Goal: Task Accomplishment & Management: Use online tool/utility

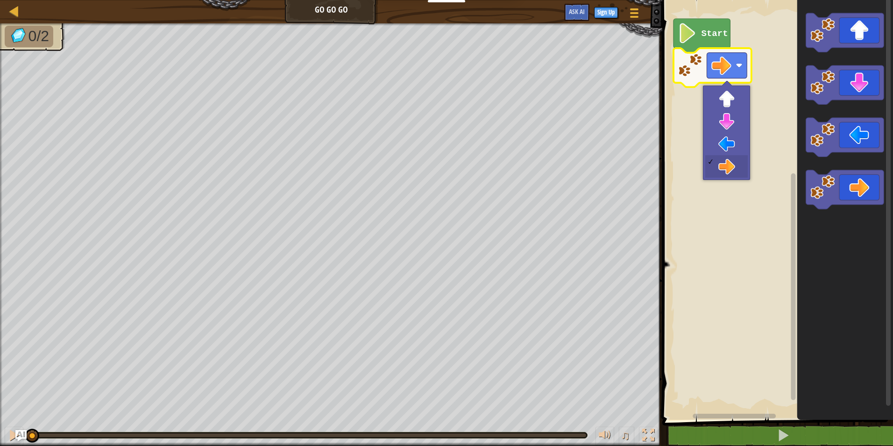
click at [734, 65] on rect "Blockly Workspace" at bounding box center [727, 66] width 40 height 26
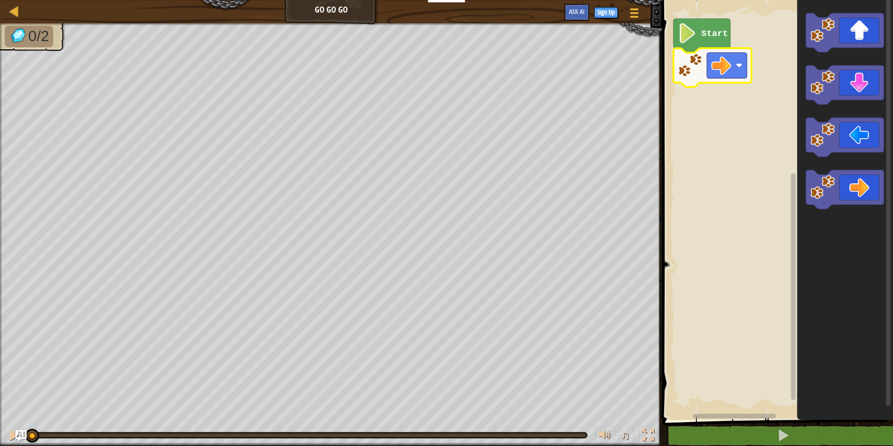
click at [734, 65] on rect "Blockly Workspace" at bounding box center [727, 66] width 40 height 26
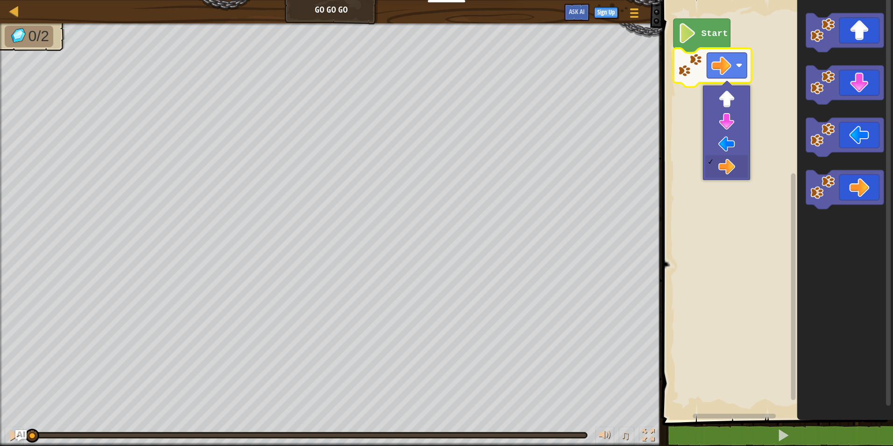
click at [734, 65] on rect "Blockly Workspace" at bounding box center [727, 66] width 40 height 26
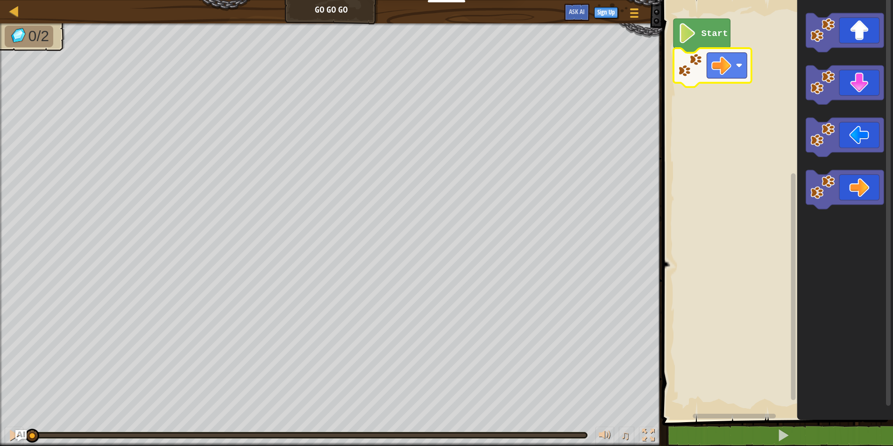
click at [734, 65] on rect "Blockly Workspace" at bounding box center [727, 66] width 40 height 26
click at [735, 170] on rect "Blockly Workspace" at bounding box center [776, 207] width 234 height 424
click at [685, 33] on image "Blockly Workspace" at bounding box center [687, 33] width 19 height 20
click at [691, 35] on image "Blockly Workspace" at bounding box center [687, 33] width 19 height 20
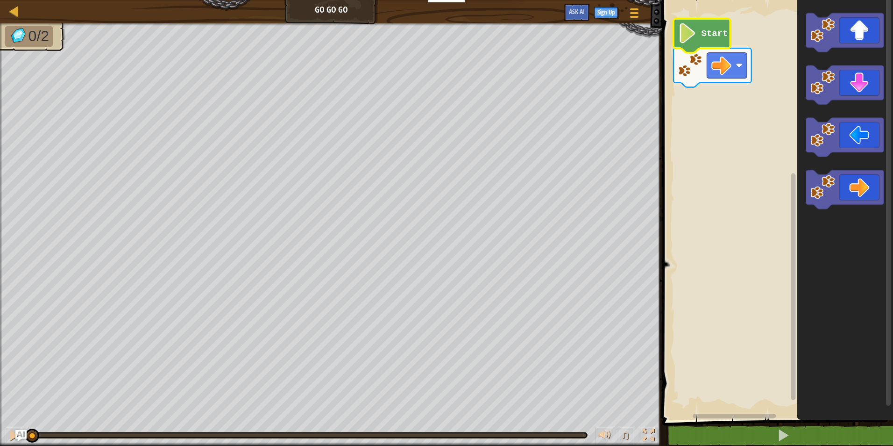
click at [691, 35] on image "Blockly Workspace" at bounding box center [687, 33] width 19 height 20
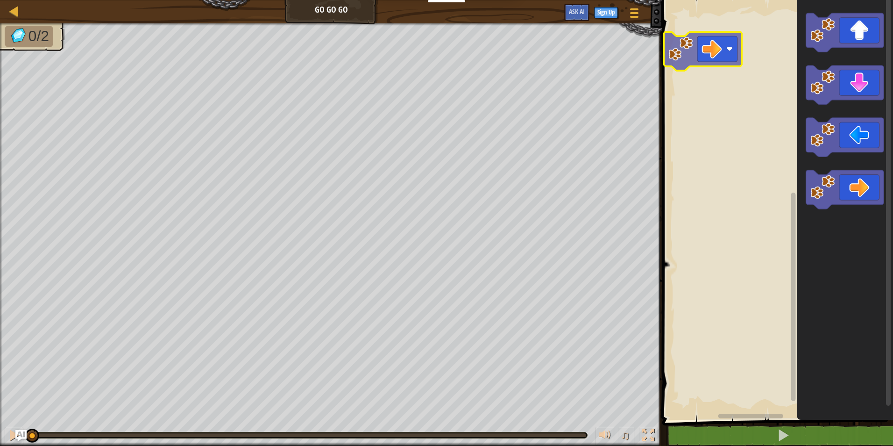
click at [710, 55] on div "Blockly Workspace" at bounding box center [776, 207] width 234 height 424
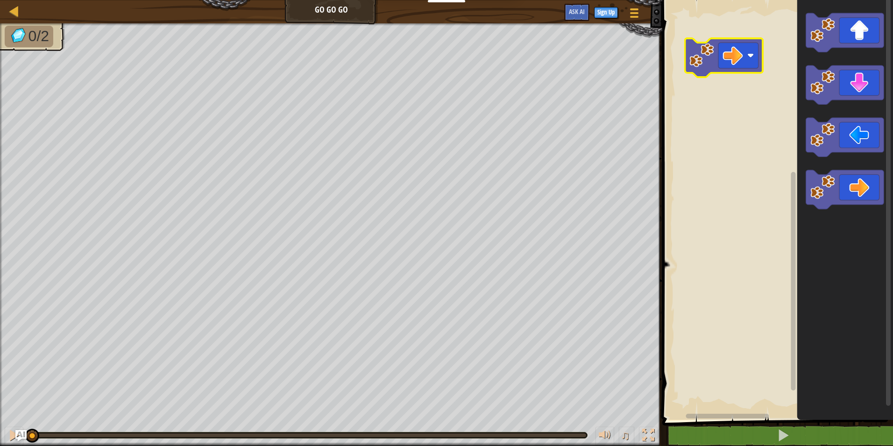
click at [710, 55] on image "Blockly Workspace" at bounding box center [701, 55] width 24 height 24
click at [733, 52] on image "Blockly Workspace" at bounding box center [733, 55] width 20 height 20
click at [686, 60] on icon "Blockly Workspace" at bounding box center [724, 57] width 78 height 39
click at [697, 66] on image "Blockly Workspace" at bounding box center [701, 55] width 24 height 24
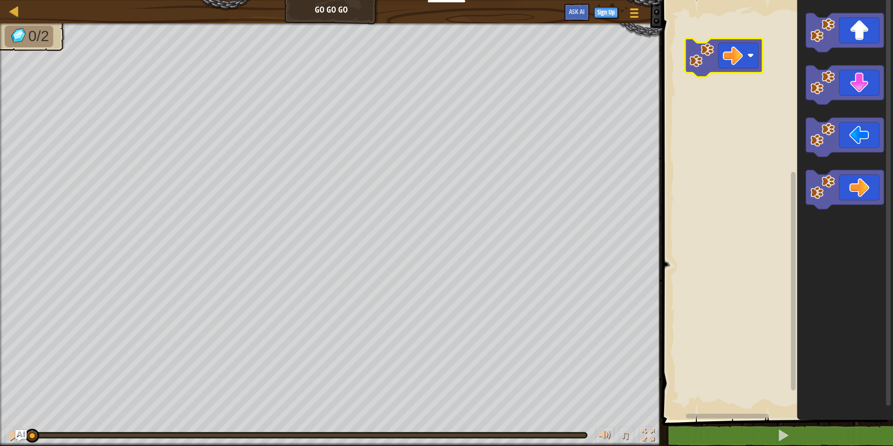
click at [697, 66] on image "Blockly Workspace" at bounding box center [701, 55] width 24 height 24
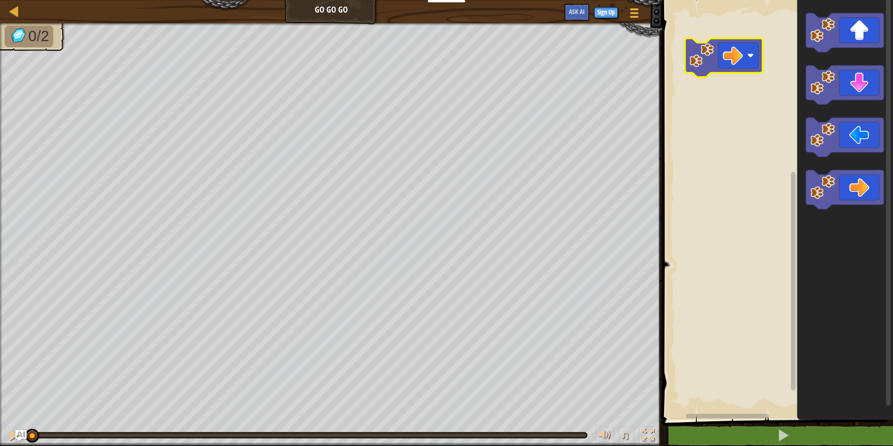
click at [697, 66] on image "Blockly Workspace" at bounding box center [701, 55] width 24 height 24
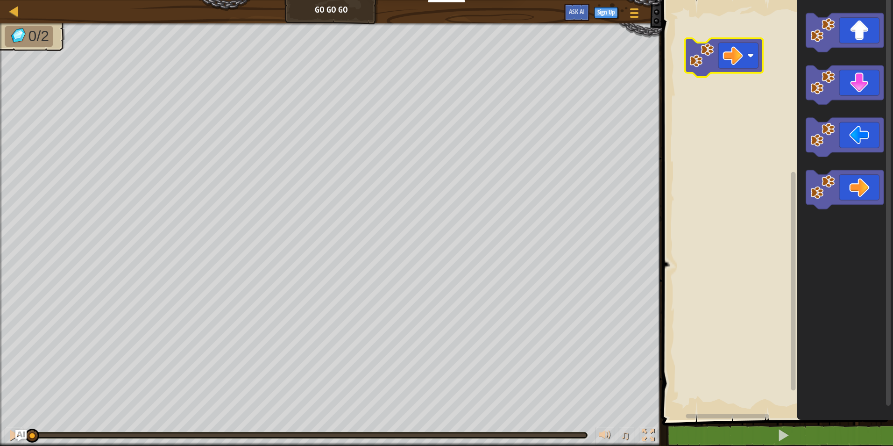
click at [705, 61] on image "Blockly Workspace" at bounding box center [701, 55] width 24 height 24
click at [731, 59] on image "Blockly Workspace" at bounding box center [733, 55] width 20 height 20
click at [716, 59] on icon "Blockly Workspace" at bounding box center [724, 57] width 78 height 39
click at [722, 52] on rect "Blockly Workspace" at bounding box center [740, 51] width 40 height 26
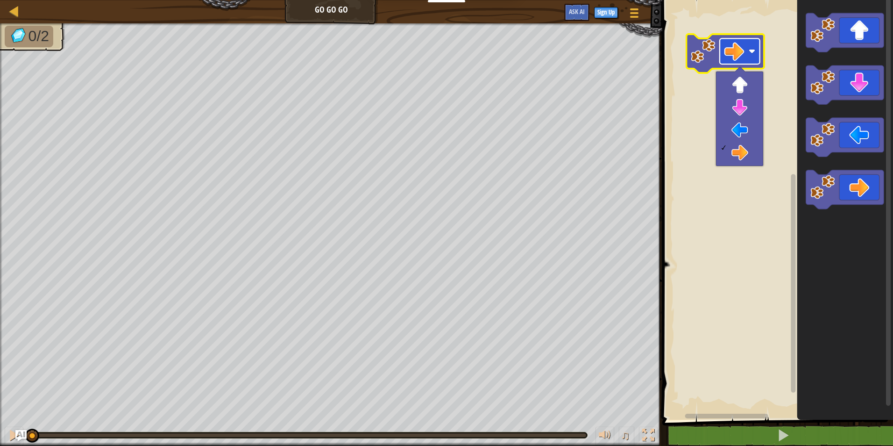
click at [746, 43] on rect "Blockly Workspace" at bounding box center [740, 51] width 40 height 26
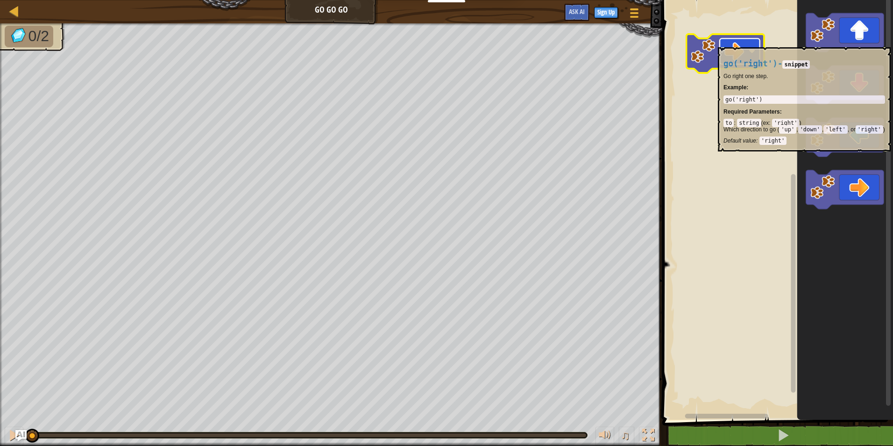
click at [737, 43] on image "Blockly Workspace" at bounding box center [734, 51] width 20 height 20
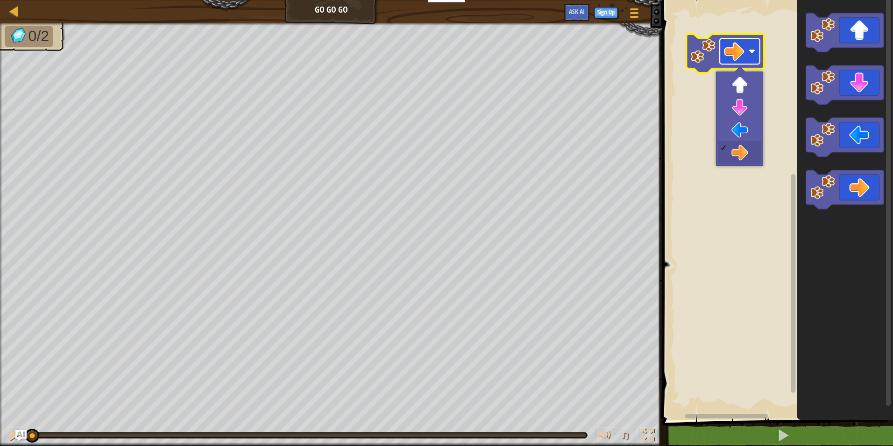
click at [737, 43] on image "Blockly Workspace" at bounding box center [734, 51] width 20 height 20
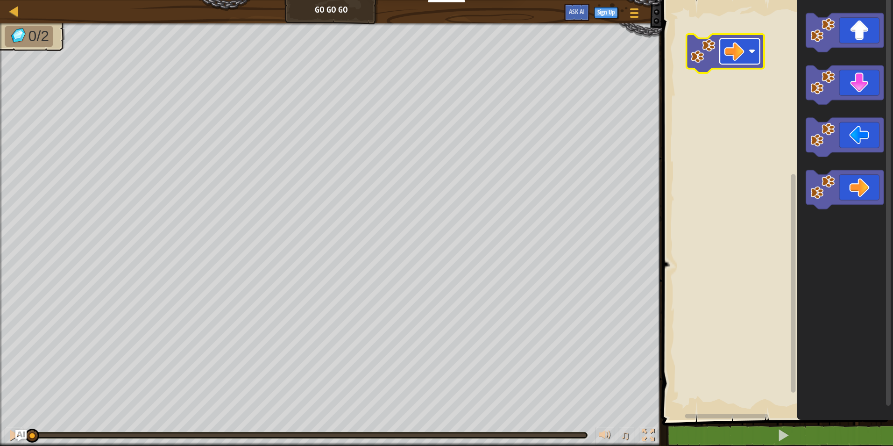
click at [737, 43] on image "Blockly Workspace" at bounding box center [734, 51] width 20 height 20
click at [733, 36] on rect "Blockly Workspace" at bounding box center [737, 47] width 40 height 26
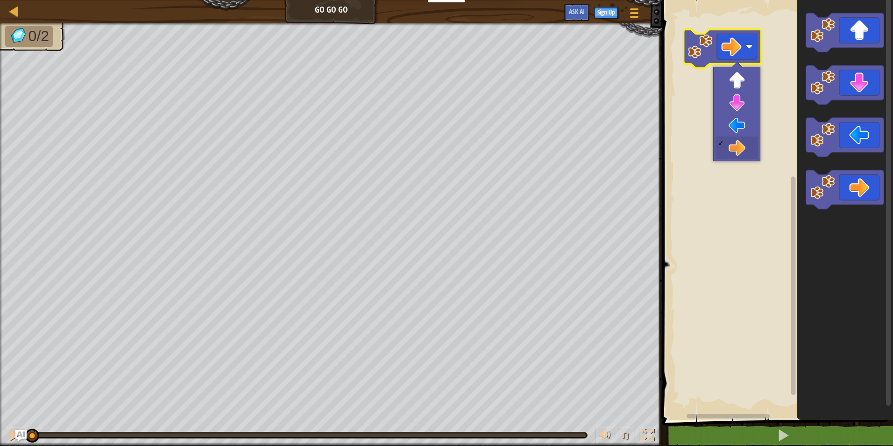
click at [733, 36] on rect "Blockly Workspace" at bounding box center [737, 47] width 40 height 26
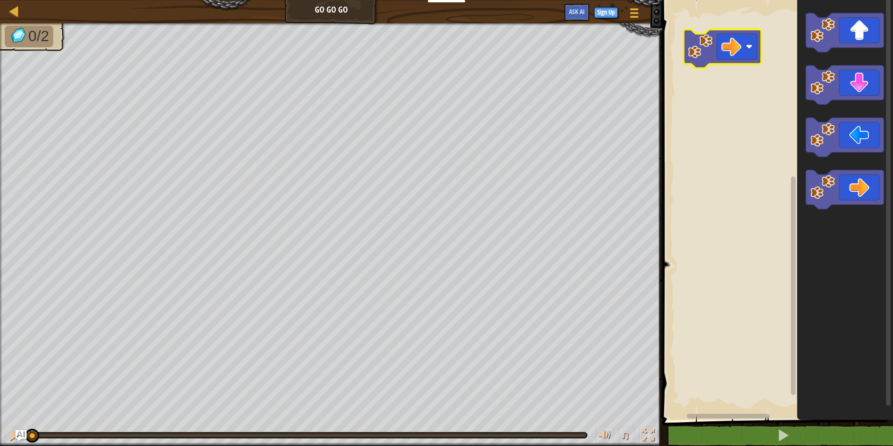
click at [733, 36] on rect "Blockly Workspace" at bounding box center [737, 47] width 40 height 26
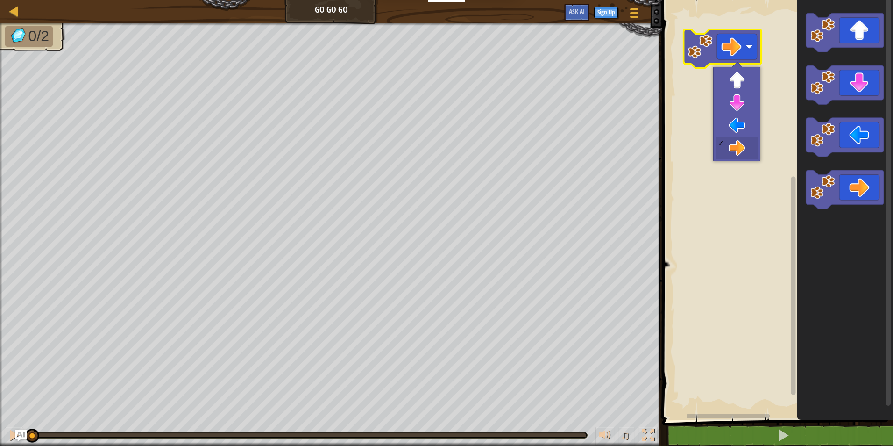
click at [733, 36] on rect "Blockly Workspace" at bounding box center [737, 47] width 40 height 26
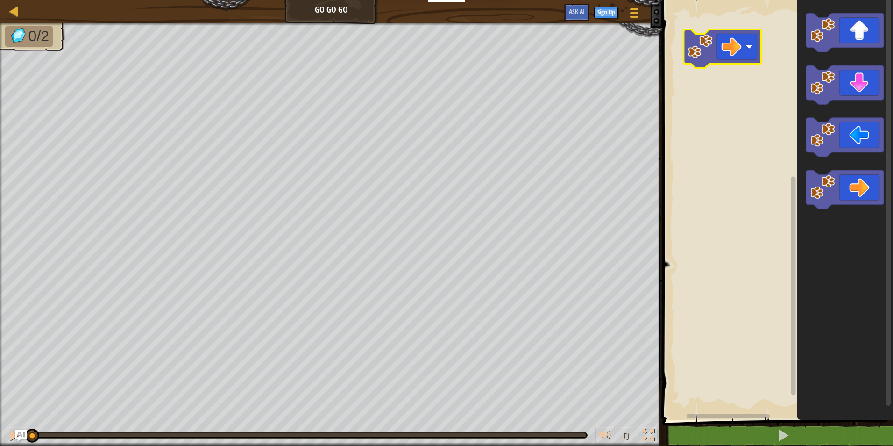
click at [733, 36] on rect "Blockly Workspace" at bounding box center [737, 47] width 40 height 26
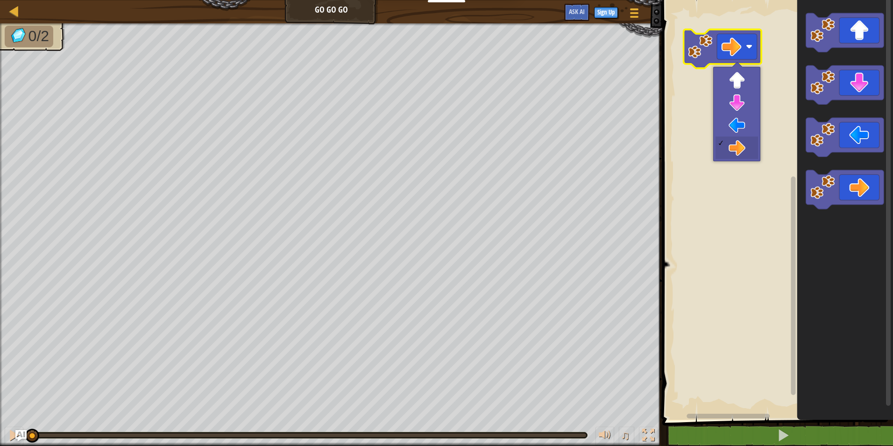
click at [733, 36] on rect "Blockly Workspace" at bounding box center [737, 47] width 40 height 26
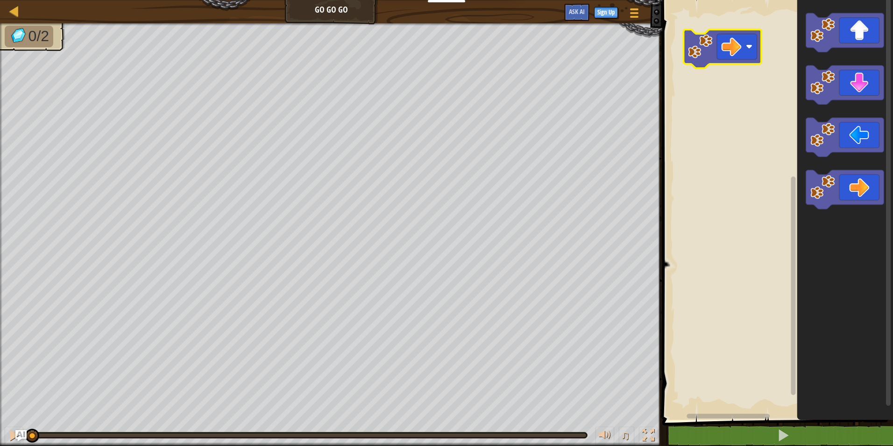
click at [733, 36] on rect "Blockly Workspace" at bounding box center [737, 47] width 40 height 26
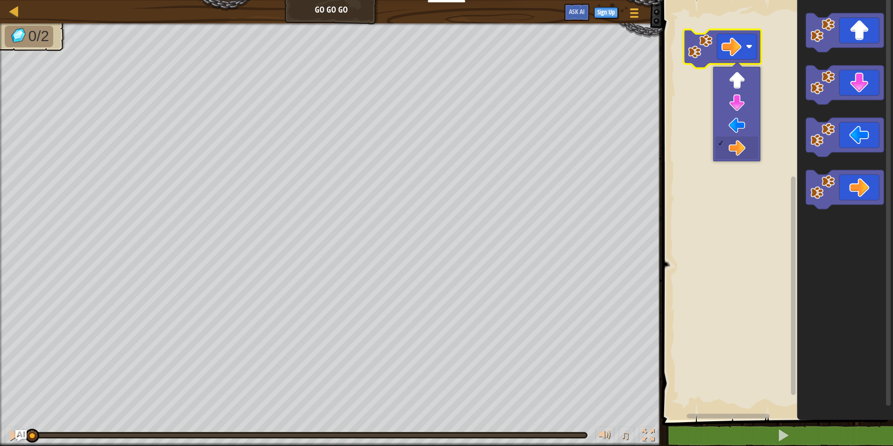
click at [733, 36] on rect "Blockly Workspace" at bounding box center [737, 47] width 40 height 26
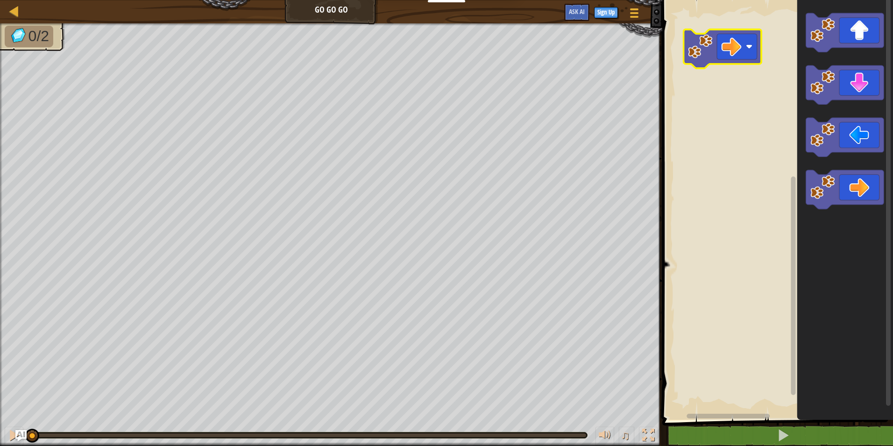
click at [733, 36] on rect "Blockly Workspace" at bounding box center [737, 47] width 40 height 26
click at [703, 64] on icon "Blockly Workspace" at bounding box center [723, 48] width 78 height 39
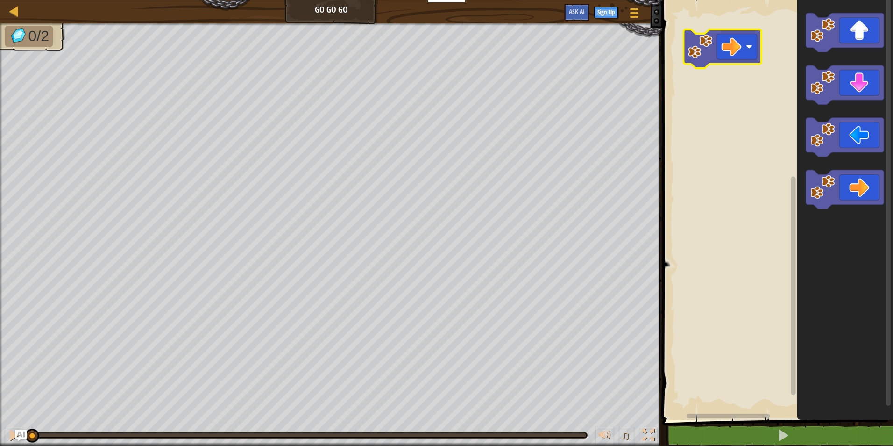
click at [705, 64] on icon "Blockly Workspace" at bounding box center [723, 48] width 78 height 39
click at [712, 60] on icon "Blockly Workspace" at bounding box center [723, 48] width 78 height 39
click at [710, 62] on icon "Blockly Workspace" at bounding box center [723, 48] width 78 height 39
click at [710, 63] on icon "Blockly Workspace" at bounding box center [723, 48] width 78 height 39
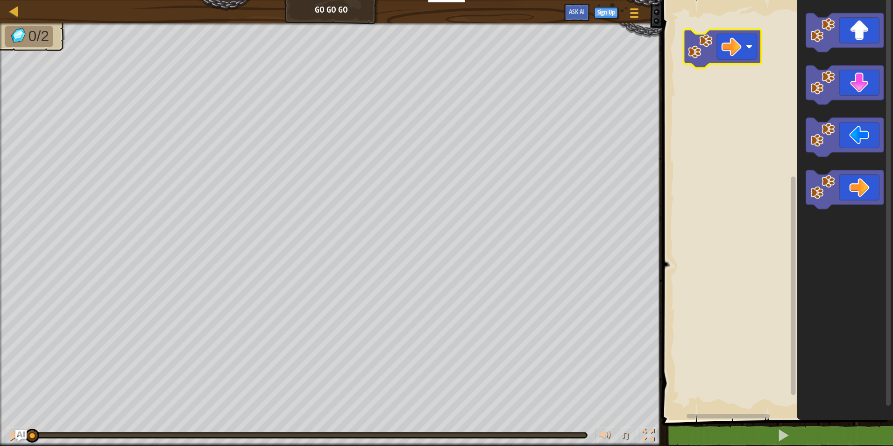
click at [710, 63] on icon "Blockly Workspace" at bounding box center [723, 48] width 78 height 39
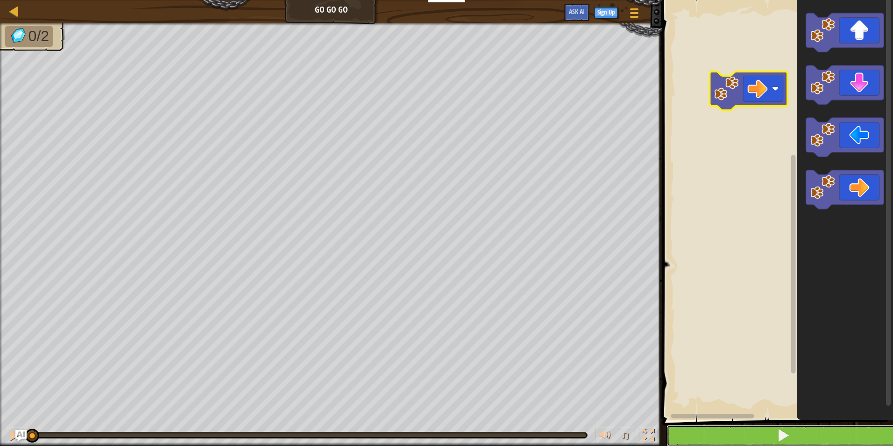
click at [804, 435] on button at bounding box center [784, 435] width 234 height 21
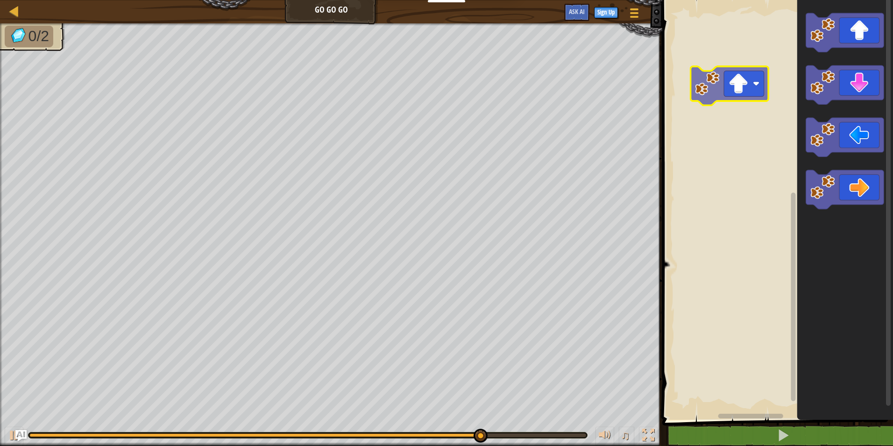
click at [702, 79] on div "Blockly Workspace" at bounding box center [776, 207] width 234 height 424
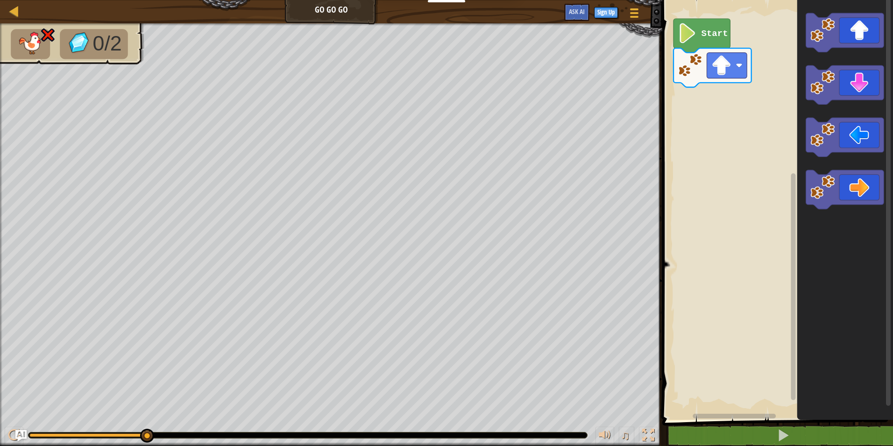
click at [709, 41] on icon "Blockly Workspace" at bounding box center [702, 36] width 57 height 34
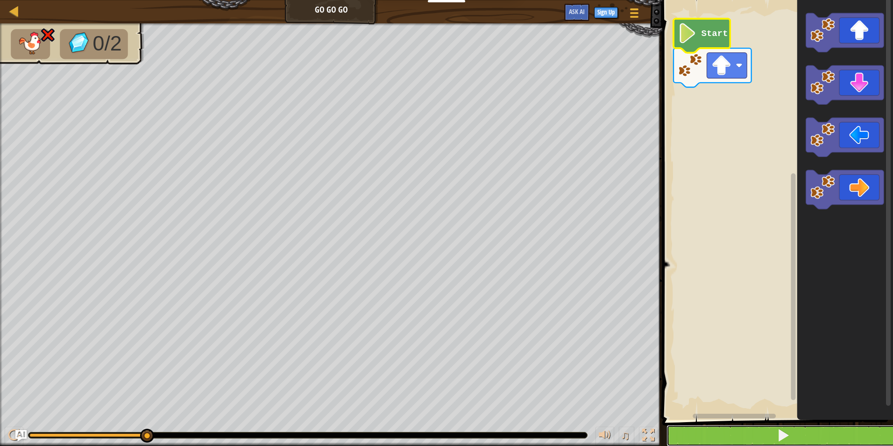
click at [776, 440] on button at bounding box center [784, 435] width 234 height 21
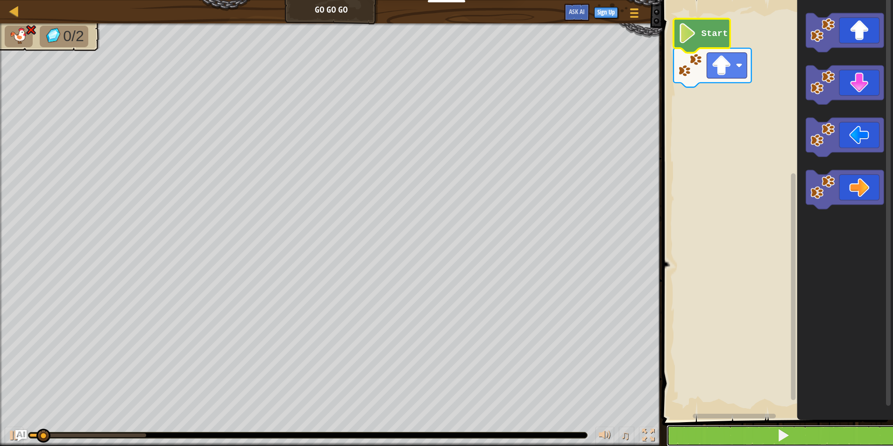
click at [776, 440] on button at bounding box center [784, 435] width 234 height 21
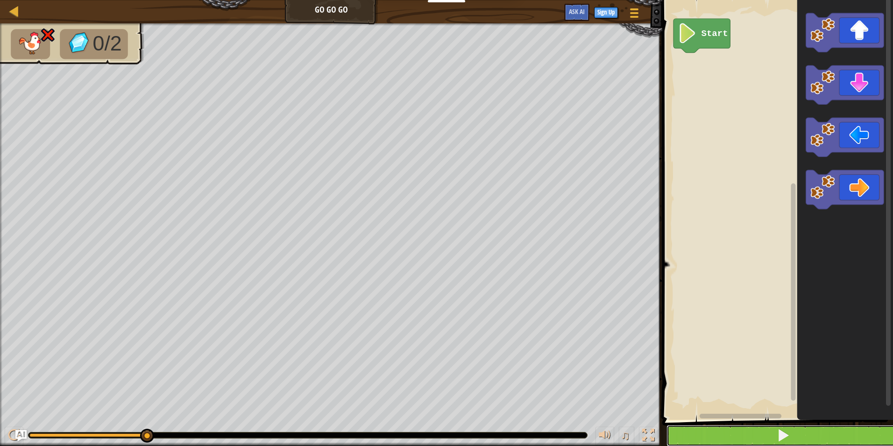
click at [790, 433] on span at bounding box center [783, 434] width 13 height 13
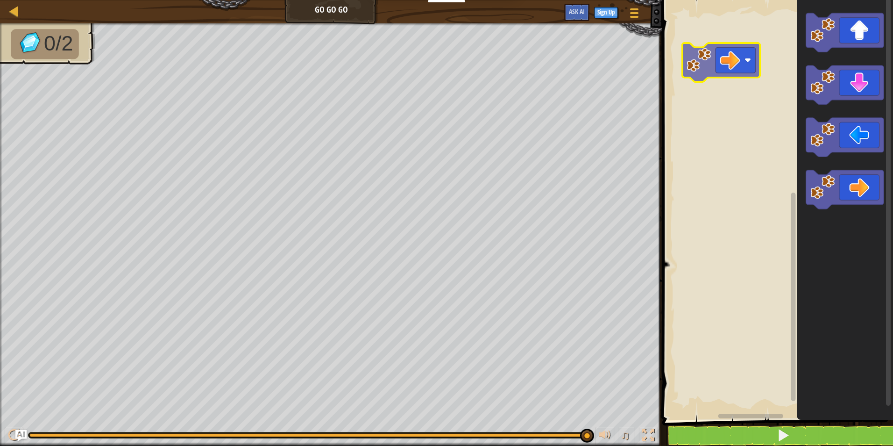
click at [709, 54] on div "Blockly Workspace" at bounding box center [776, 207] width 234 height 424
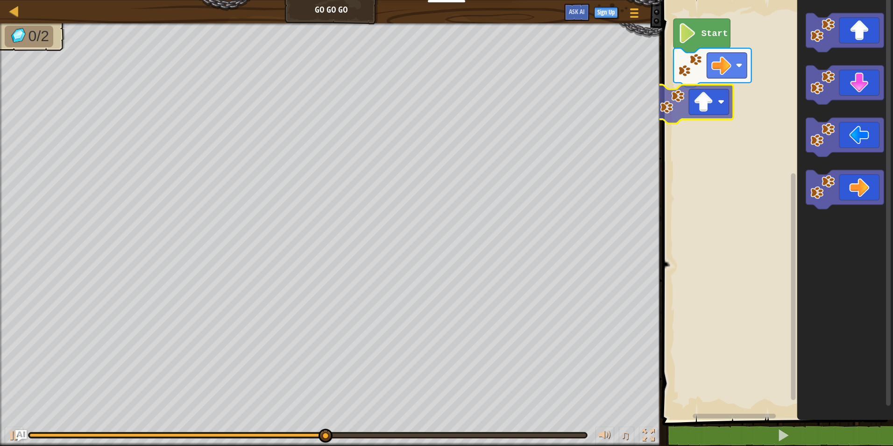
click at [672, 101] on div "Start" at bounding box center [776, 207] width 234 height 424
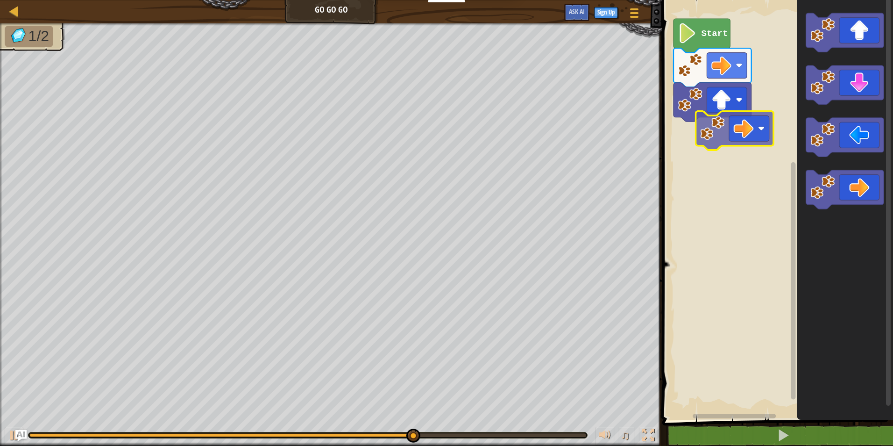
click at [691, 138] on div "Start" at bounding box center [776, 207] width 234 height 424
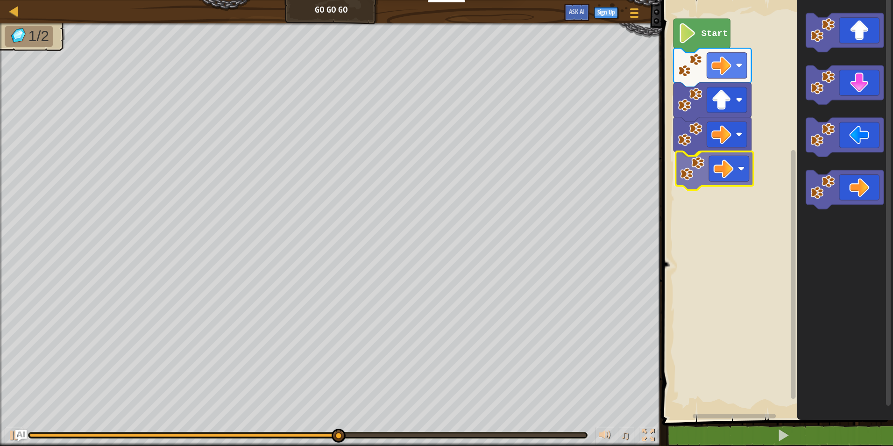
click at [687, 179] on div "Start" at bounding box center [776, 207] width 234 height 424
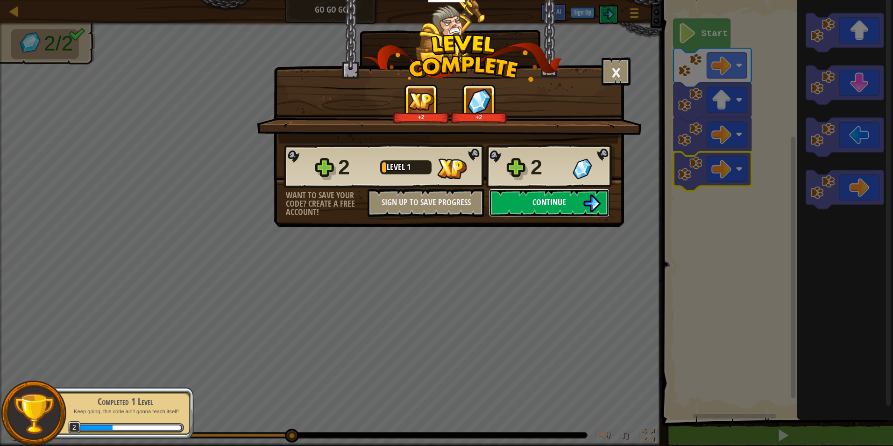
click at [558, 200] on span "Continue" at bounding box center [549, 202] width 34 height 12
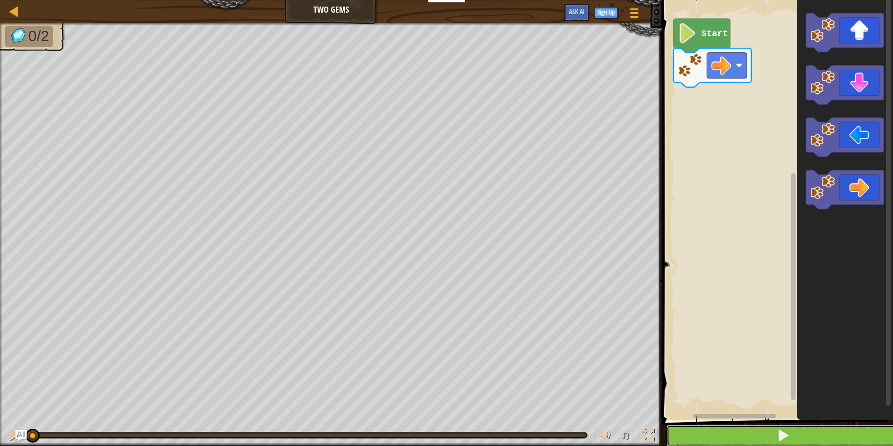
click at [798, 426] on button at bounding box center [784, 435] width 234 height 21
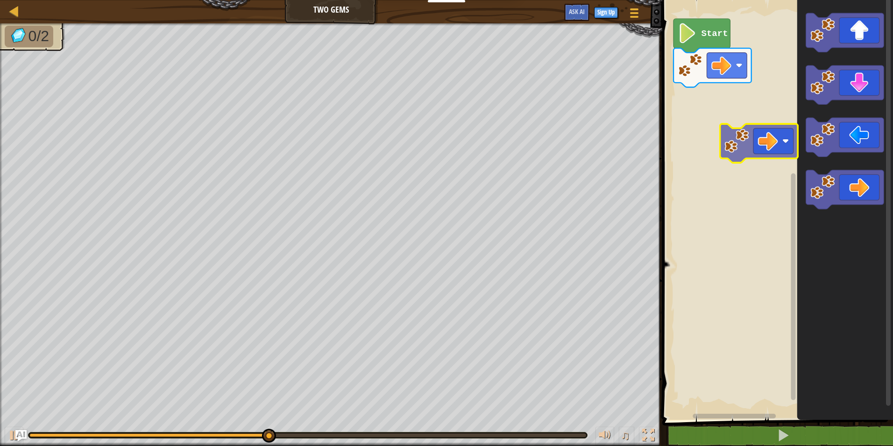
click at [701, 116] on div "Start" at bounding box center [776, 207] width 234 height 424
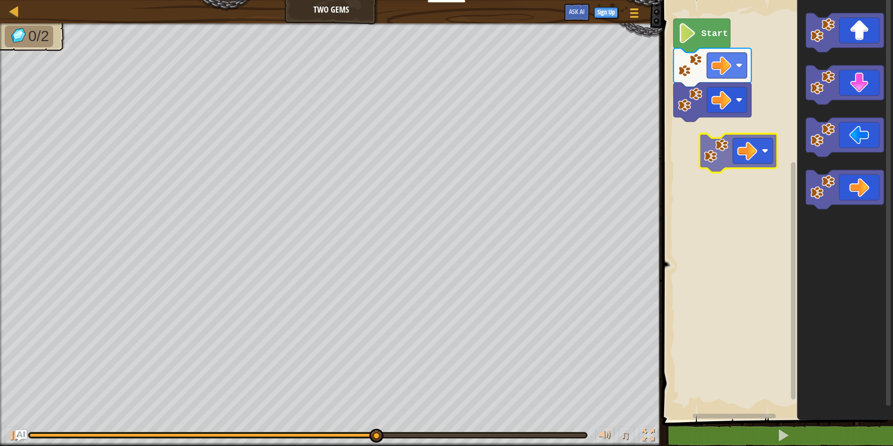
click at [692, 155] on div "Start" at bounding box center [776, 207] width 234 height 424
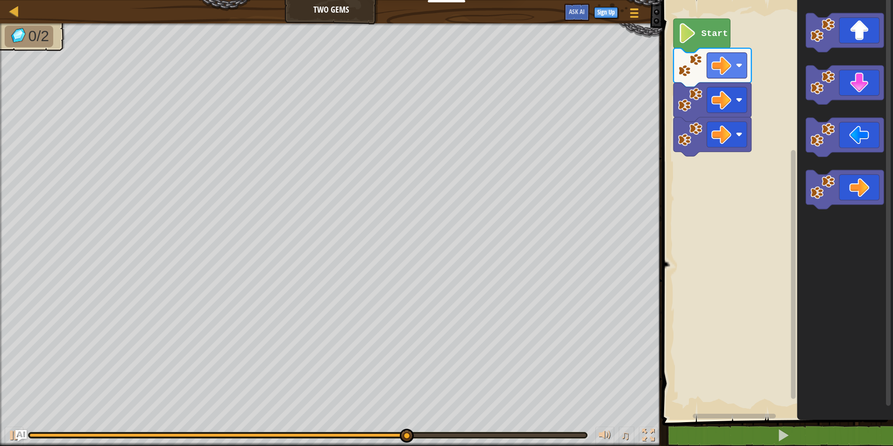
click at [695, 164] on div "Start" at bounding box center [776, 207] width 234 height 424
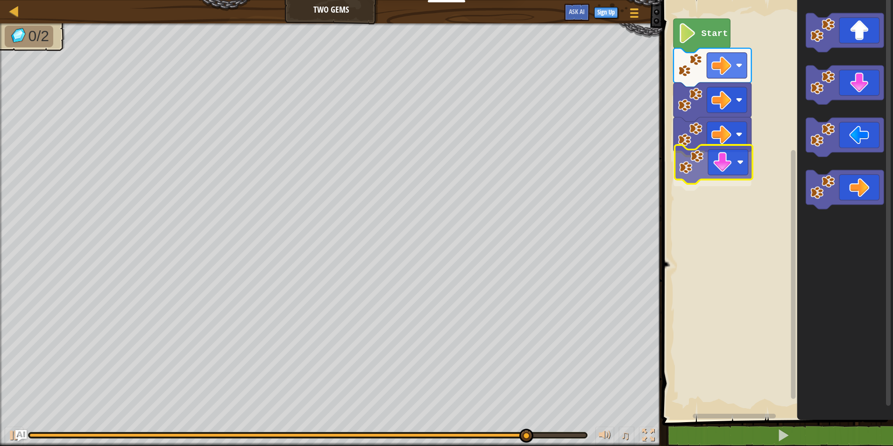
click at [694, 168] on div "Start" at bounding box center [776, 207] width 234 height 424
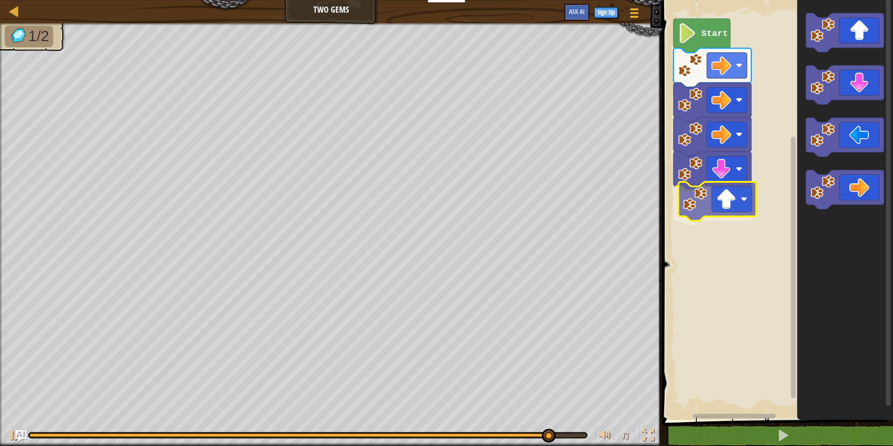
click at [685, 202] on div "Start" at bounding box center [776, 207] width 234 height 424
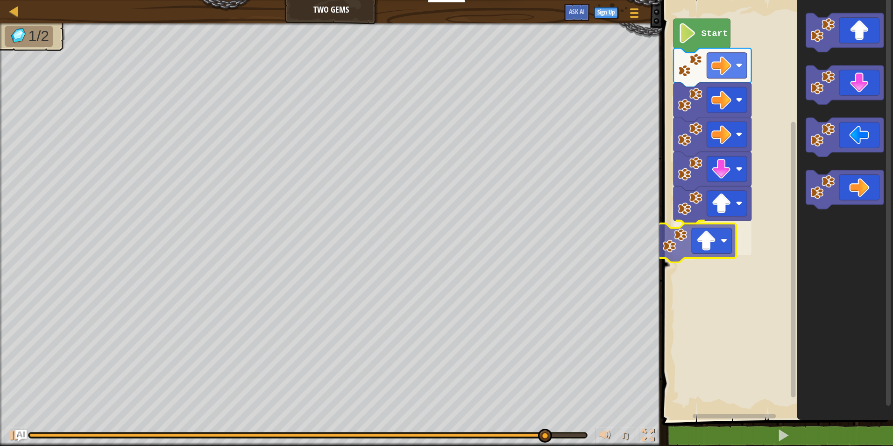
click at [681, 243] on div "Start" at bounding box center [776, 207] width 234 height 424
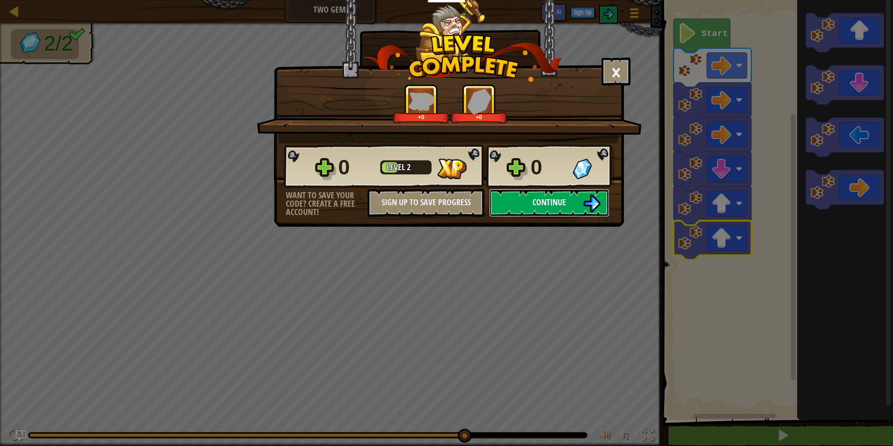
click at [578, 197] on button "Continue" at bounding box center [549, 203] width 121 height 28
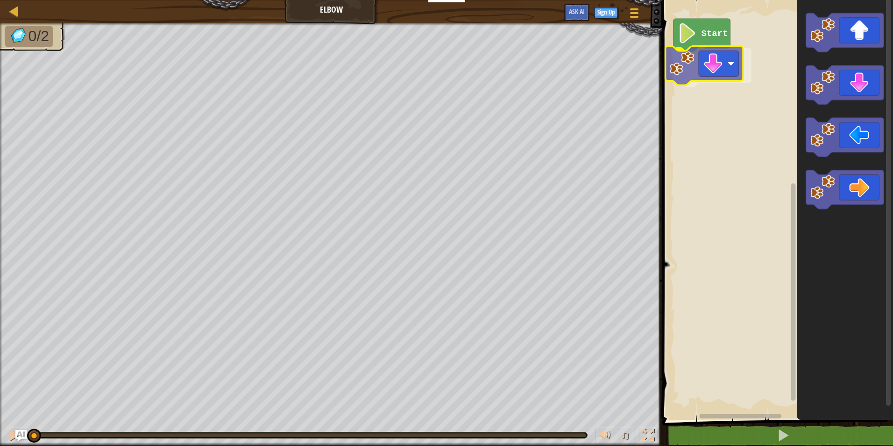
click at [671, 70] on div "Start" at bounding box center [776, 207] width 234 height 424
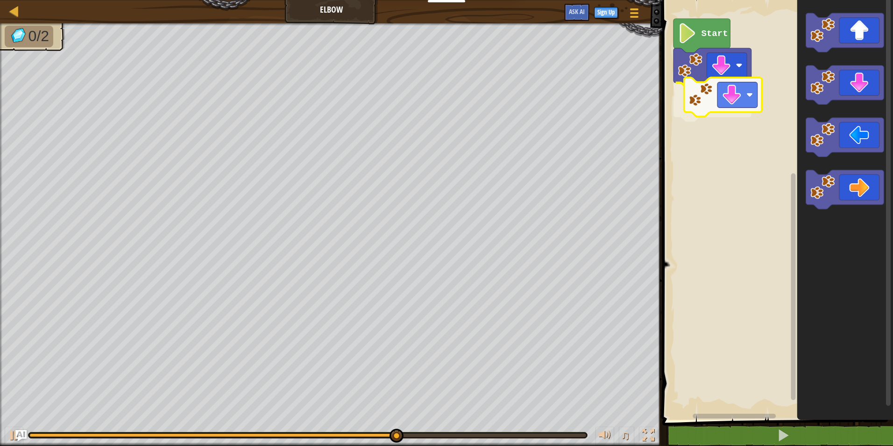
click at [701, 107] on div "Start" at bounding box center [776, 207] width 234 height 424
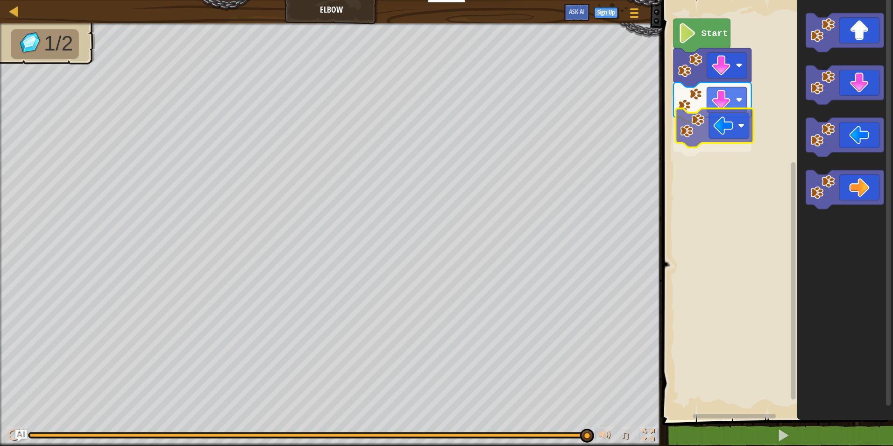
click at [680, 133] on div "Start" at bounding box center [776, 207] width 234 height 424
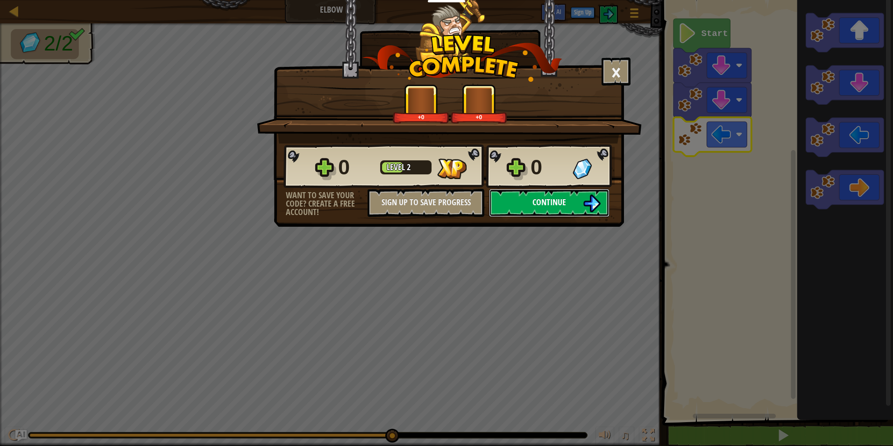
click at [575, 203] on button "Continue" at bounding box center [549, 203] width 121 height 28
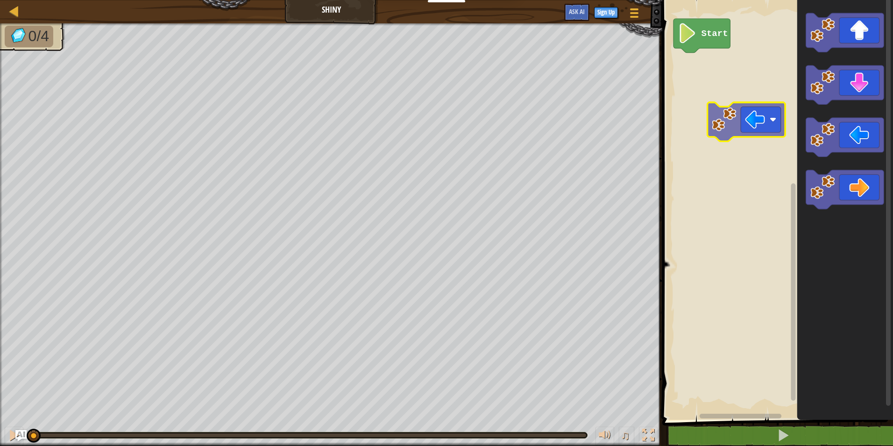
click at [679, 90] on div "Start" at bounding box center [776, 207] width 234 height 424
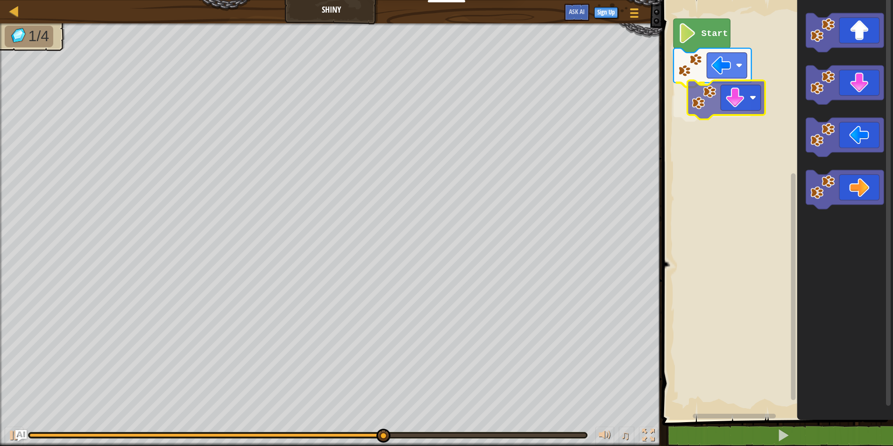
click at [678, 116] on div "Start" at bounding box center [776, 207] width 234 height 424
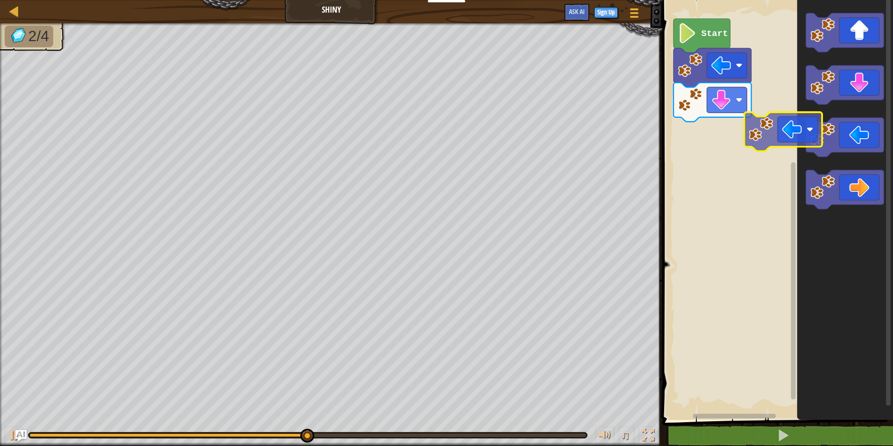
click at [696, 141] on div "Start" at bounding box center [776, 207] width 234 height 424
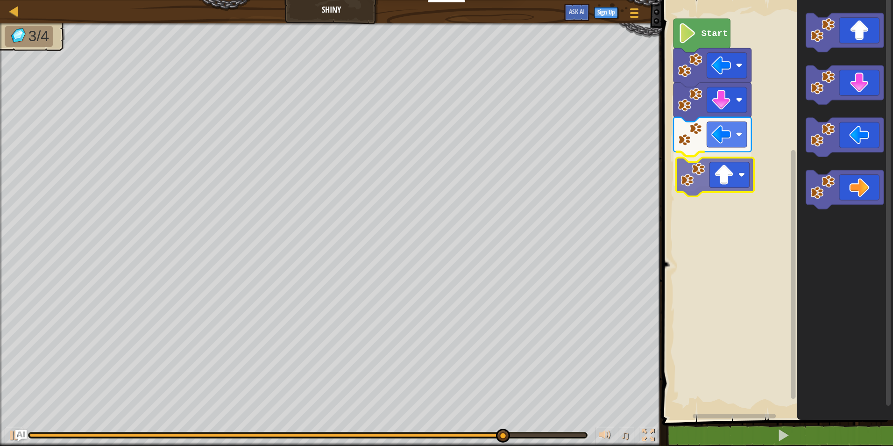
click at [694, 182] on div "Start" at bounding box center [776, 207] width 234 height 424
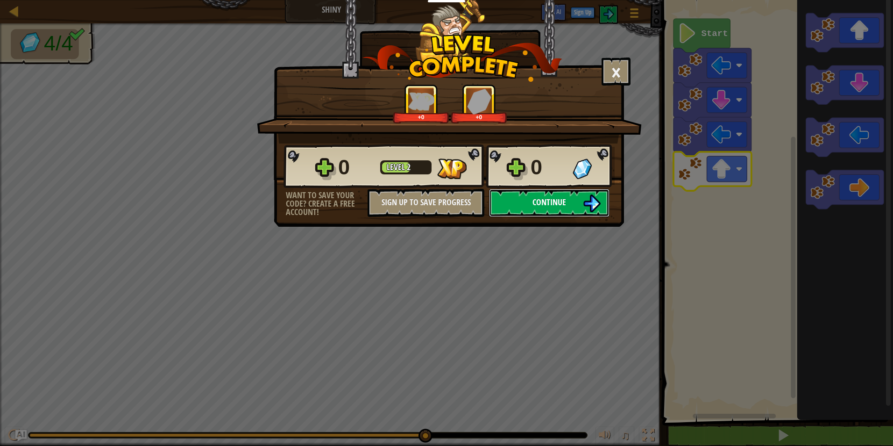
click at [574, 202] on button "Continue" at bounding box center [549, 203] width 121 height 28
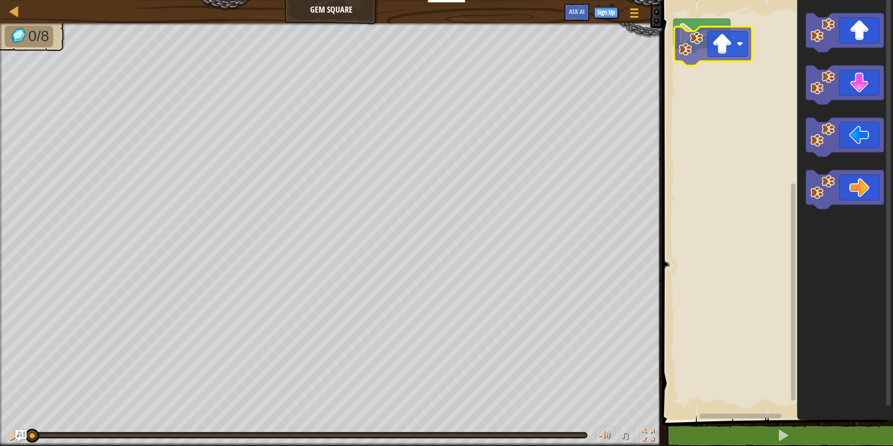
click at [707, 49] on div "Start" at bounding box center [776, 207] width 234 height 424
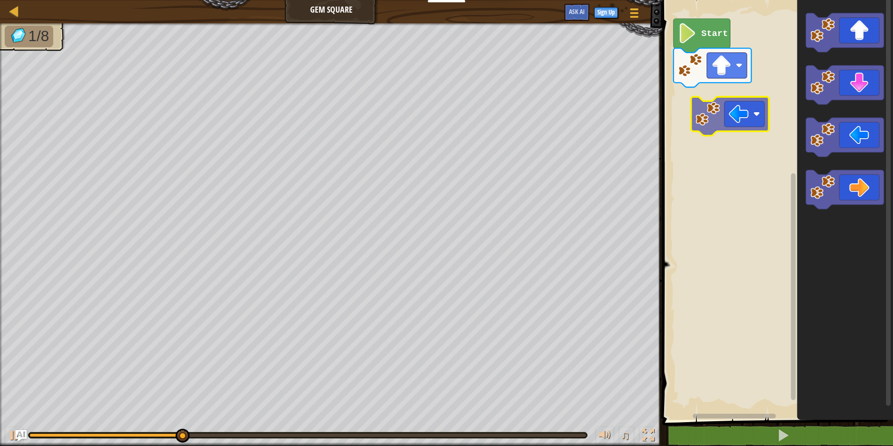
click at [681, 99] on div "Start" at bounding box center [776, 207] width 234 height 424
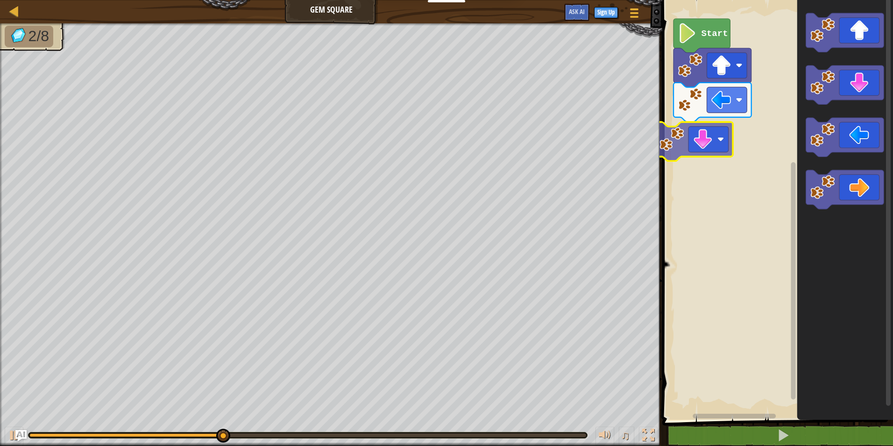
click at [668, 146] on div "Start" at bounding box center [776, 207] width 234 height 424
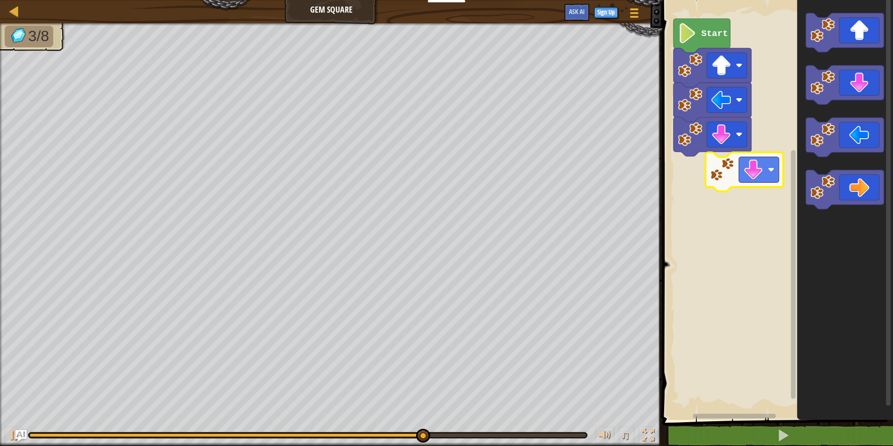
click at [663, 181] on div "Start" at bounding box center [776, 207] width 234 height 424
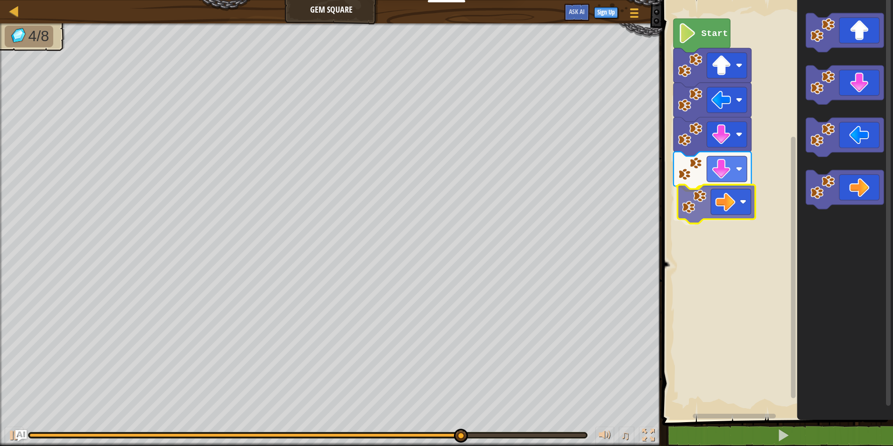
click at [711, 205] on div "Start" at bounding box center [776, 207] width 234 height 424
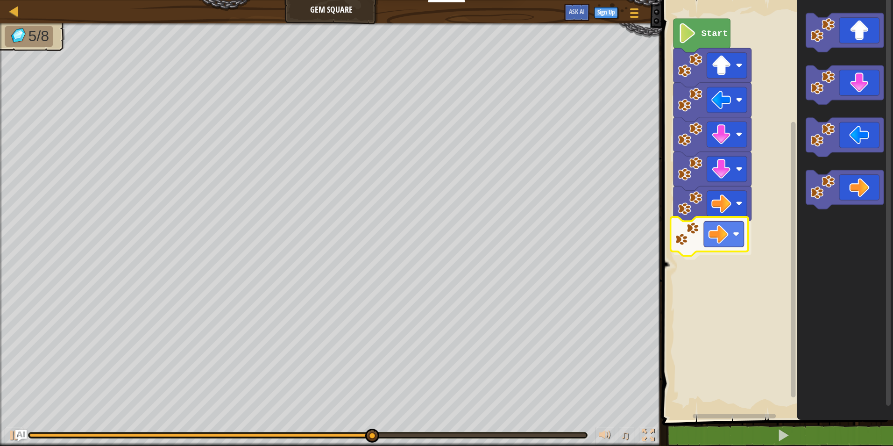
click at [686, 239] on div "Start" at bounding box center [776, 207] width 234 height 424
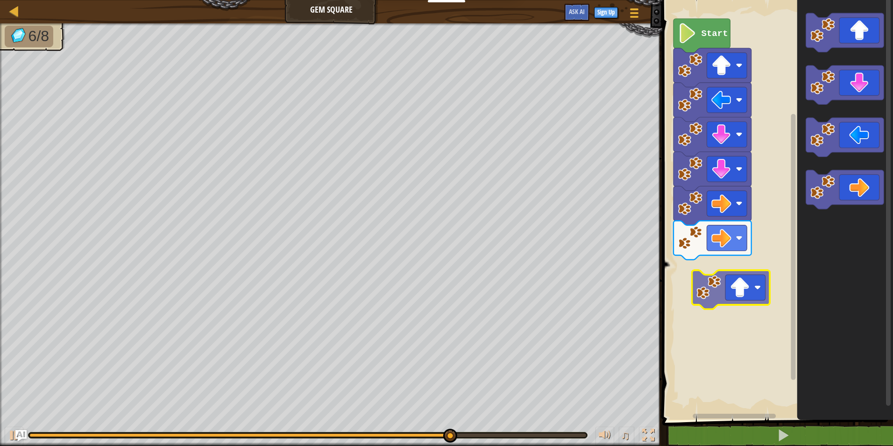
click at [681, 281] on div "Start" at bounding box center [776, 207] width 234 height 424
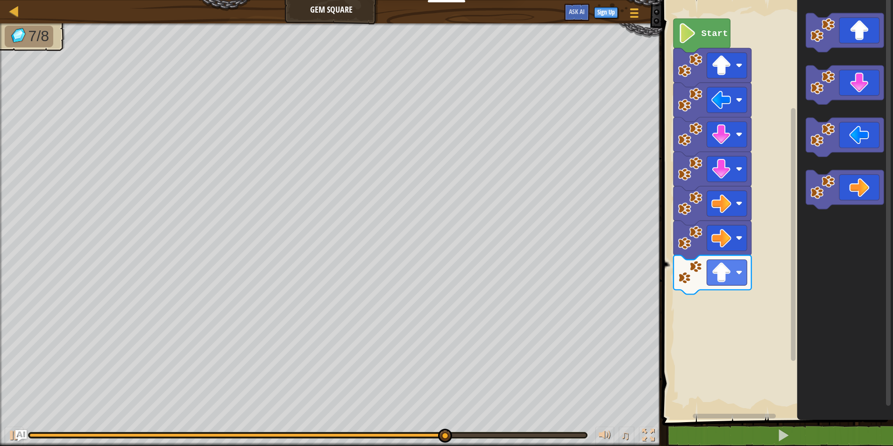
click at [739, 284] on div "Start" at bounding box center [776, 207] width 234 height 424
click at [796, 115] on div "Start" at bounding box center [776, 207] width 234 height 424
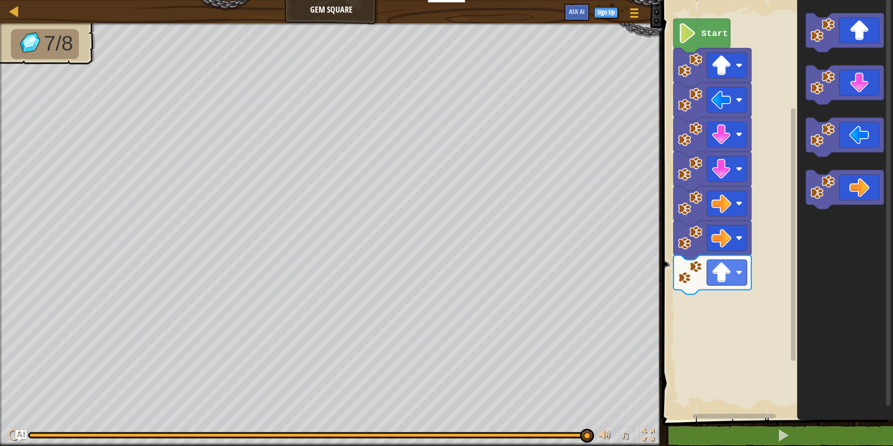
click at [790, 112] on div "Start" at bounding box center [776, 207] width 234 height 424
click at [810, 68] on g "Blockly Workspace" at bounding box center [845, 111] width 78 height 196
click at [678, 308] on div "Start" at bounding box center [776, 207] width 234 height 424
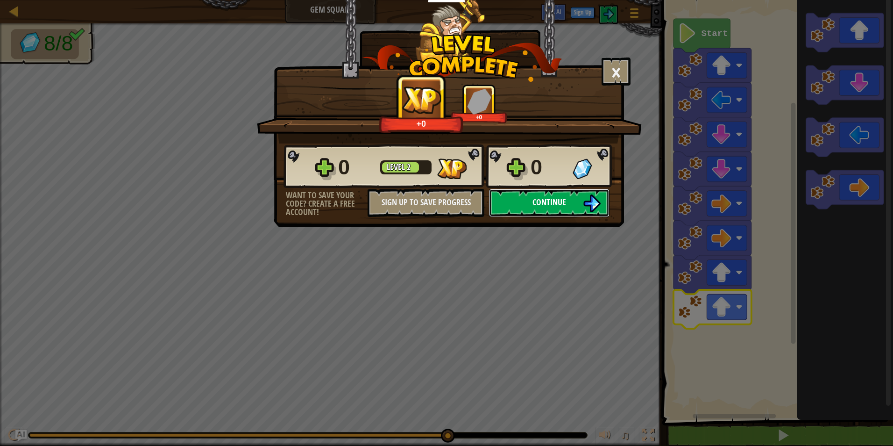
click at [545, 204] on span "Continue" at bounding box center [549, 202] width 34 height 12
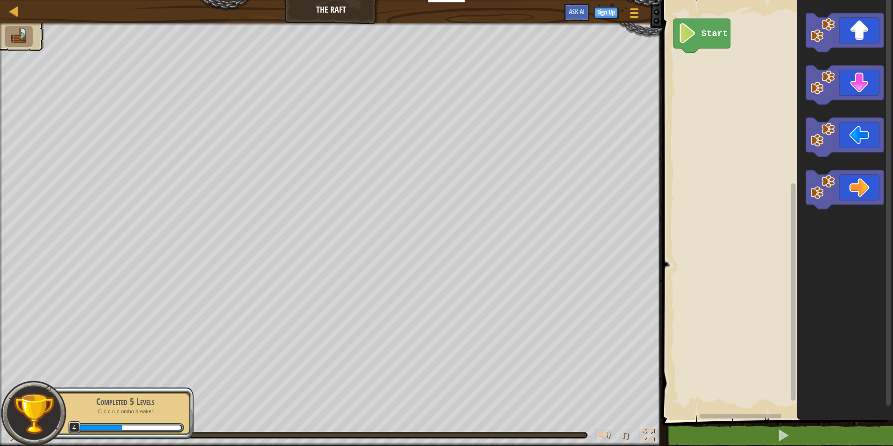
click at [353, 296] on div "Map The Raft Game Menu Sign Up Ask AI 1 ההההההההההההההההההההההההההההההההההההההה…" at bounding box center [446, 223] width 893 height 446
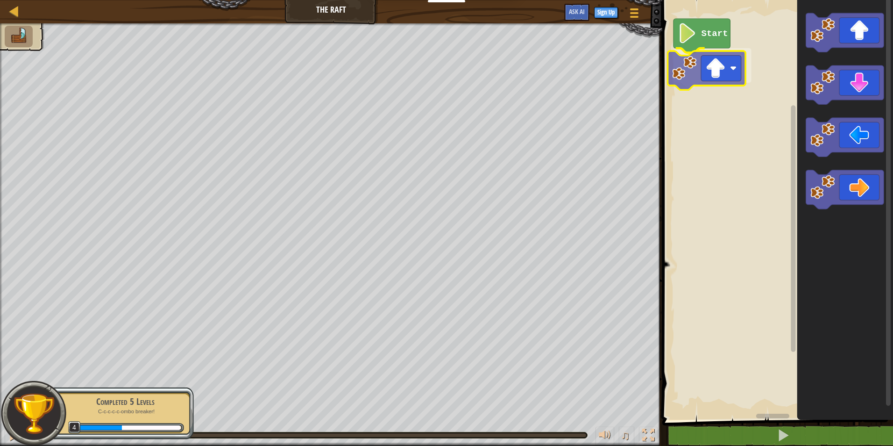
click at [687, 67] on div "Start" at bounding box center [776, 207] width 234 height 424
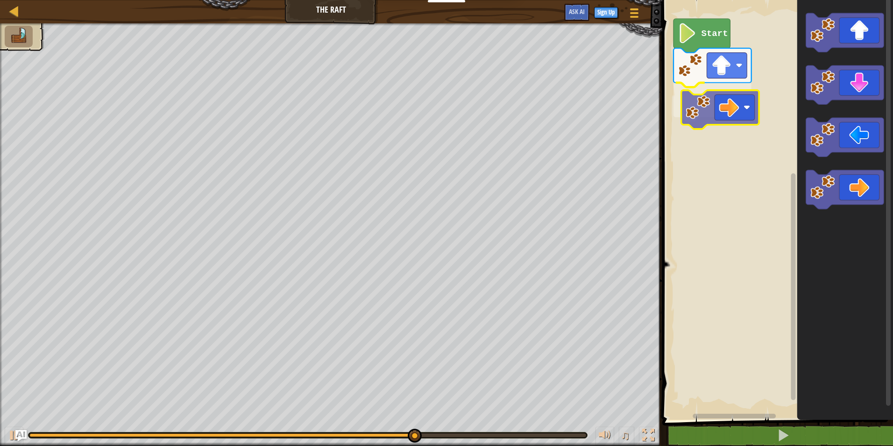
click at [687, 103] on div "Start" at bounding box center [776, 207] width 234 height 424
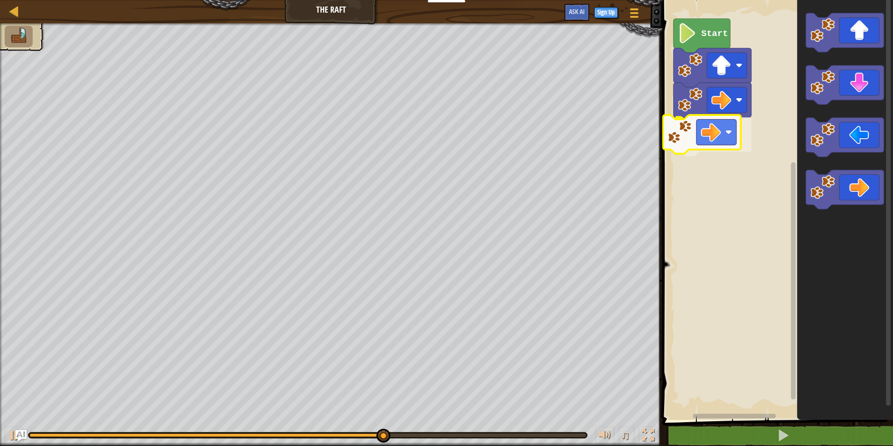
click at [679, 146] on div "Start" at bounding box center [776, 207] width 234 height 424
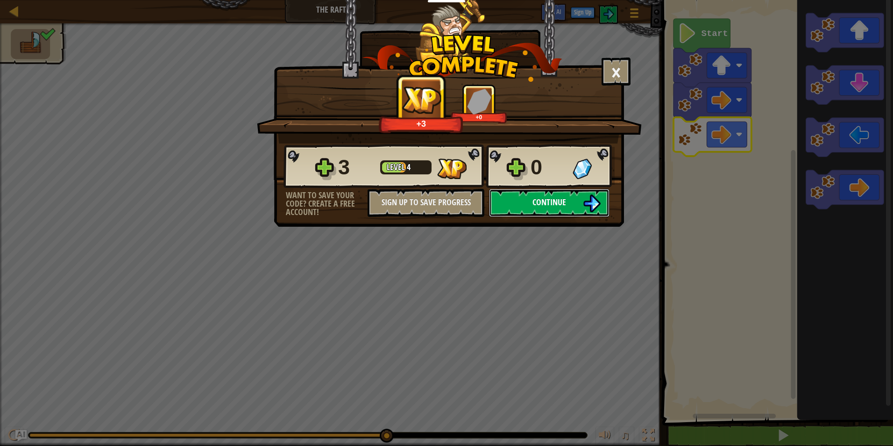
click at [583, 202] on img at bounding box center [592, 203] width 18 height 18
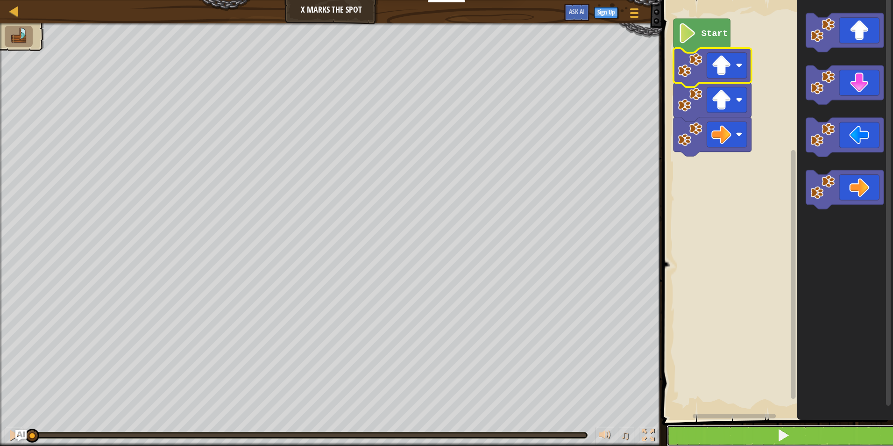
click at [778, 433] on span at bounding box center [783, 434] width 13 height 13
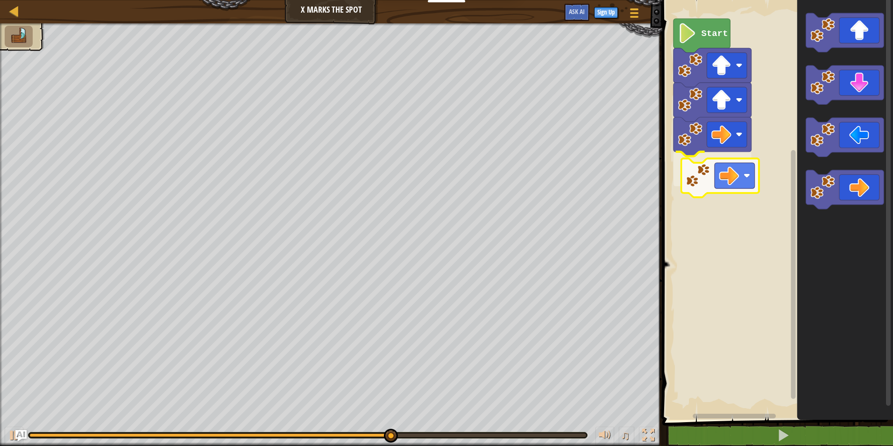
click at [713, 181] on div "Start" at bounding box center [776, 207] width 234 height 424
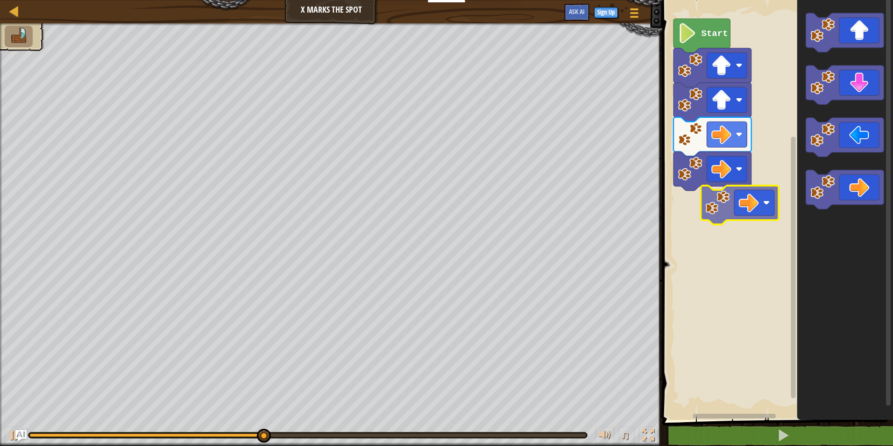
click at [670, 202] on div "Start" at bounding box center [776, 207] width 234 height 424
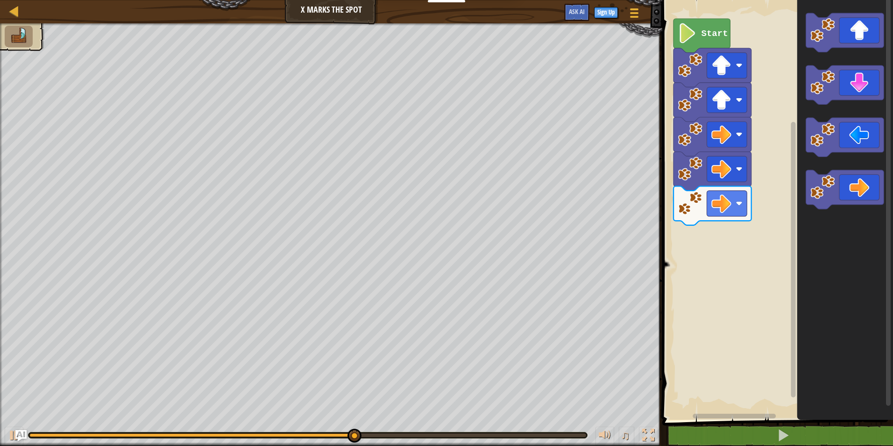
click at [712, 230] on div "Start" at bounding box center [776, 207] width 234 height 424
click at [800, 138] on icon "Blockly Workspace" at bounding box center [845, 207] width 96 height 424
click at [810, 101] on g "Blockly Workspace" at bounding box center [845, 111] width 78 height 196
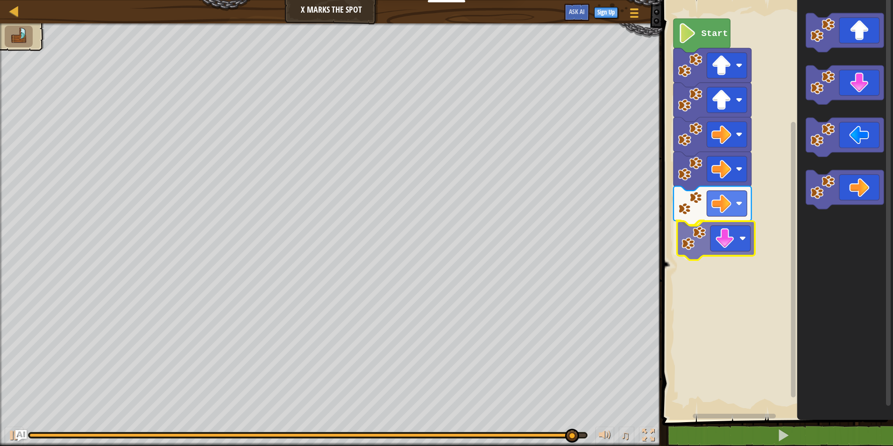
click at [685, 244] on div "Start" at bounding box center [776, 207] width 234 height 424
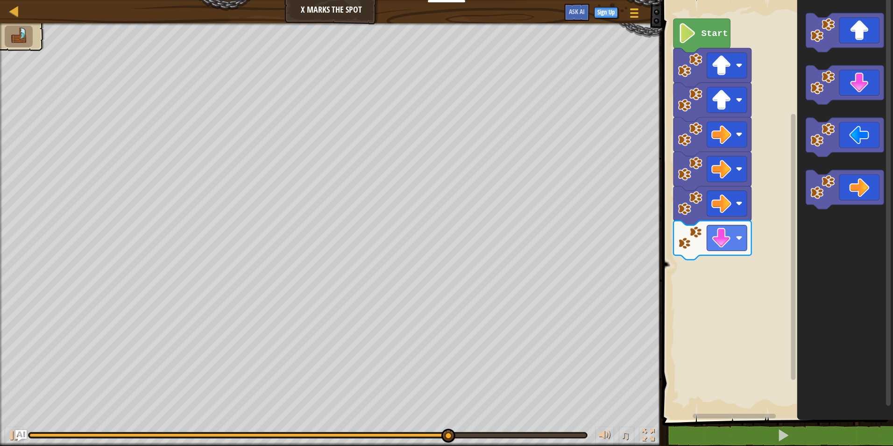
click at [794, 180] on div "Start" at bounding box center [776, 207] width 234 height 424
click at [821, 119] on g "Blockly Workspace" at bounding box center [845, 111] width 78 height 196
click at [815, 116] on icon "Blockly Workspace" at bounding box center [845, 207] width 96 height 424
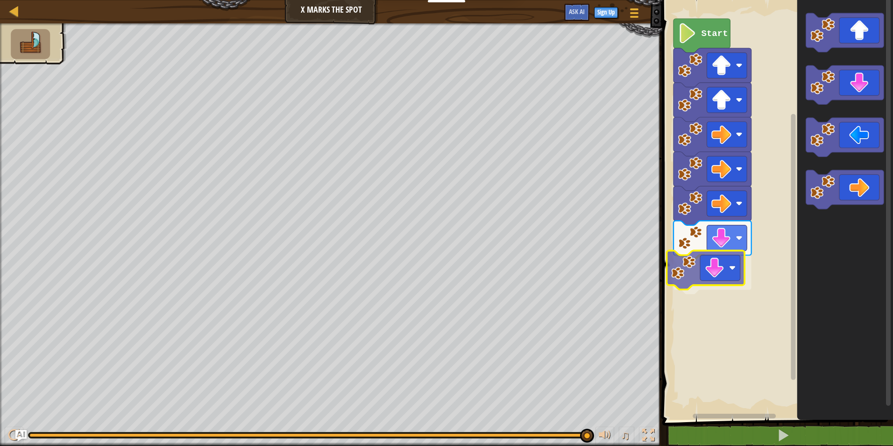
click at [677, 283] on div "Start" at bounding box center [776, 207] width 234 height 424
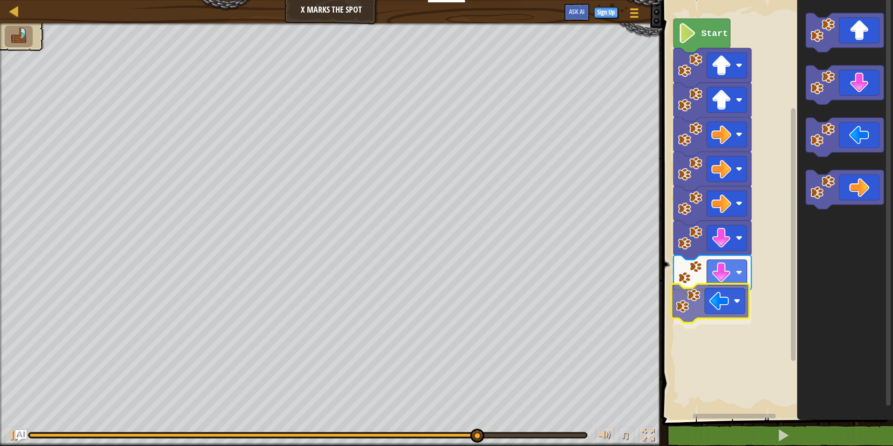
click at [696, 305] on div "Start" at bounding box center [776, 207] width 234 height 424
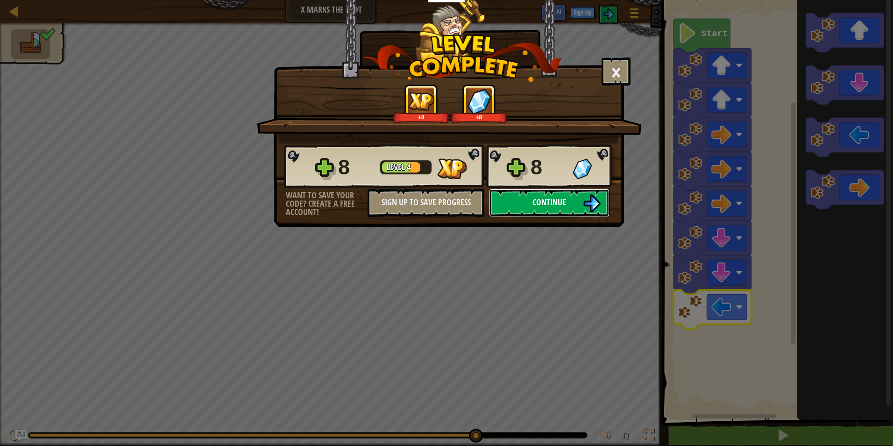
click at [554, 209] on button "Continue" at bounding box center [549, 203] width 121 height 28
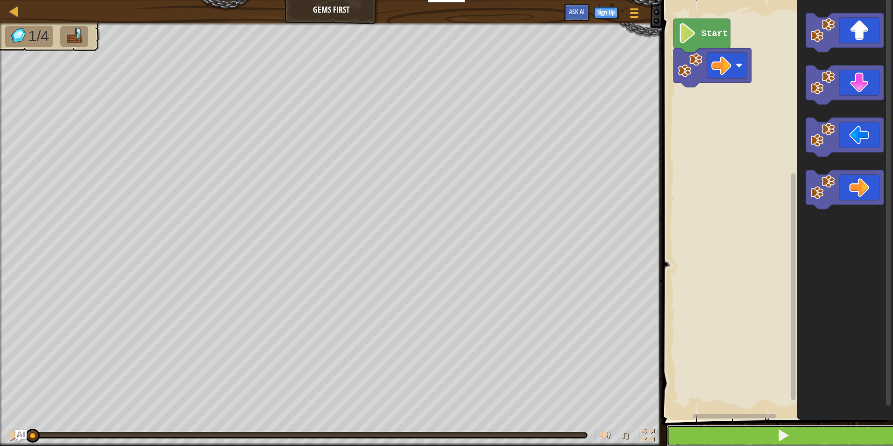
drag, startPoint x: 803, startPoint y: 437, endPoint x: 806, endPoint y: 432, distance: 6.5
click at [803, 436] on button at bounding box center [784, 435] width 234 height 21
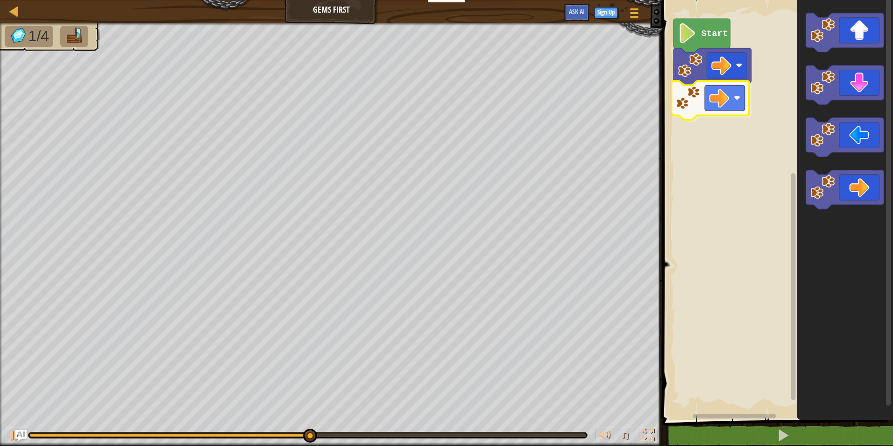
click at [702, 99] on div "Start" at bounding box center [776, 207] width 234 height 424
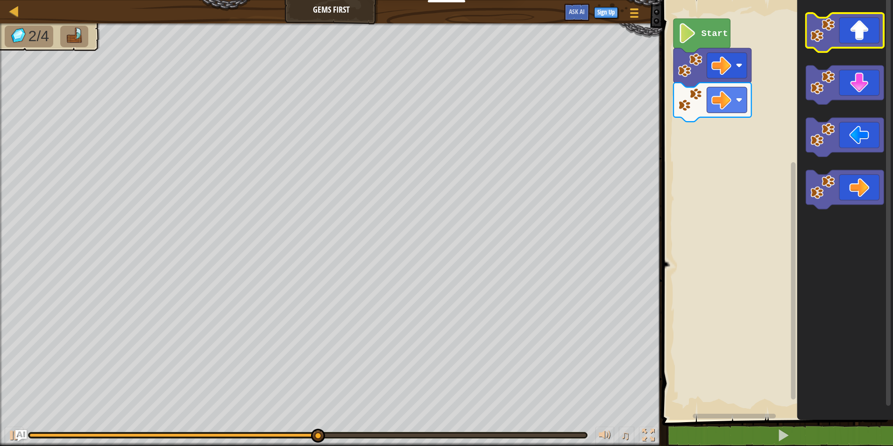
click at [823, 37] on image "Blockly Workspace" at bounding box center [822, 30] width 24 height 24
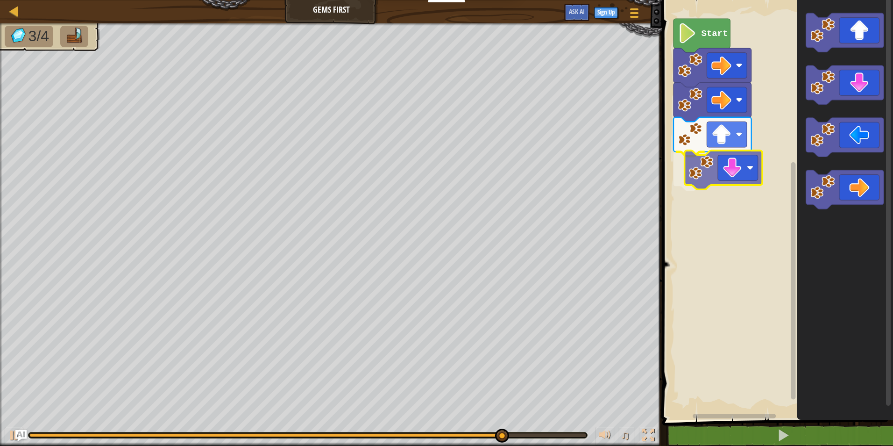
click at [702, 176] on div "Start" at bounding box center [776, 207] width 234 height 424
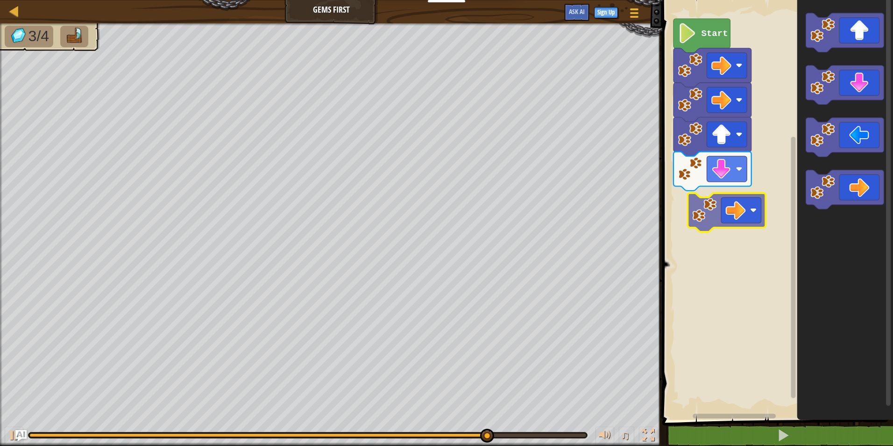
click at [700, 212] on div "Start" at bounding box center [776, 207] width 234 height 424
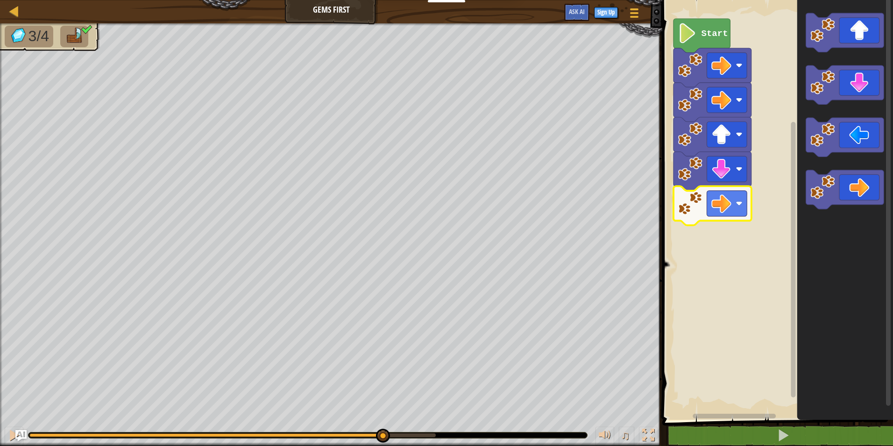
click at [378, 0] on body "Educators Create Free Account School & District Solutions Teacher Toolkit Previ…" at bounding box center [446, 0] width 893 height 0
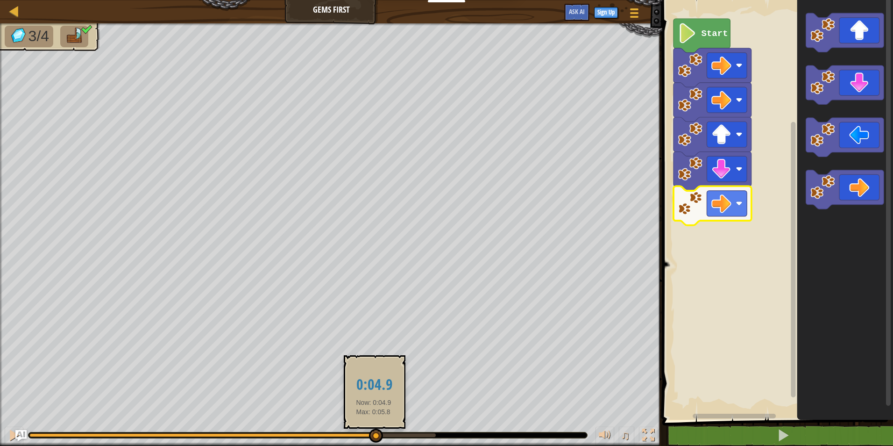
click at [375, 433] on div at bounding box center [376, 435] width 14 height 14
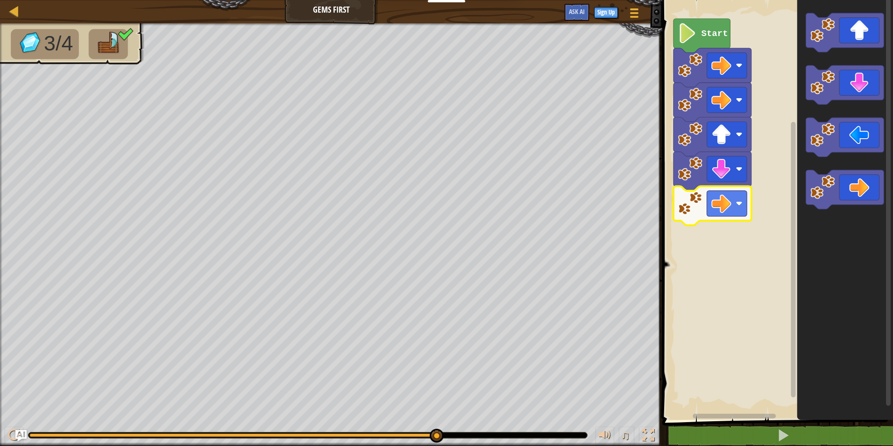
drag, startPoint x: 377, startPoint y: 433, endPoint x: 600, endPoint y: 469, distance: 225.3
click at [600, 0] on html "Educators Create Free Account School & District Solutions Teacher Toolkit Previ…" at bounding box center [446, 0] width 893 height 0
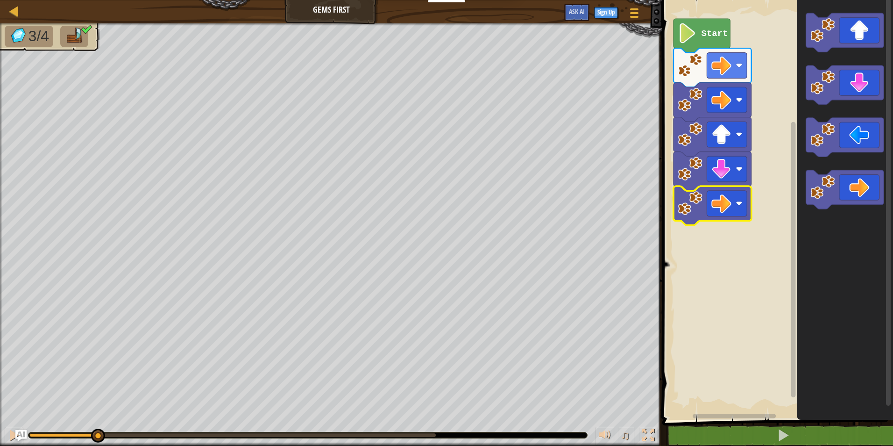
drag, startPoint x: 420, startPoint y: 430, endPoint x: 96, endPoint y: 423, distance: 324.7
click at [96, 423] on div "♫" at bounding box center [331, 432] width 662 height 28
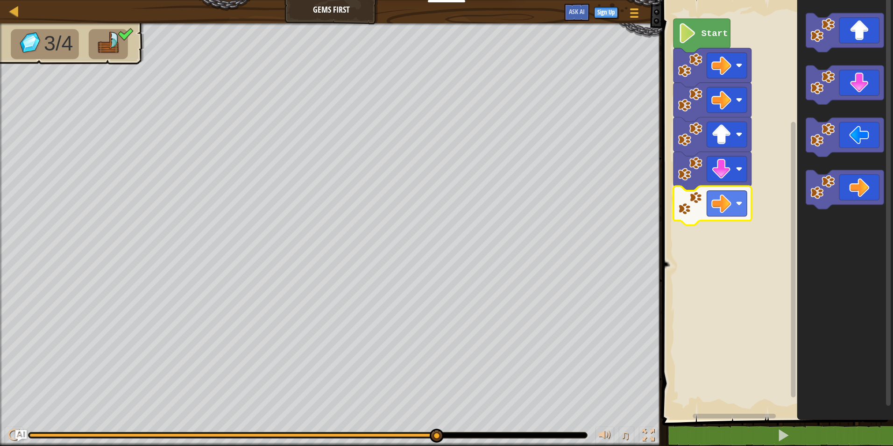
drag, startPoint x: 104, startPoint y: 433, endPoint x: 678, endPoint y: 318, distance: 585.6
click at [678, 318] on div "Map Gems First Game Menu Sign Up Ask AI 1 ההההההההההההההההההההההההההההההההההההה…" at bounding box center [446, 223] width 893 height 446
click at [782, 408] on rect "Blockly Workspace" at bounding box center [776, 207] width 234 height 424
click at [783, 406] on rect "Blockly Workspace" at bounding box center [776, 207] width 234 height 424
click at [785, 404] on rect "Blockly Workspace" at bounding box center [776, 207] width 234 height 424
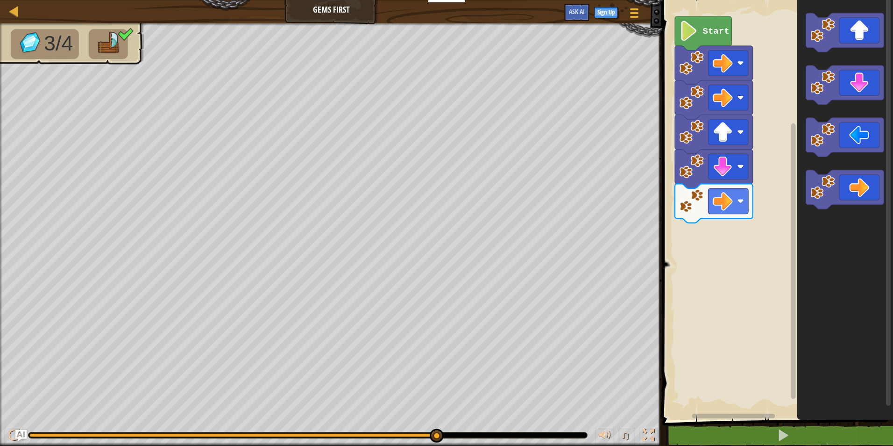
click at [785, 404] on rect "Blockly Workspace" at bounding box center [776, 207] width 234 height 424
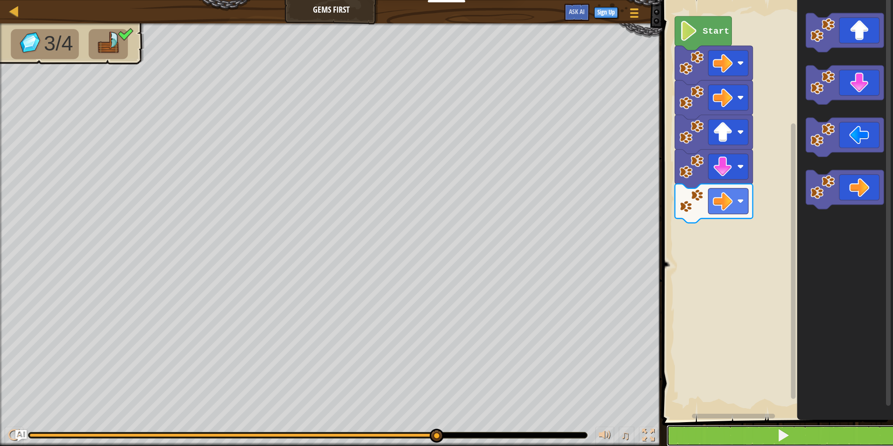
click at [794, 433] on button at bounding box center [784, 435] width 234 height 21
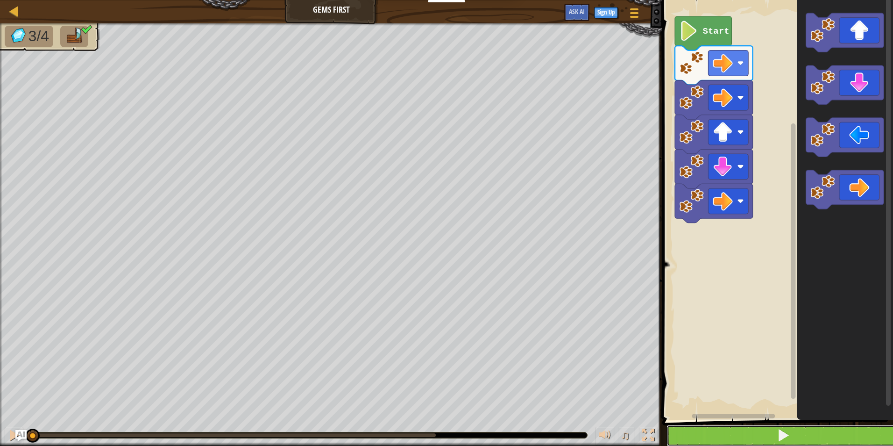
click at [794, 433] on button at bounding box center [784, 435] width 234 height 21
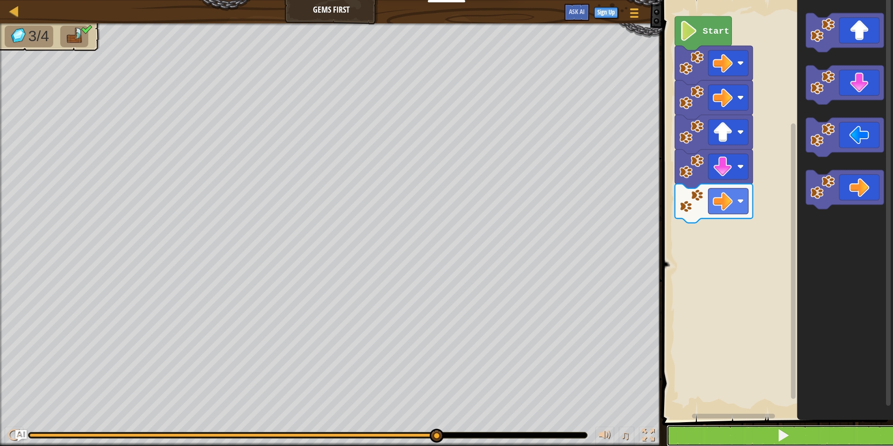
click at [730, 435] on button at bounding box center [784, 435] width 234 height 21
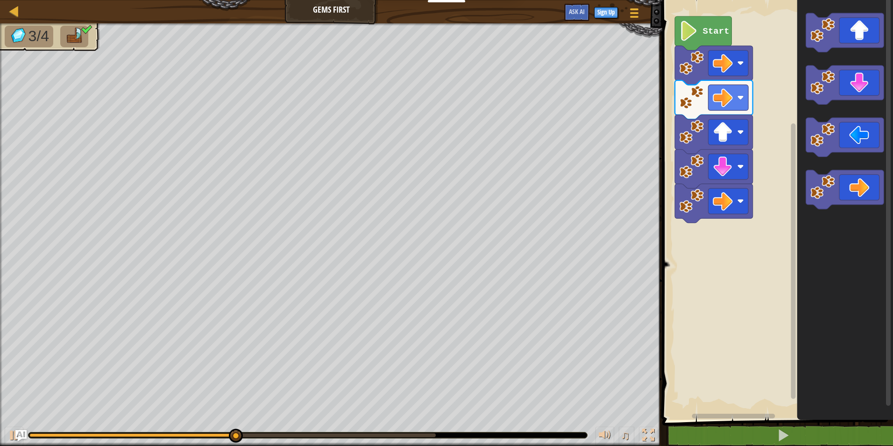
click at [117, 394] on div "3/4 ♫ Cougar" at bounding box center [446, 234] width 893 height 422
click at [233, 416] on div "3/4 ♫ Cougar" at bounding box center [446, 234] width 893 height 422
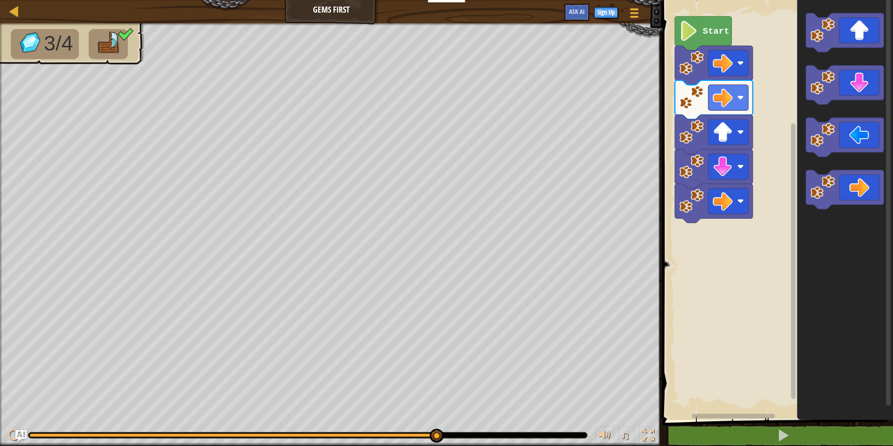
click at [697, 41] on icon "Blockly Workspace" at bounding box center [703, 33] width 57 height 34
click at [698, 36] on image "Blockly Workspace" at bounding box center [689, 31] width 19 height 20
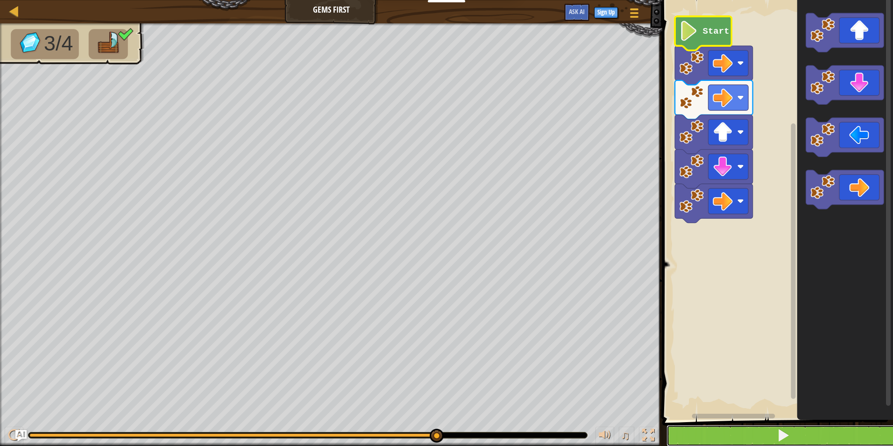
click at [821, 440] on button at bounding box center [784, 435] width 234 height 21
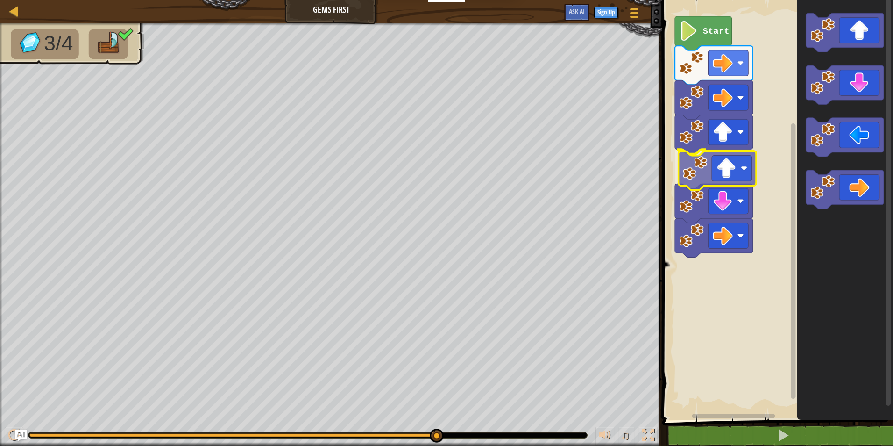
click at [744, 174] on div "Start" at bounding box center [776, 207] width 234 height 424
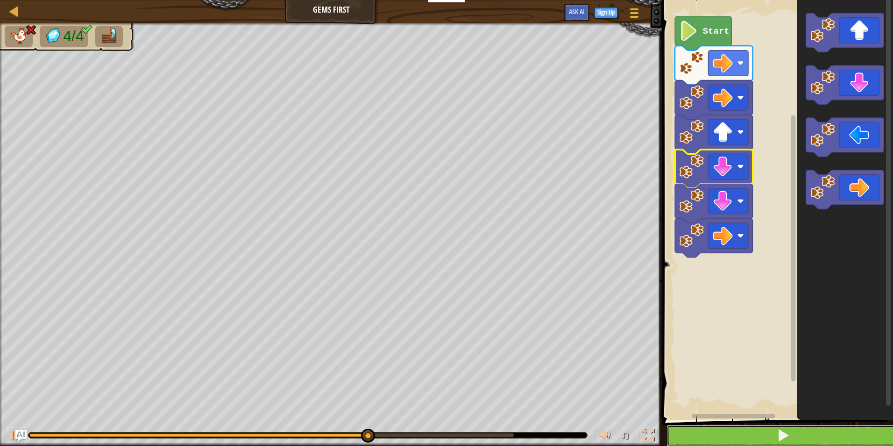
click at [823, 435] on button at bounding box center [784, 435] width 234 height 21
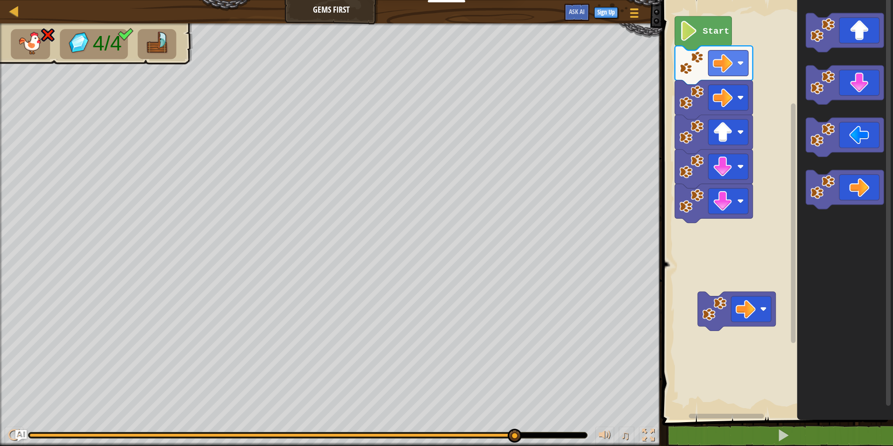
click at [771, 206] on div "Start" at bounding box center [776, 207] width 234 height 424
click at [790, 116] on div "Start" at bounding box center [776, 207] width 234 height 424
click at [811, 51] on g "Blockly Workspace" at bounding box center [845, 111] width 78 height 196
click at [711, 231] on div "Start" at bounding box center [776, 207] width 234 height 424
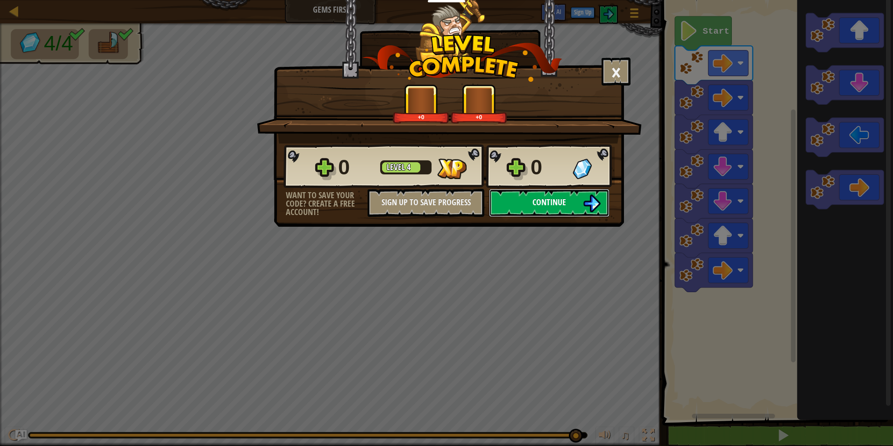
click at [560, 199] on span "Continue" at bounding box center [549, 202] width 34 height 12
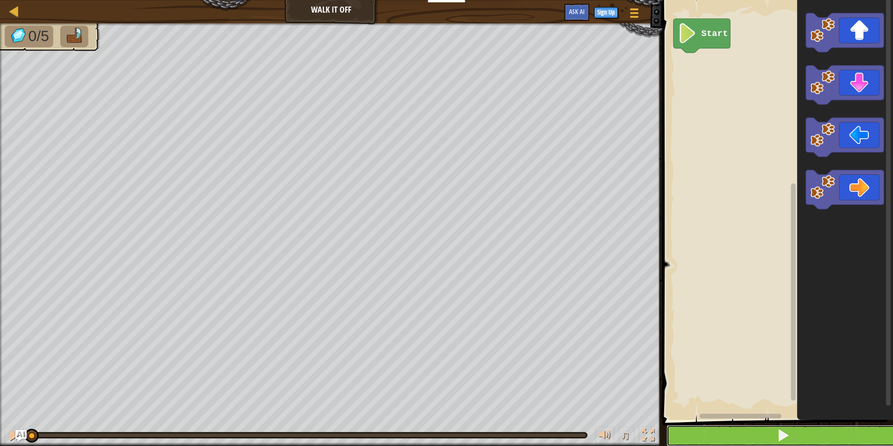
click at [745, 430] on button at bounding box center [784, 435] width 234 height 21
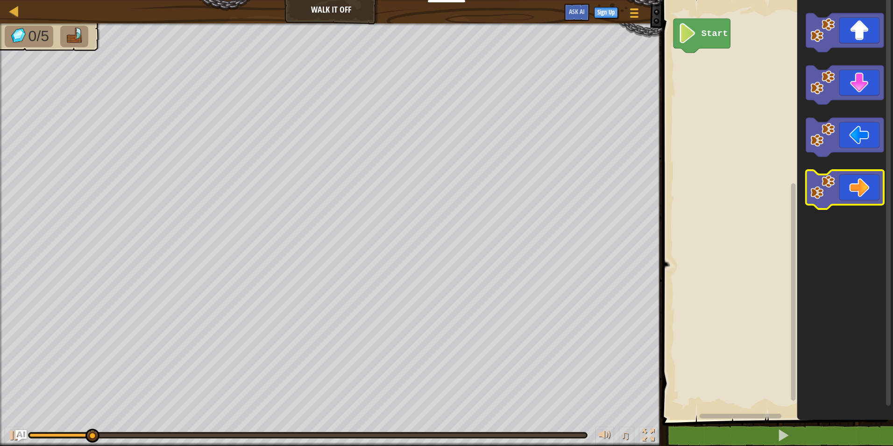
click at [862, 195] on icon "Blockly Workspace" at bounding box center [845, 189] width 78 height 39
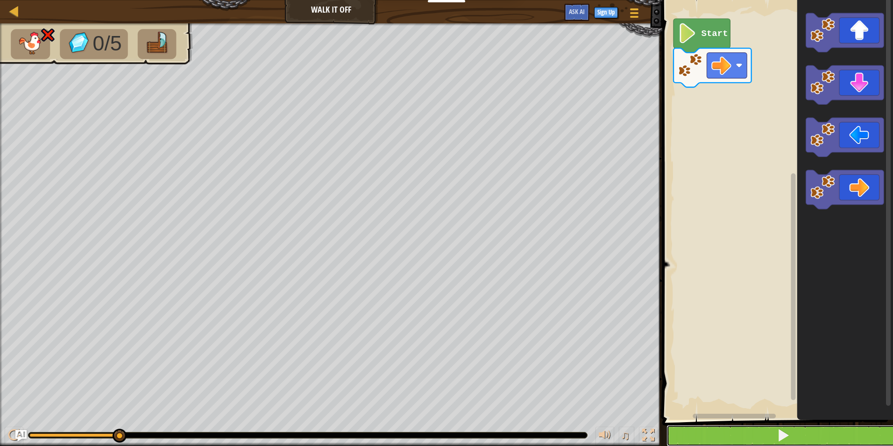
click at [706, 439] on button at bounding box center [784, 435] width 234 height 21
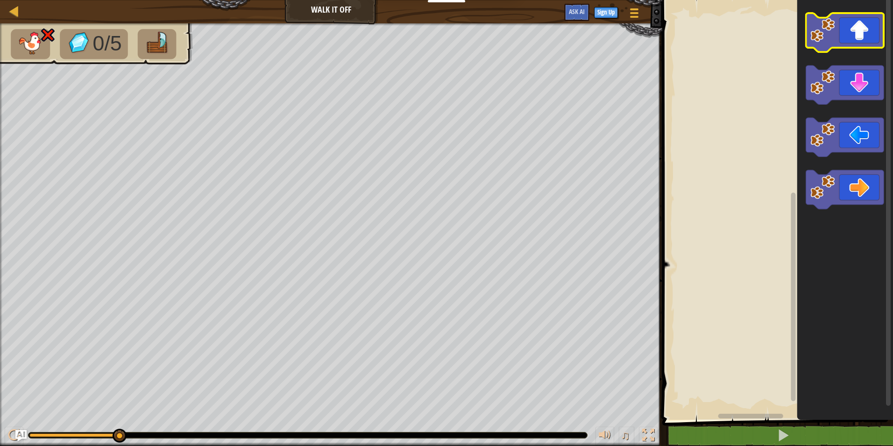
click at [819, 40] on image "Blockly Workspace" at bounding box center [822, 30] width 24 height 24
click at [810, 42] on icon "Blockly Workspace" at bounding box center [845, 32] width 78 height 39
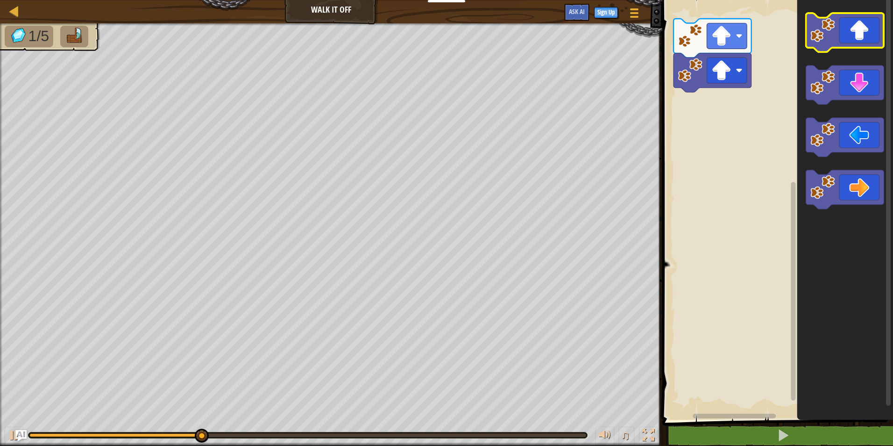
click at [810, 42] on icon "Blockly Workspace" at bounding box center [845, 32] width 78 height 39
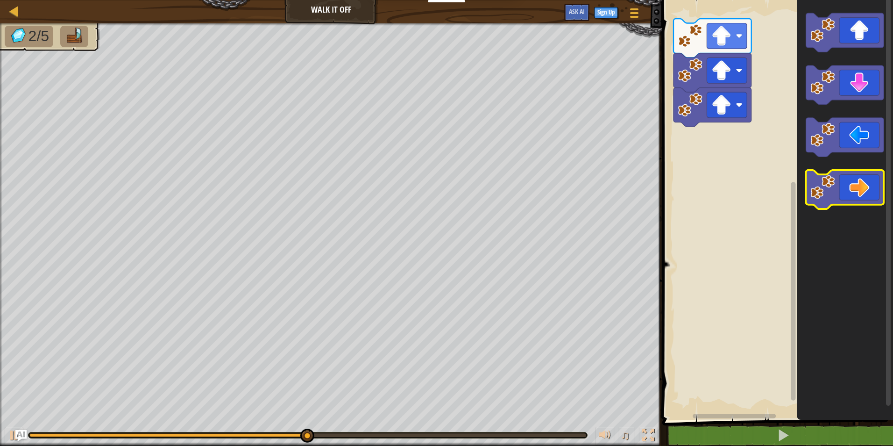
click at [865, 180] on icon "Blockly Workspace" at bounding box center [845, 189] width 78 height 39
click at [872, 179] on icon "Blockly Workspace" at bounding box center [845, 189] width 78 height 39
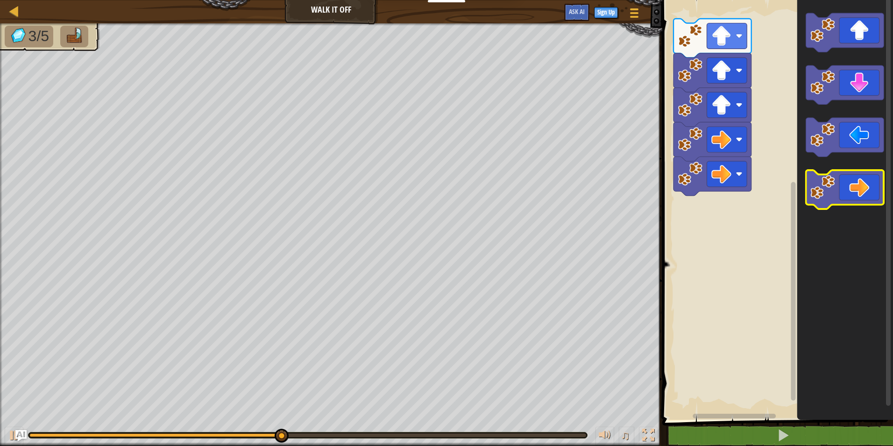
click at [872, 179] on icon "Blockly Workspace" at bounding box center [845, 189] width 78 height 39
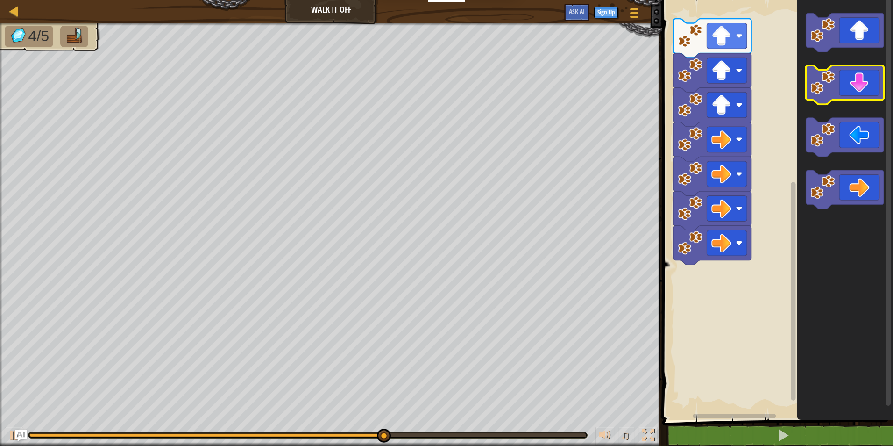
click at [820, 91] on image "Blockly Workspace" at bounding box center [822, 82] width 24 height 24
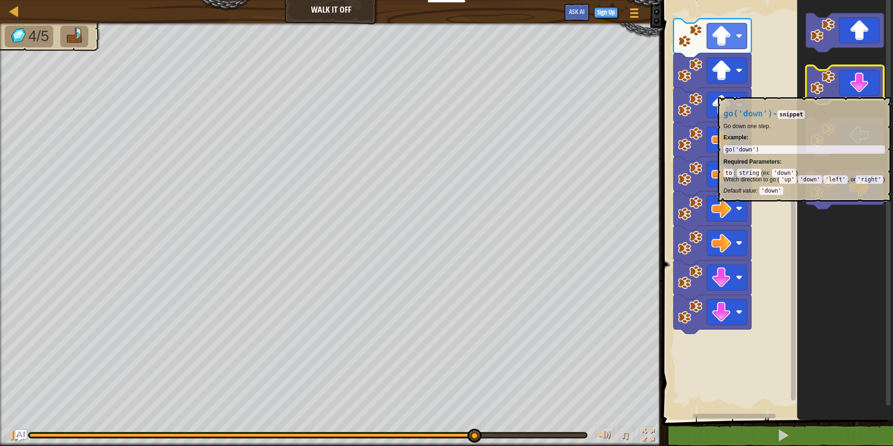
click at [819, 92] on image "Blockly Workspace" at bounding box center [822, 82] width 24 height 24
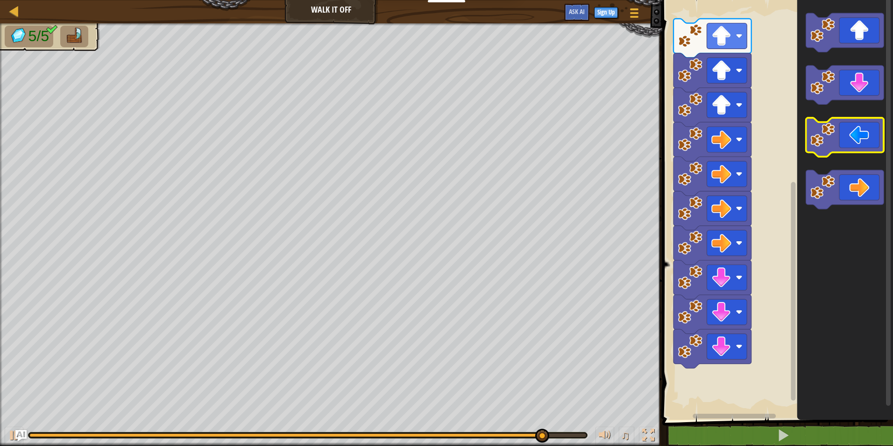
click at [825, 139] on image "Blockly Workspace" at bounding box center [822, 134] width 24 height 24
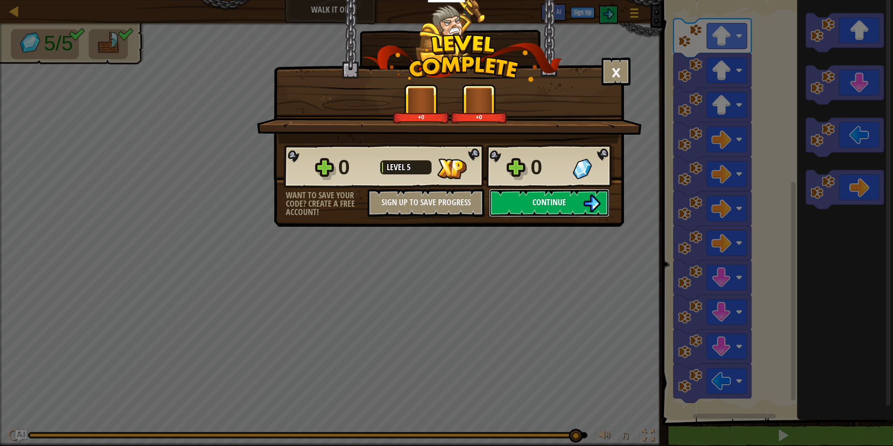
click at [559, 205] on span "Continue" at bounding box center [549, 202] width 34 height 12
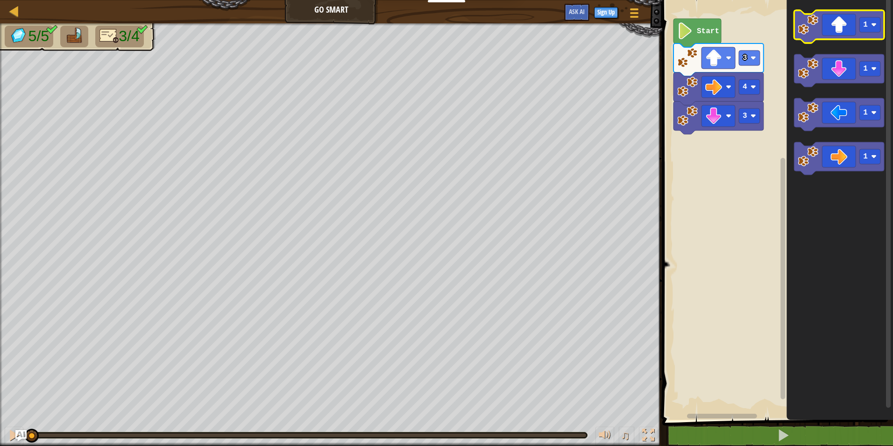
click at [808, 27] on image "Blockly Workspace" at bounding box center [808, 24] width 21 height 21
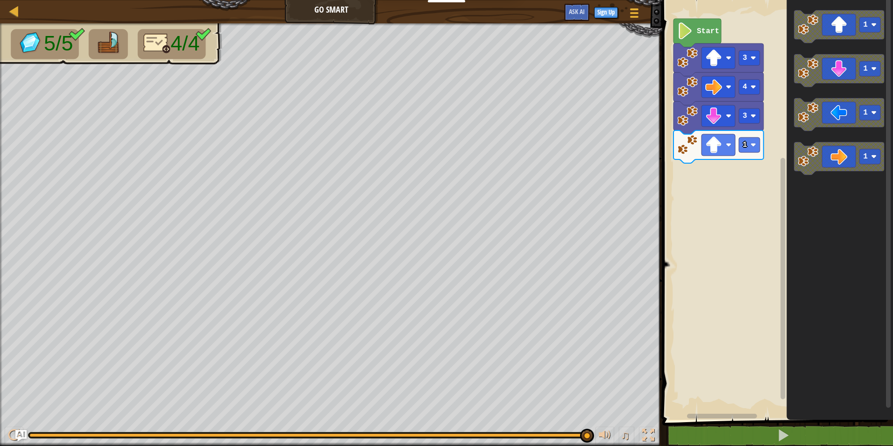
click at [713, 171] on div "3 1 4 3 Start 1 1 1 1" at bounding box center [776, 207] width 234 height 424
click at [801, 92] on icon "1 1 1 1" at bounding box center [840, 207] width 106 height 424
click at [804, 85] on g "1" at bounding box center [839, 70] width 90 height 33
click at [810, 69] on image "Blockly Workspace" at bounding box center [808, 68] width 21 height 21
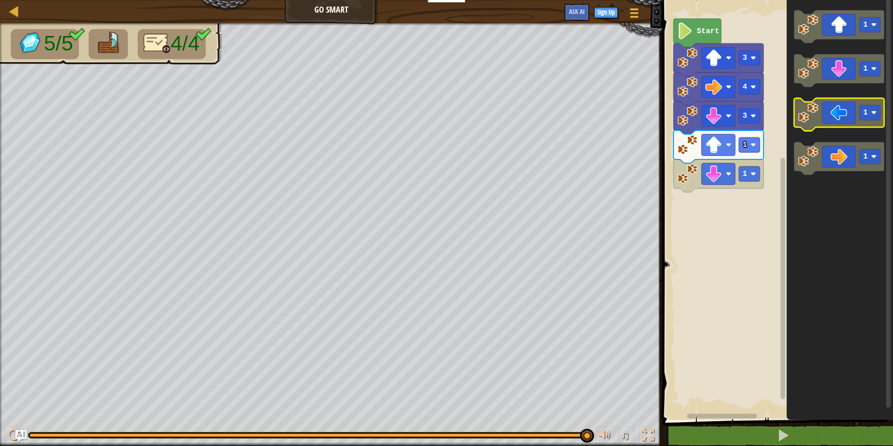
click at [799, 121] on image "Blockly Workspace" at bounding box center [808, 112] width 21 height 21
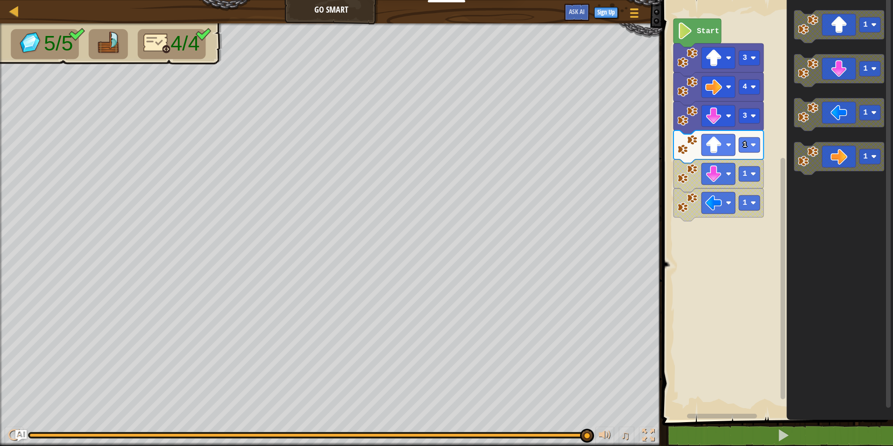
click at [713, 37] on icon "Blockly Workspace" at bounding box center [698, 33] width 48 height 28
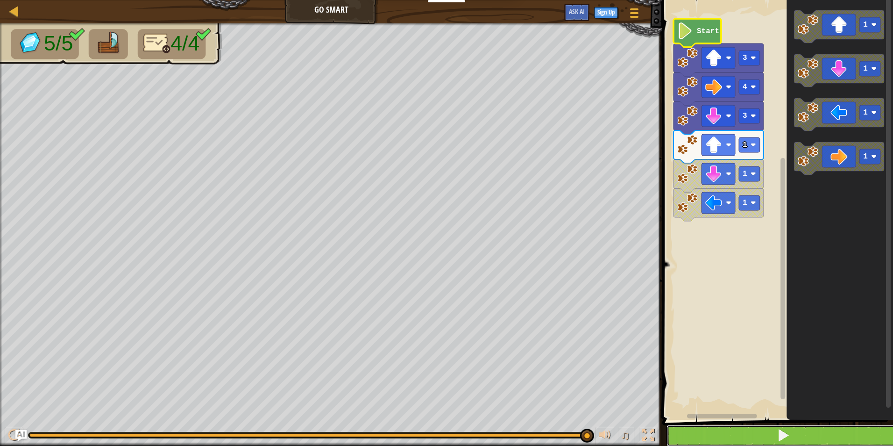
click at [806, 440] on button at bounding box center [784, 435] width 234 height 21
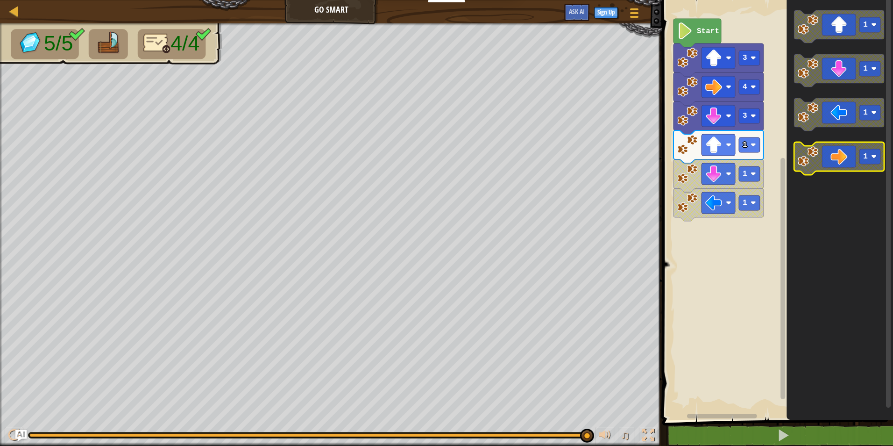
click at [803, 160] on g "1 1 1 1" at bounding box center [839, 92] width 90 height 164
click at [813, 85] on g "1" at bounding box center [839, 70] width 90 height 33
click at [807, 87] on icon "1 1 1 1" at bounding box center [840, 207] width 106 height 424
click at [805, 92] on icon "1 1 1 1" at bounding box center [840, 207] width 106 height 424
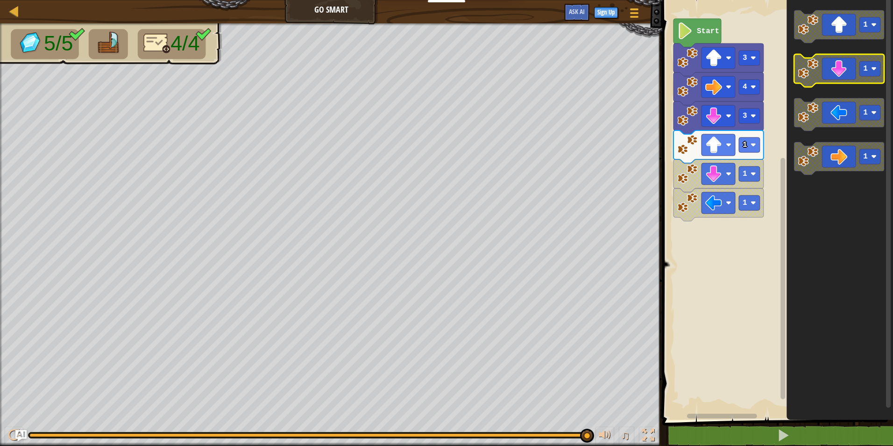
click at [808, 72] on image "Blockly Workspace" at bounding box center [808, 68] width 21 height 21
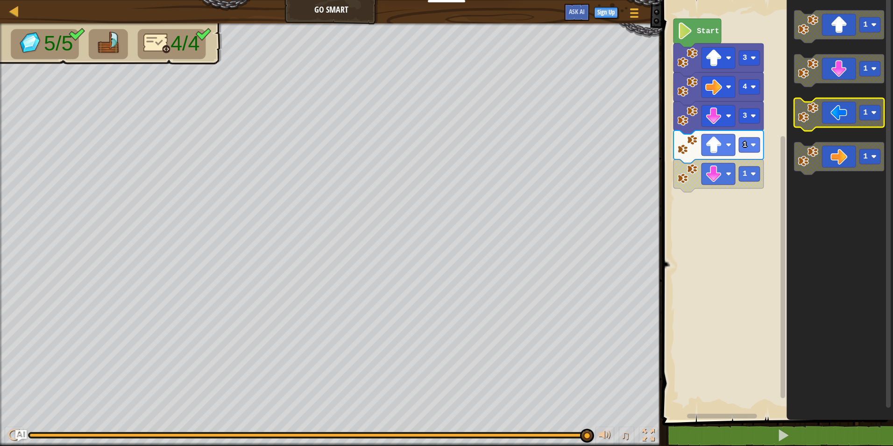
click at [809, 122] on image "Blockly Workspace" at bounding box center [808, 112] width 21 height 21
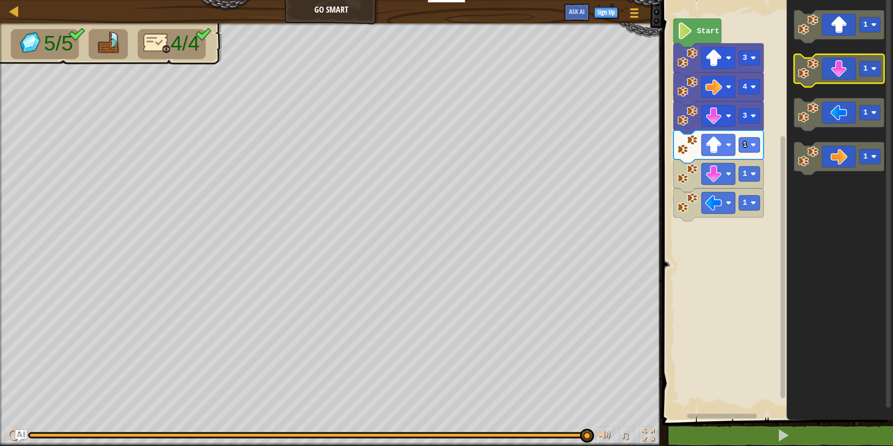
click at [816, 71] on image "Blockly Workspace" at bounding box center [808, 68] width 21 height 21
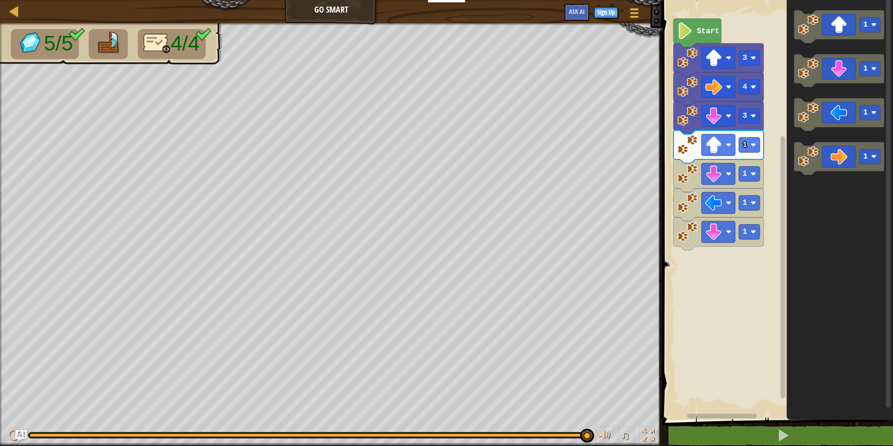
click at [697, 41] on icon "Blockly Workspace" at bounding box center [698, 33] width 48 height 28
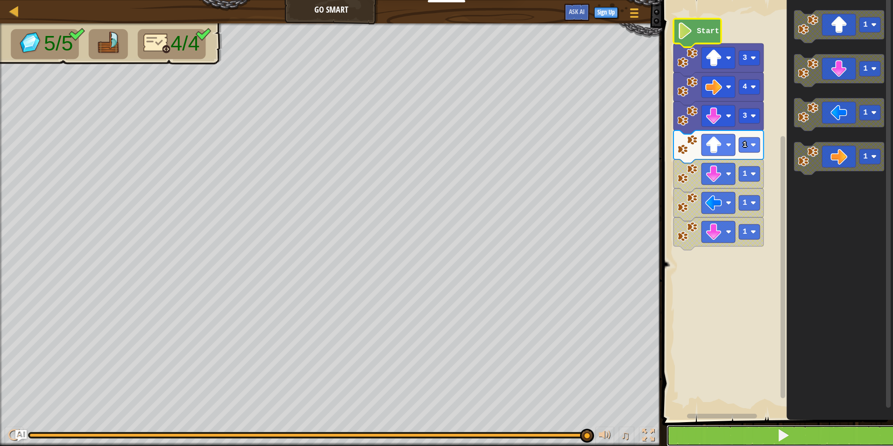
click at [759, 443] on button at bounding box center [784, 435] width 234 height 21
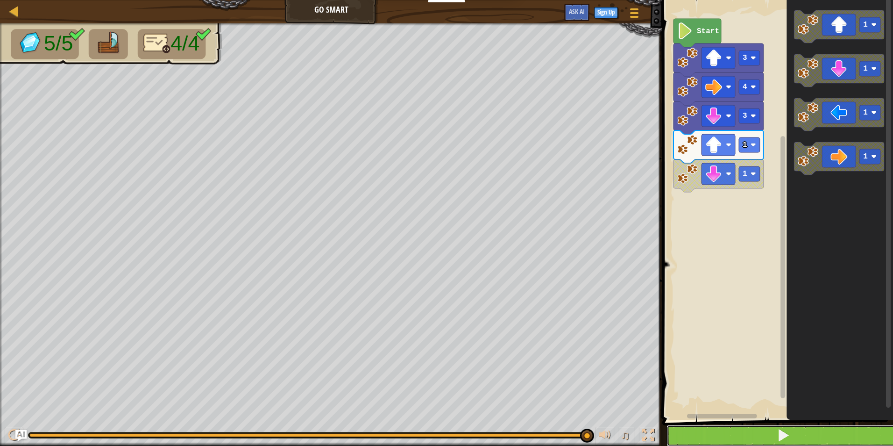
click at [752, 436] on button at bounding box center [784, 435] width 234 height 21
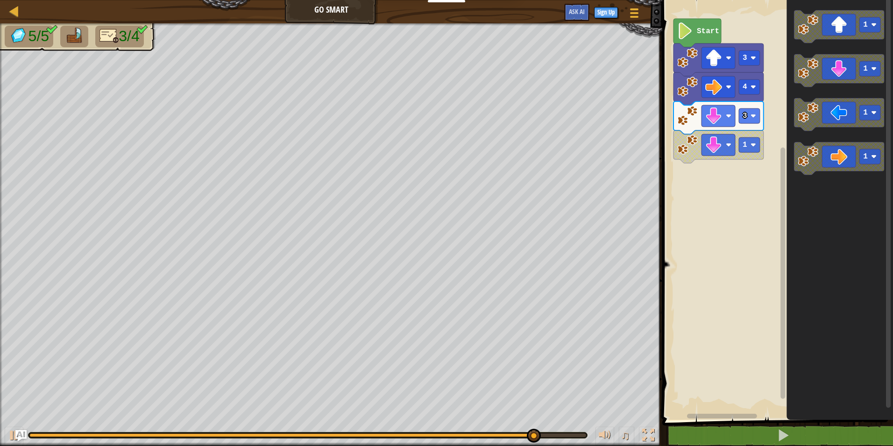
click at [782, 157] on div "Start 3 4 3 1 1 1 1 1" at bounding box center [776, 207] width 234 height 424
click at [799, 137] on icon "1 1 1 1" at bounding box center [840, 207] width 106 height 424
click at [799, 124] on icon "Blockly Workspace" at bounding box center [839, 114] width 90 height 33
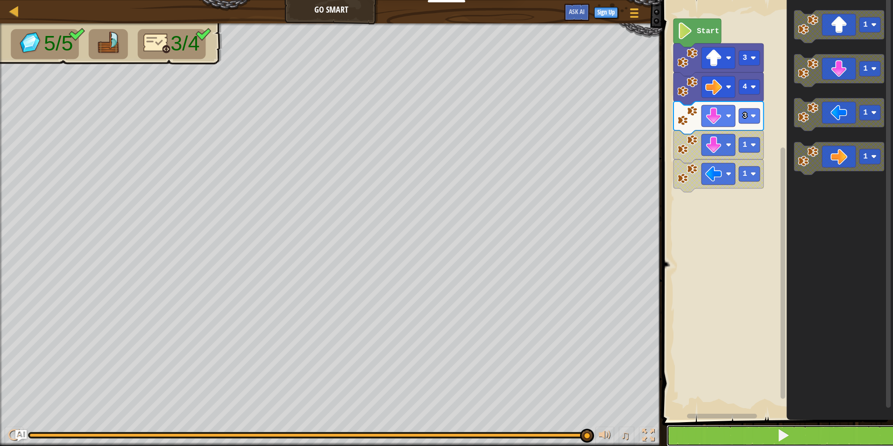
click at [748, 438] on button at bounding box center [784, 435] width 234 height 21
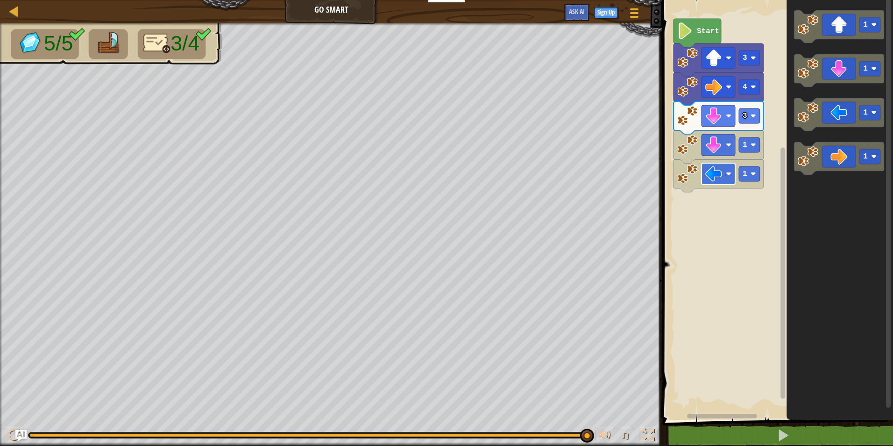
click at [713, 178] on image "Blockly Workspace" at bounding box center [713, 173] width 17 height 17
click at [794, 173] on g "1 1 1 1" at bounding box center [839, 92] width 90 height 164
click at [799, 125] on icon "Blockly Workspace" at bounding box center [839, 114] width 90 height 33
click at [698, 202] on image "Blockly Workspace" at bounding box center [687, 202] width 21 height 21
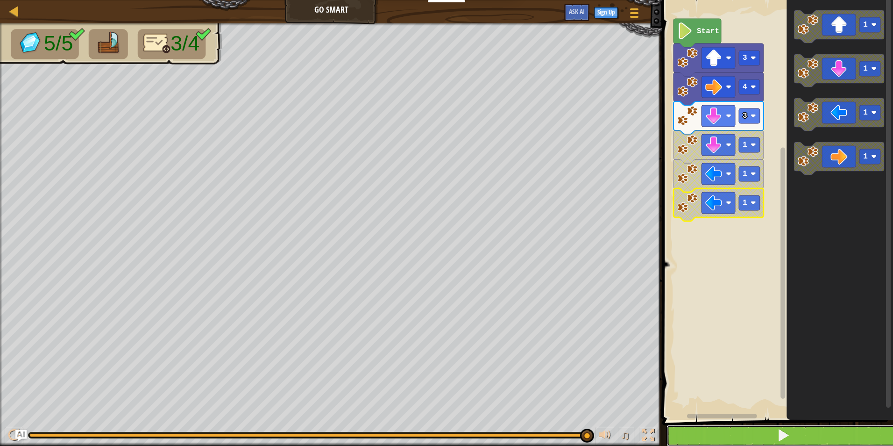
click at [817, 433] on button at bounding box center [784, 435] width 234 height 21
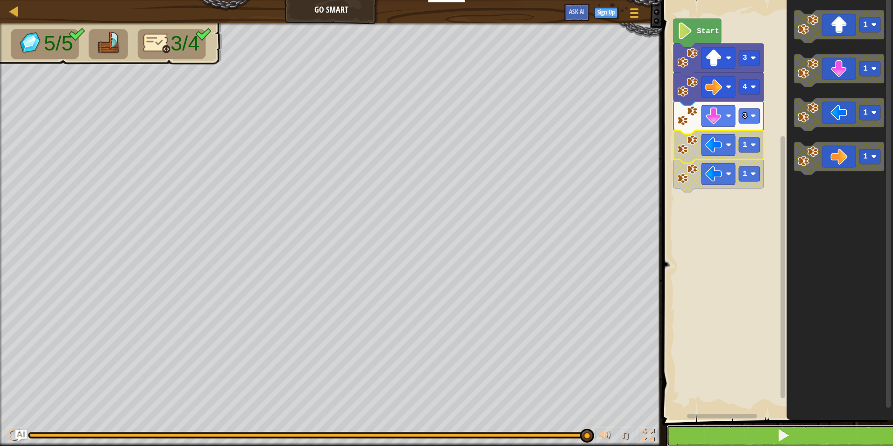
click at [805, 435] on button at bounding box center [784, 435] width 234 height 21
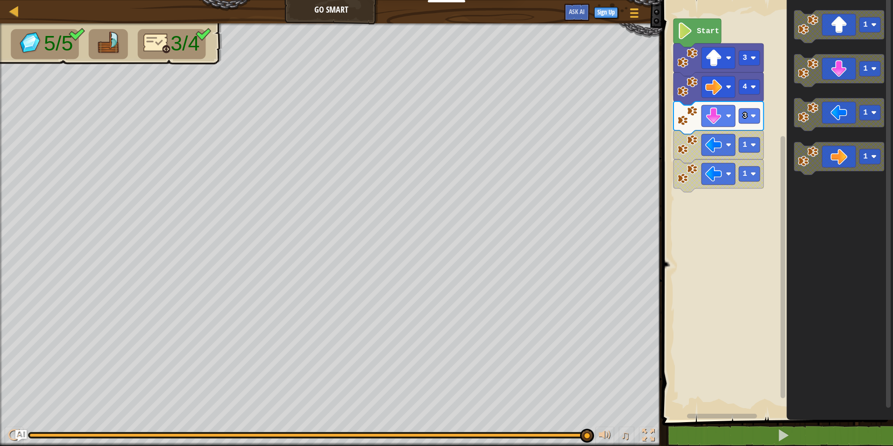
click at [806, 182] on icon "1 1 1 1" at bounding box center [840, 207] width 106 height 424
click at [801, 130] on g "1 1 1 1" at bounding box center [839, 92] width 90 height 164
click at [698, 202] on rect "Blockly Workspace" at bounding box center [776, 207] width 234 height 424
click at [803, 120] on image "Blockly Workspace" at bounding box center [808, 112] width 21 height 21
click at [697, 43] on icon "Blockly Workspace" at bounding box center [698, 33] width 48 height 28
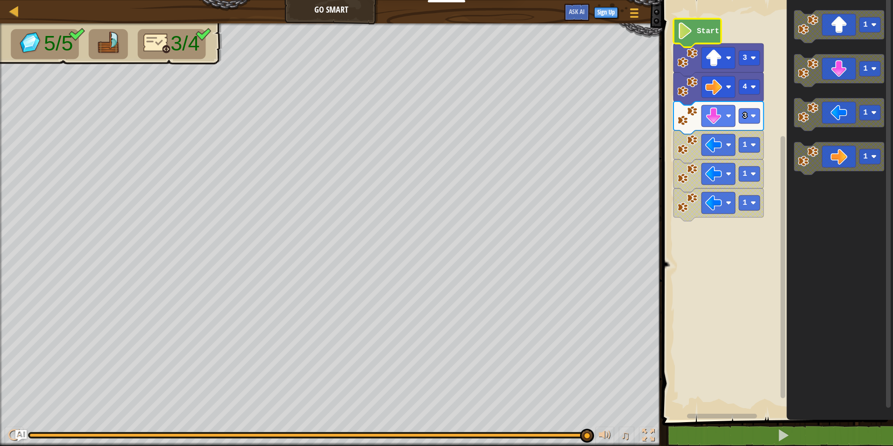
click at [697, 43] on icon "Blockly Workspace" at bounding box center [698, 33] width 48 height 28
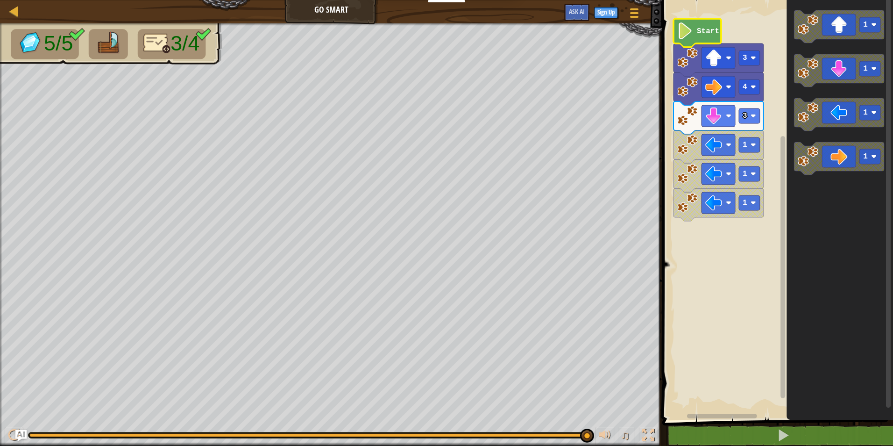
click at [697, 43] on icon "Blockly Workspace" at bounding box center [698, 33] width 48 height 28
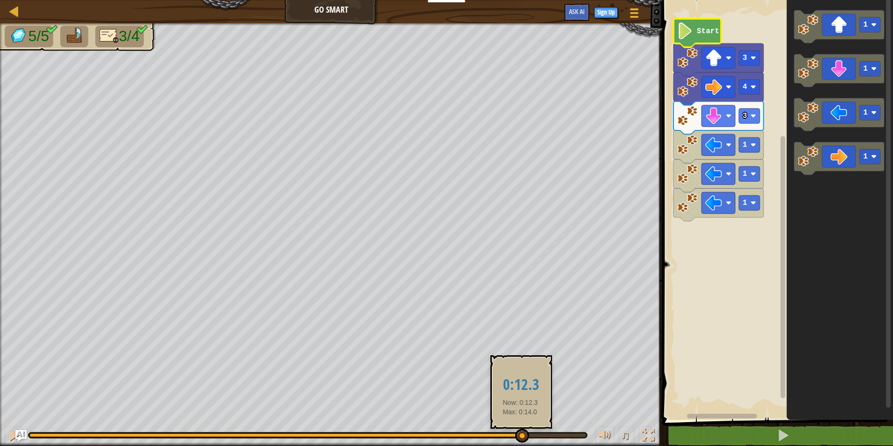
drag, startPoint x: 583, startPoint y: 439, endPoint x: 517, endPoint y: 430, distance: 67.0
click at [517, 430] on div at bounding box center [522, 435] width 14 height 14
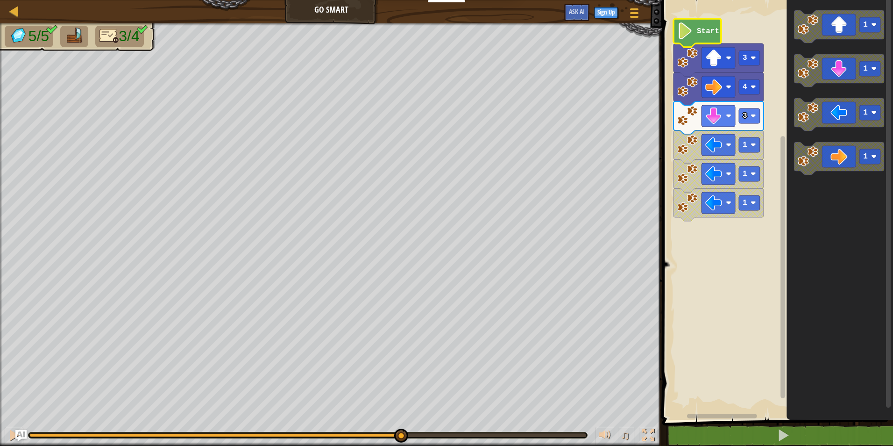
drag, startPoint x: 513, startPoint y: 430, endPoint x: 401, endPoint y: 418, distance: 113.2
click at [400, 423] on div "♫" at bounding box center [331, 432] width 662 height 28
click at [799, 136] on icon "1 1 1 1" at bounding box center [840, 207] width 106 height 424
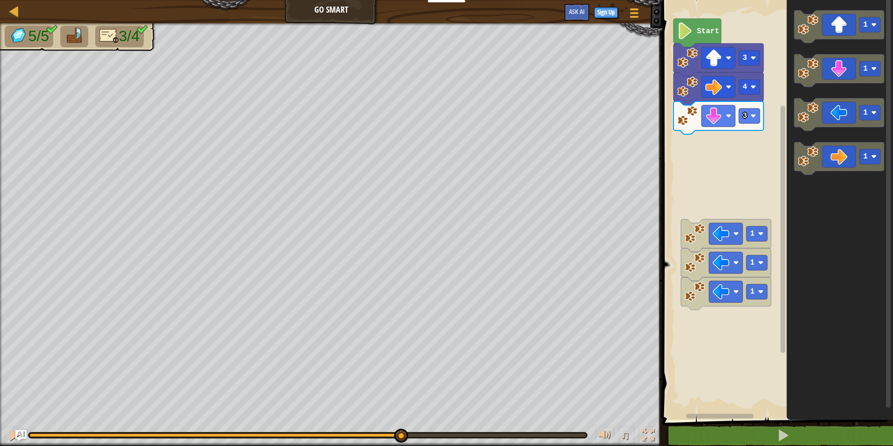
click at [808, 89] on icon "1 1 1 1" at bounding box center [840, 207] width 106 height 424
click at [807, 83] on icon "Blockly Workspace" at bounding box center [839, 70] width 90 height 33
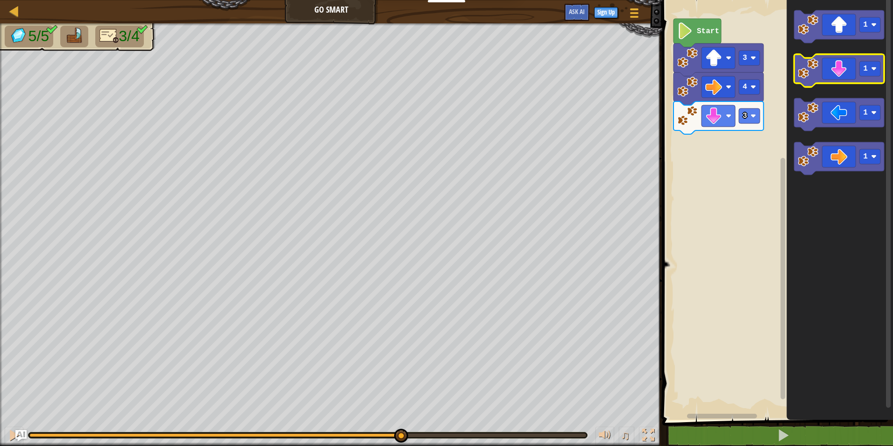
click at [815, 80] on icon "Blockly Workspace" at bounding box center [839, 70] width 90 height 33
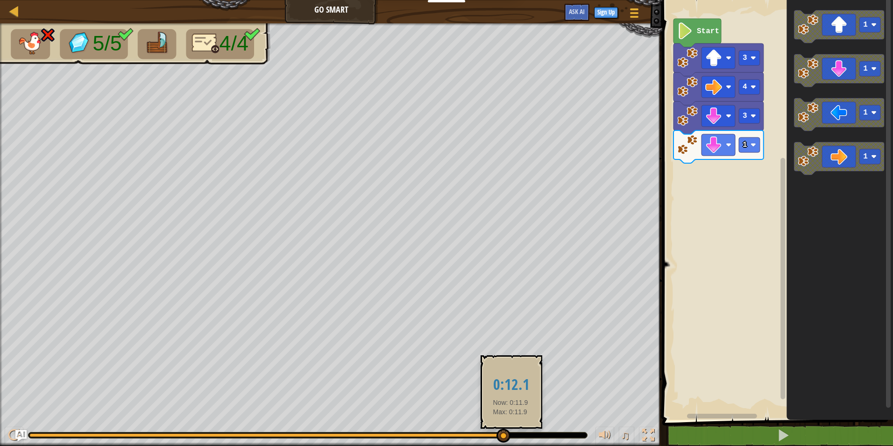
drag, startPoint x: 504, startPoint y: 439, endPoint x: 500, endPoint y: 426, distance: 12.9
click at [500, 427] on div "♫" at bounding box center [331, 432] width 662 height 28
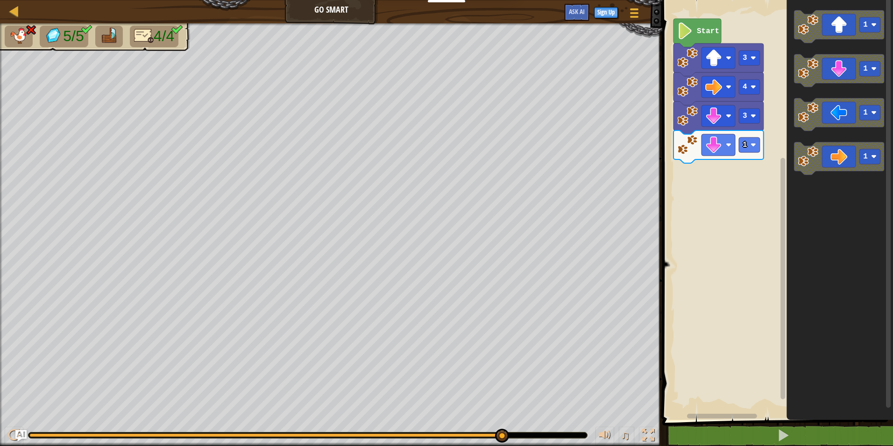
click at [719, 170] on div "Start 3 4 3 1 1 1 1 1" at bounding box center [776, 207] width 234 height 424
click at [749, 190] on div "Start 3 4 3 1 1 1 1 1" at bounding box center [776, 207] width 234 height 424
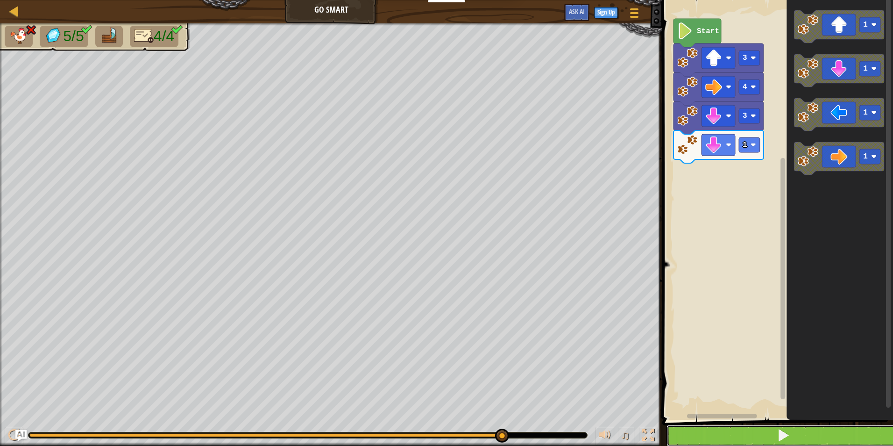
click at [745, 428] on button at bounding box center [784, 435] width 234 height 21
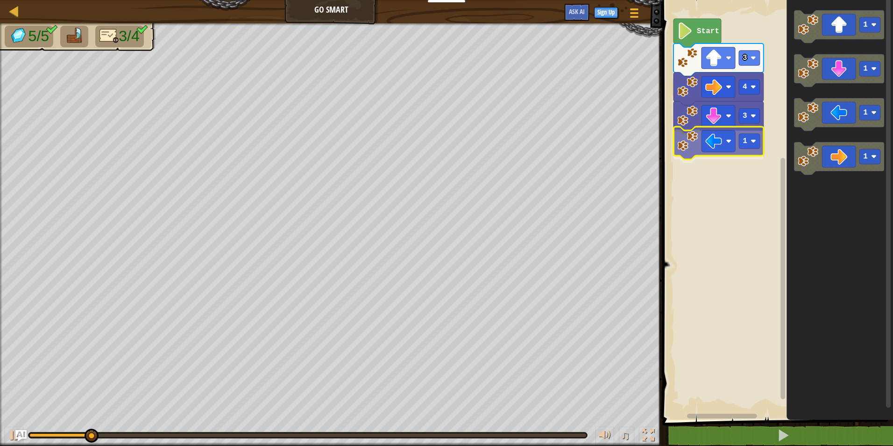
click at [691, 149] on div "Start 3 4 3 1 1 1 1 1 1" at bounding box center [776, 207] width 234 height 424
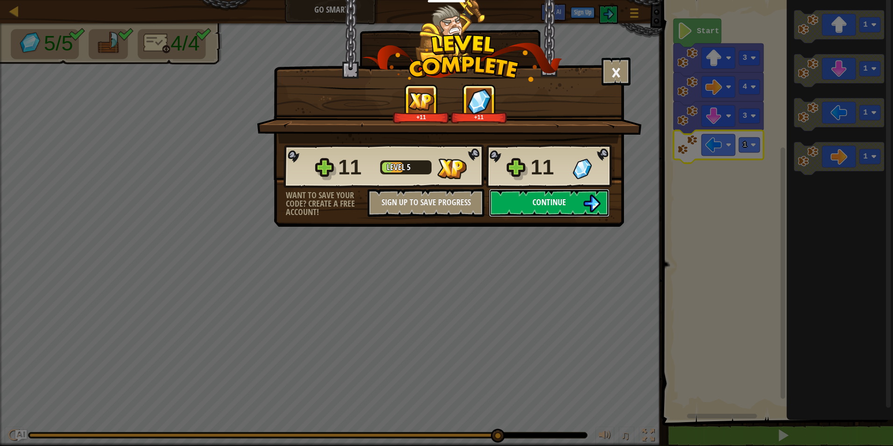
click at [543, 200] on span "Continue" at bounding box center [549, 202] width 34 height 12
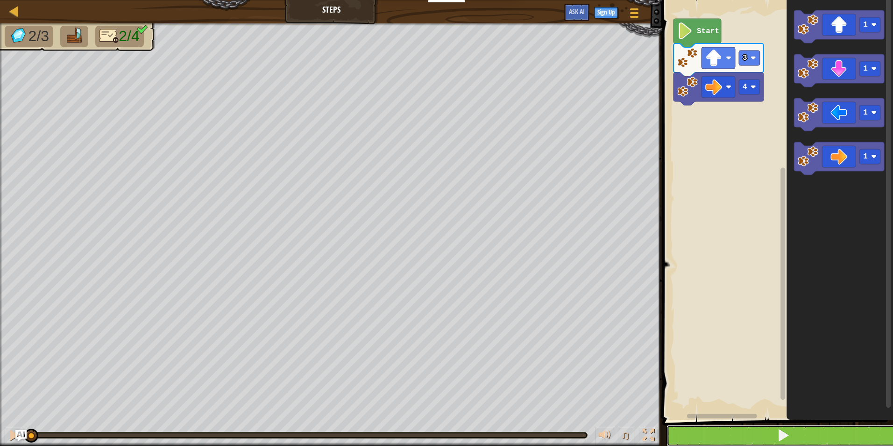
click at [711, 433] on button at bounding box center [784, 435] width 234 height 21
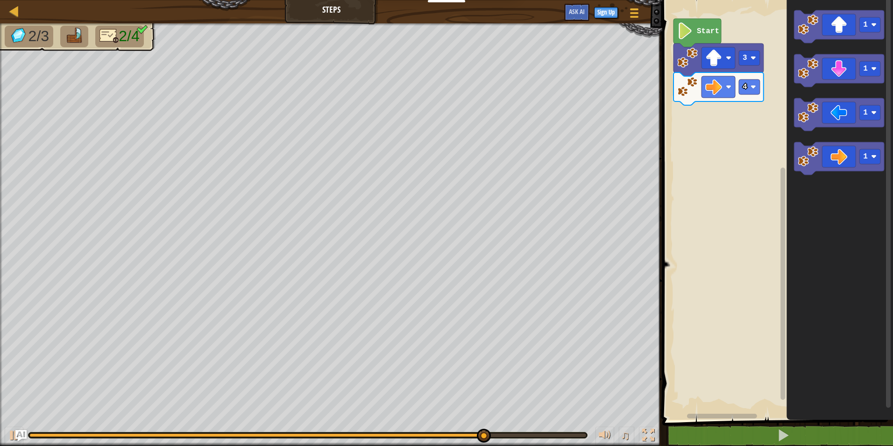
click at [805, 42] on g "1" at bounding box center [839, 26] width 90 height 33
click at [684, 121] on div "4 3 Start 1 1 1 1" at bounding box center [776, 207] width 234 height 424
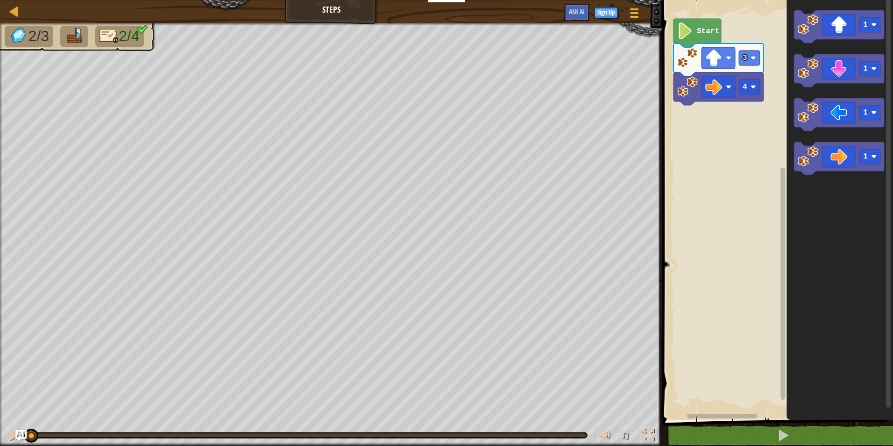
drag, startPoint x: 565, startPoint y: 437, endPoint x: -2, endPoint y: 400, distance: 568.2
click at [0, 0] on html "Educators Create Free Account School & District Solutions Teacher Toolkit Previ…" at bounding box center [446, 0] width 893 height 0
drag, startPoint x: 60, startPoint y: 433, endPoint x: 3, endPoint y: 447, distance: 58.1
click at [3, 0] on html "Educators Create Free Account School & District Solutions Teacher Toolkit Previ…" at bounding box center [446, 0] width 893 height 0
click at [12, 442] on button at bounding box center [14, 435] width 19 height 19
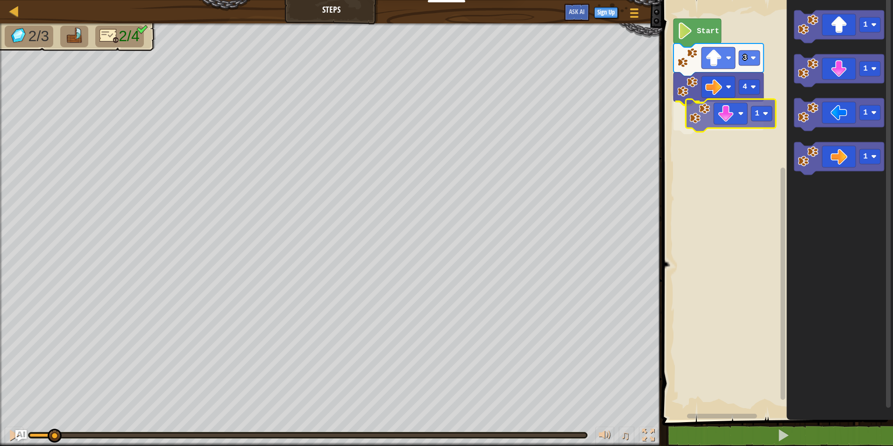
click at [707, 118] on div "4 1 3 Start 1 1 1 1 1" at bounding box center [776, 207] width 234 height 424
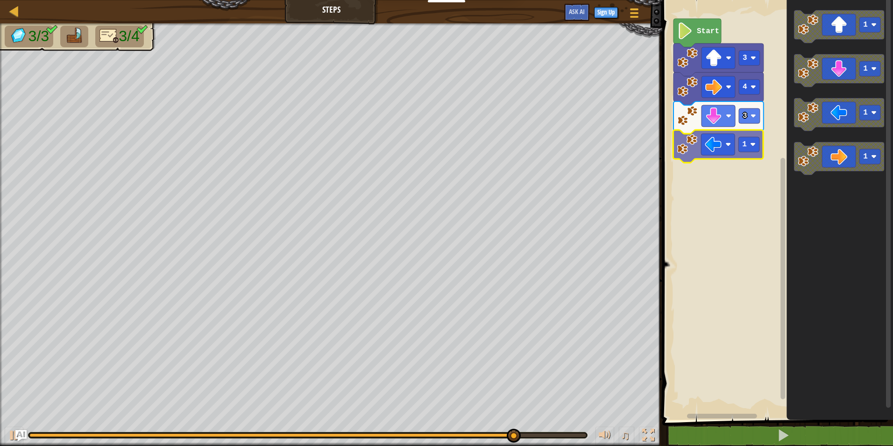
click at [690, 152] on div "Start 3 4 3 1 1 1 1 1 1" at bounding box center [776, 207] width 234 height 424
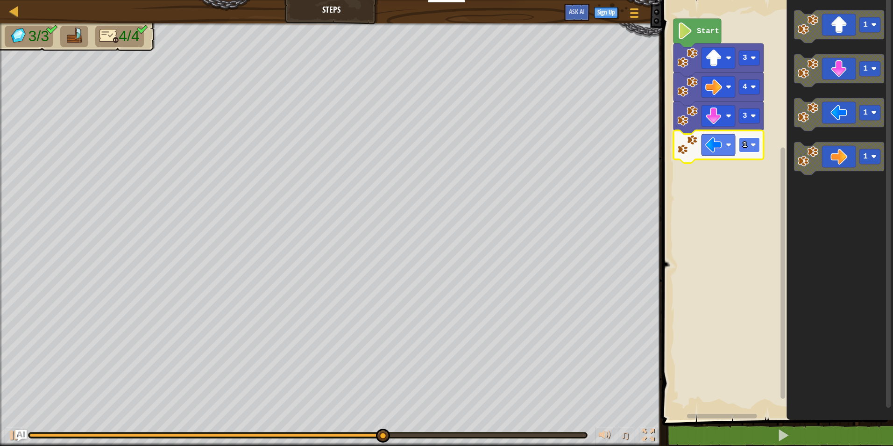
click at [749, 144] on rect "Blockly Workspace" at bounding box center [749, 144] width 21 height 15
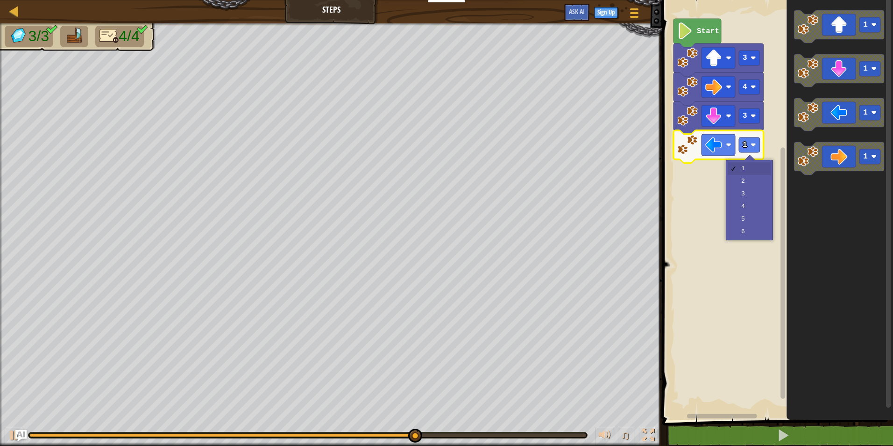
drag, startPoint x: 745, startPoint y: 173, endPoint x: 742, endPoint y: 178, distance: 5.4
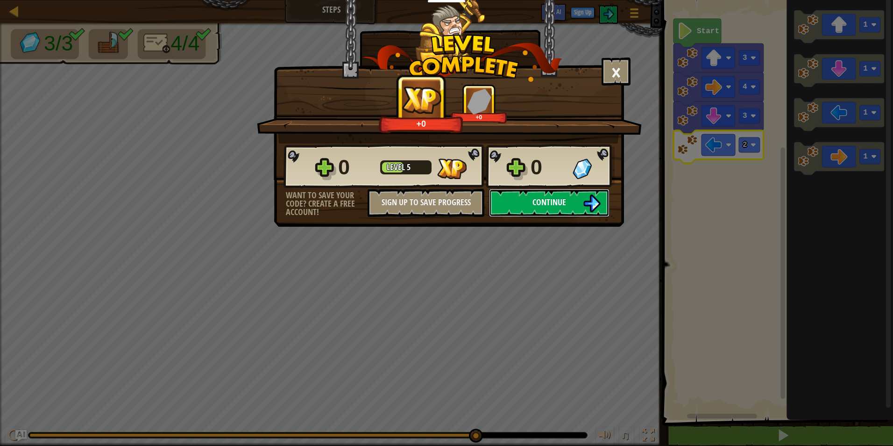
click at [579, 201] on button "Continue" at bounding box center [549, 203] width 121 height 28
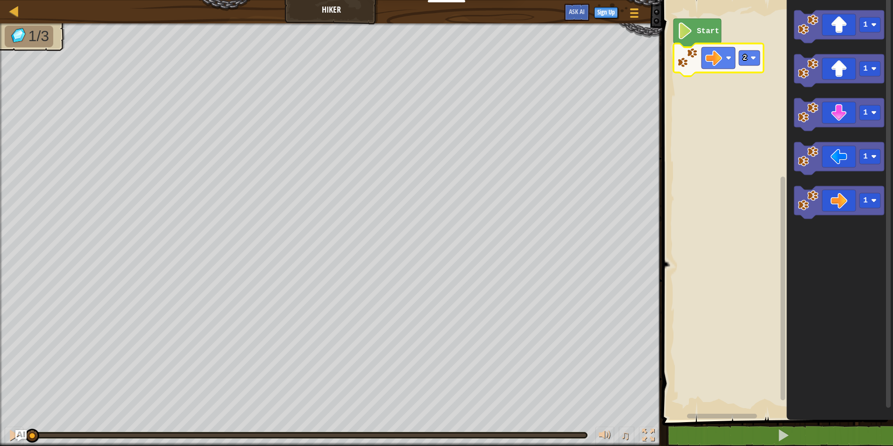
click at [690, 58] on image "Blockly Workspace" at bounding box center [687, 58] width 21 height 21
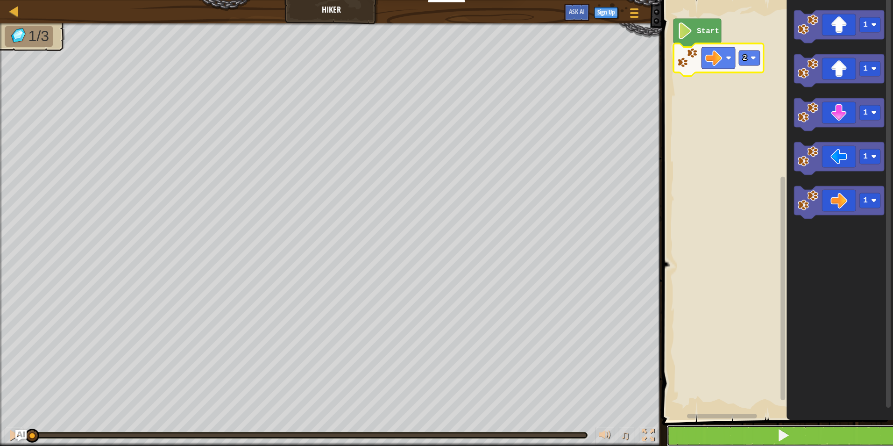
click at [780, 431] on span at bounding box center [783, 434] width 13 height 13
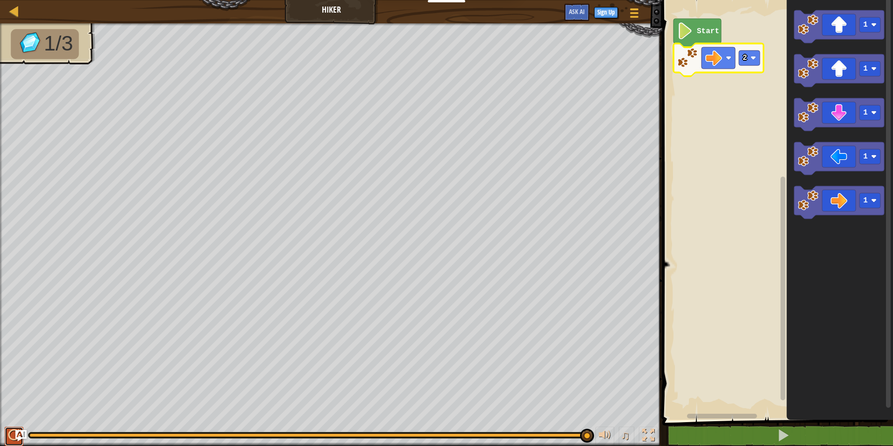
click at [10, 432] on div at bounding box center [14, 435] width 12 height 12
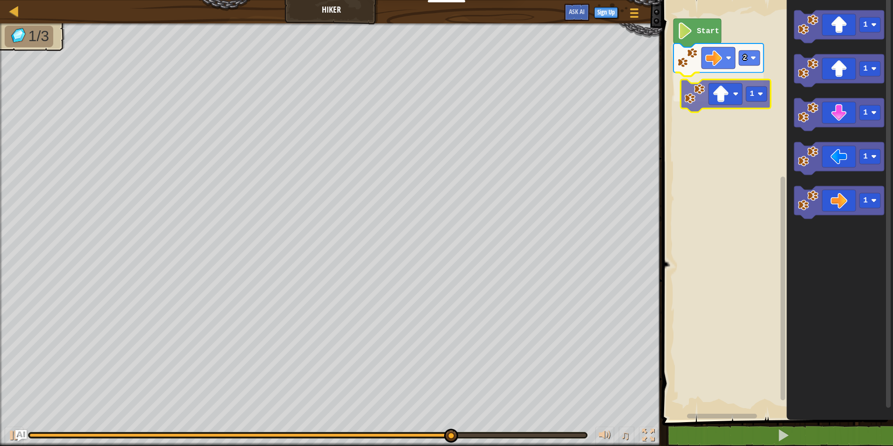
click at [689, 103] on div "Start 2 1 1 1 1 1 1 1" at bounding box center [776, 207] width 234 height 424
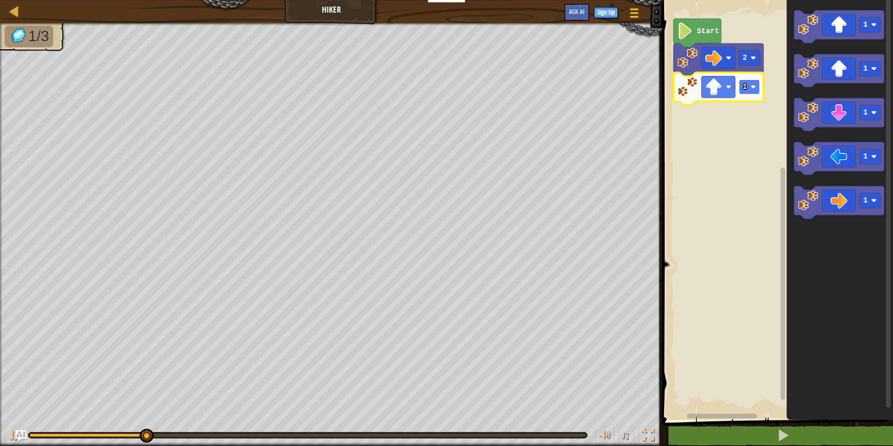
click at [757, 89] on rect "Blockly Workspace" at bounding box center [749, 86] width 21 height 15
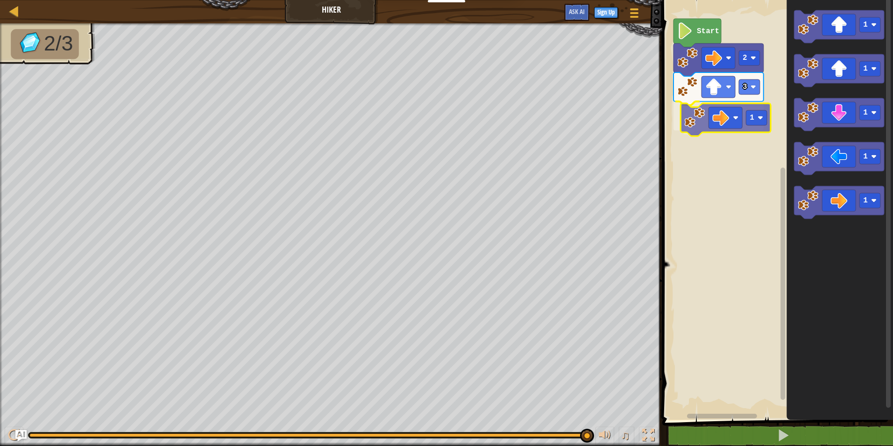
click at [702, 117] on div "Start 2 3 1 1 1 1 1 1 1" at bounding box center [776, 207] width 234 height 424
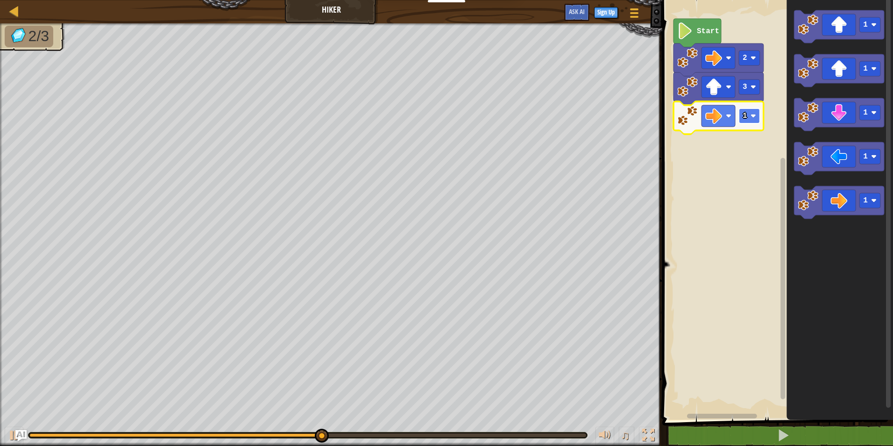
click at [759, 120] on rect "Blockly Workspace" at bounding box center [749, 115] width 21 height 15
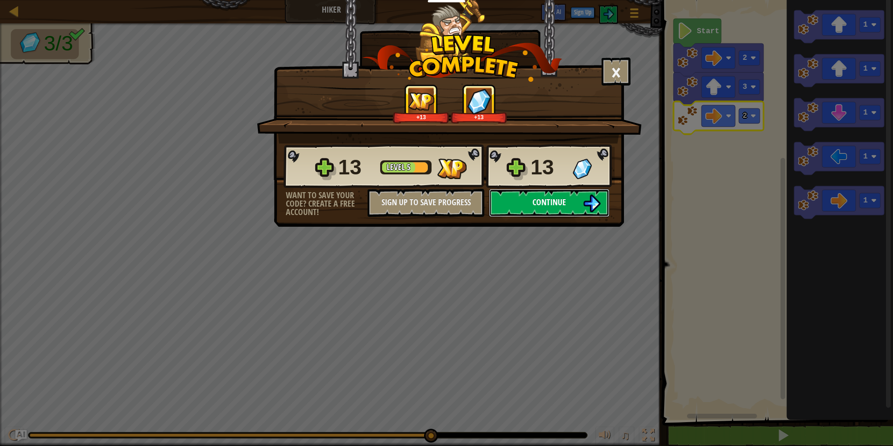
click at [587, 199] on img at bounding box center [592, 203] width 18 height 18
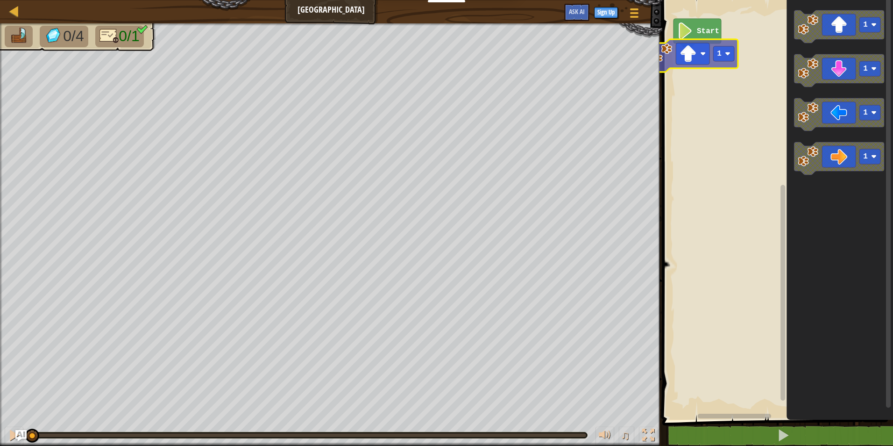
click at [660, 64] on div "Start 1 1 1 1 1 1" at bounding box center [776, 207] width 234 height 424
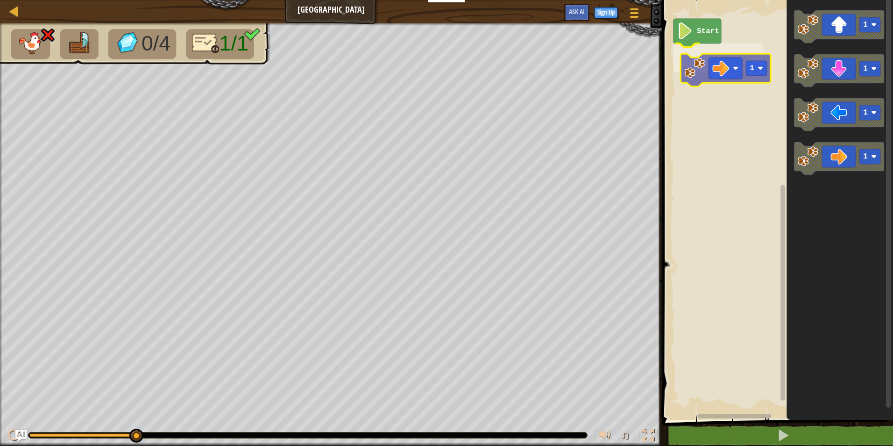
click at [676, 57] on div "Start 1 1 1 1 1 1" at bounding box center [776, 207] width 234 height 424
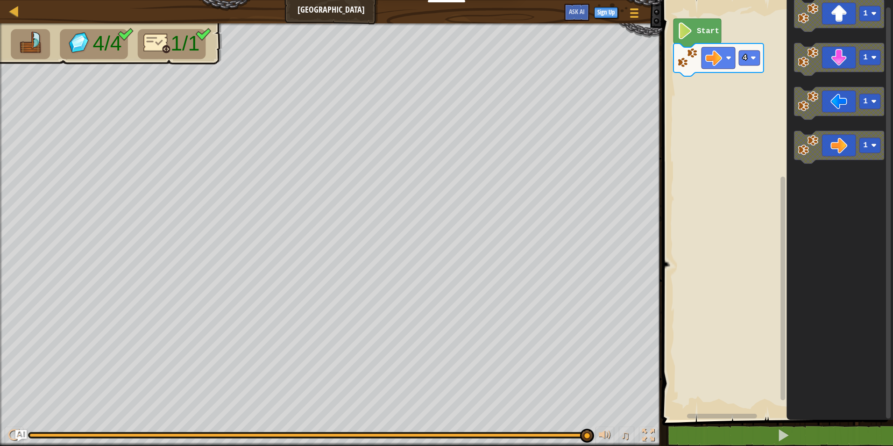
click at [725, 108] on div "Start 4 1 1 1 1" at bounding box center [776, 207] width 234 height 424
click at [750, 132] on div "Start 4 1 1 1 1" at bounding box center [776, 207] width 234 height 424
click at [771, 140] on div "Start 4 1 1 1 1" at bounding box center [776, 207] width 234 height 424
click at [753, 116] on div "Start 4 1 1 1 1" at bounding box center [776, 207] width 234 height 424
click at [804, 144] on image "Blockly Workspace" at bounding box center [808, 145] width 21 height 21
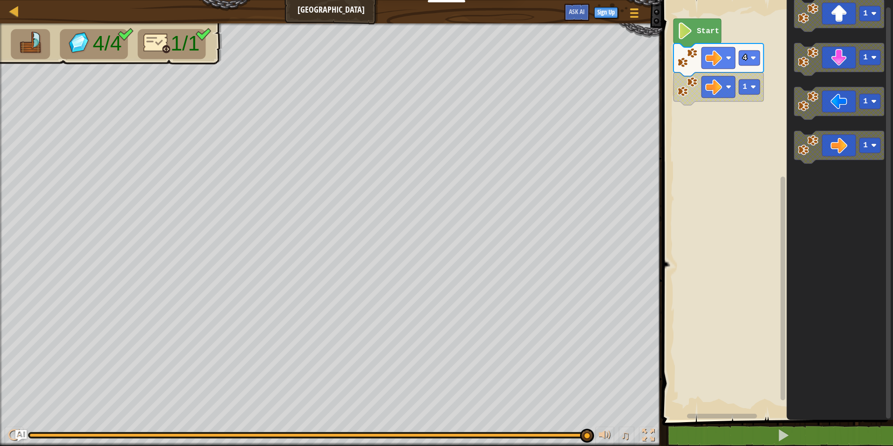
click at [774, 141] on div "Start 4 1 1 1 1 1" at bounding box center [776, 207] width 234 height 424
click at [683, 87] on image "Blockly Workspace" at bounding box center [687, 87] width 21 height 21
click at [699, 36] on icon "Blockly Workspace" at bounding box center [698, 33] width 48 height 28
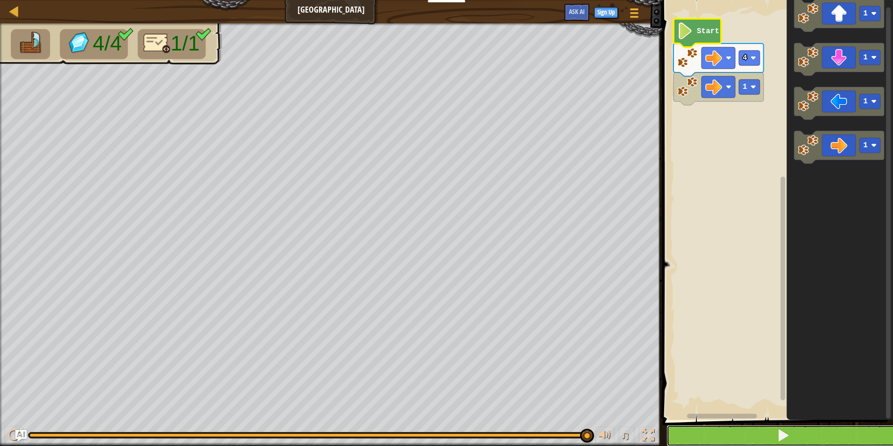
click at [769, 435] on button at bounding box center [784, 435] width 234 height 21
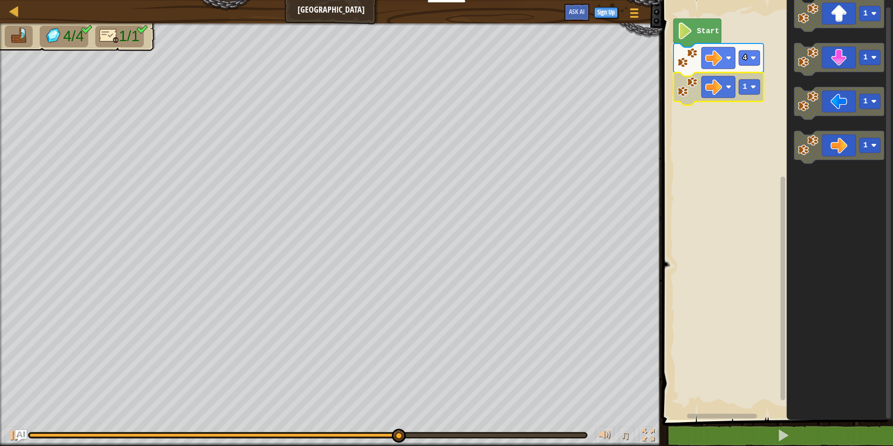
click at [695, 86] on image "Blockly Workspace" at bounding box center [687, 87] width 21 height 21
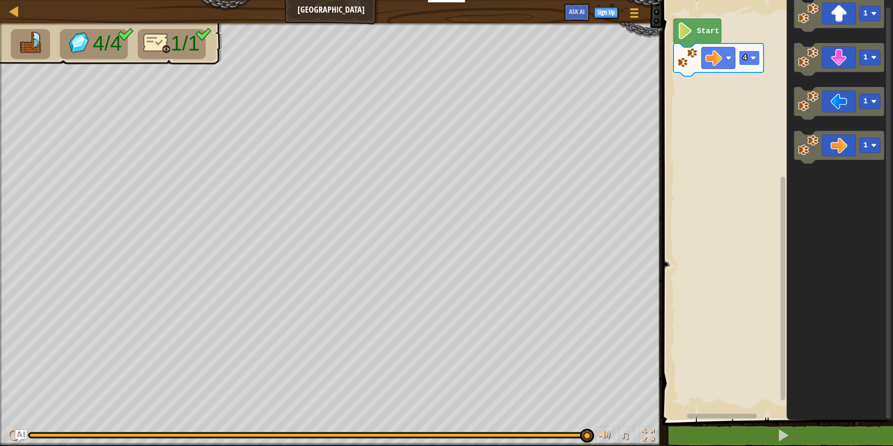
click at [748, 59] on rect "Blockly Workspace" at bounding box center [749, 57] width 21 height 15
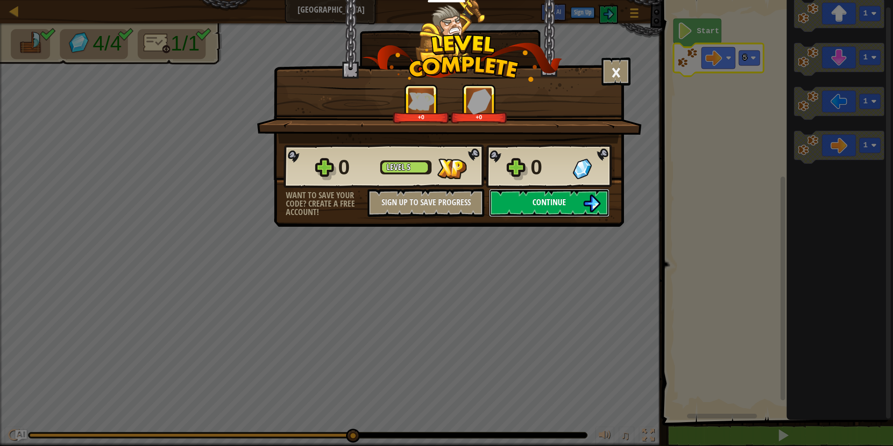
click at [549, 205] on span "Continue" at bounding box center [549, 202] width 34 height 12
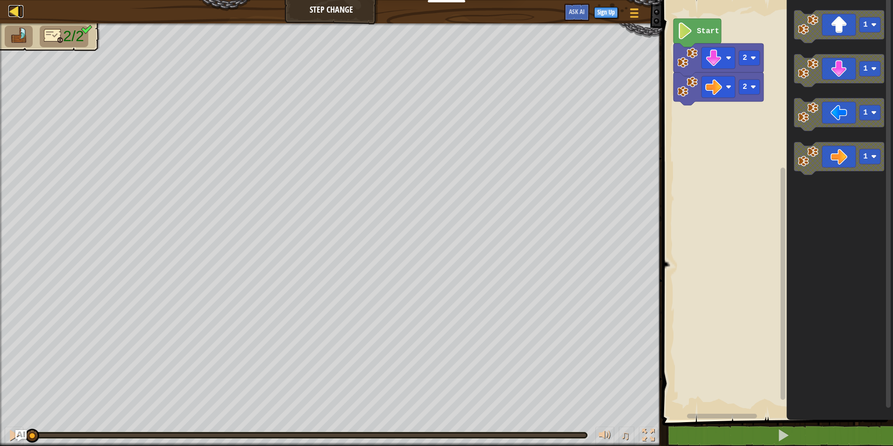
click at [13, 11] on div at bounding box center [14, 11] width 12 height 12
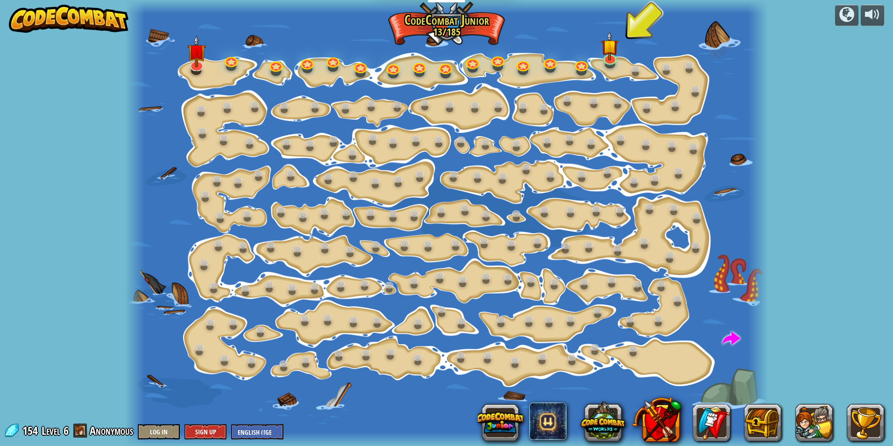
click at [675, 95] on div at bounding box center [446, 223] width 642 height 446
click at [672, 104] on link at bounding box center [676, 104] width 19 height 19
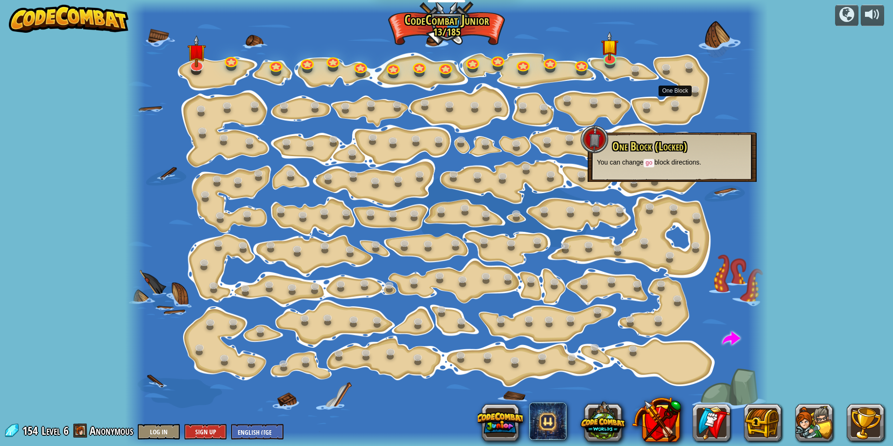
click at [236, 100] on div at bounding box center [446, 223] width 642 height 446
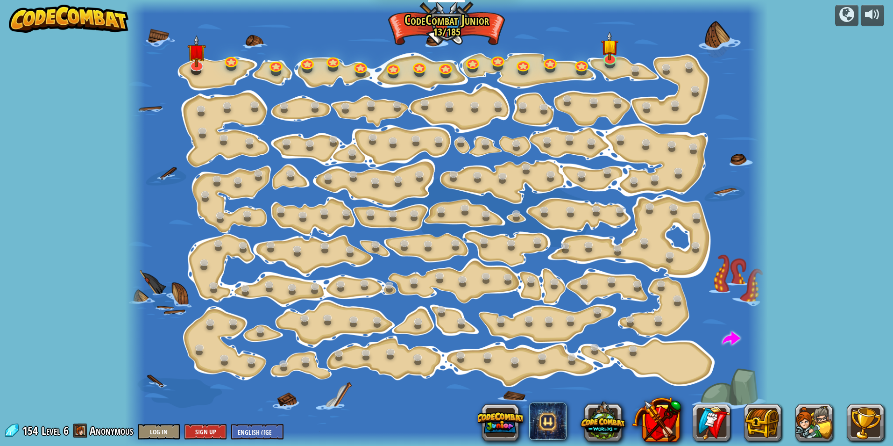
click at [236, 113] on div at bounding box center [446, 223] width 642 height 446
click at [227, 109] on link at bounding box center [228, 105] width 19 height 19
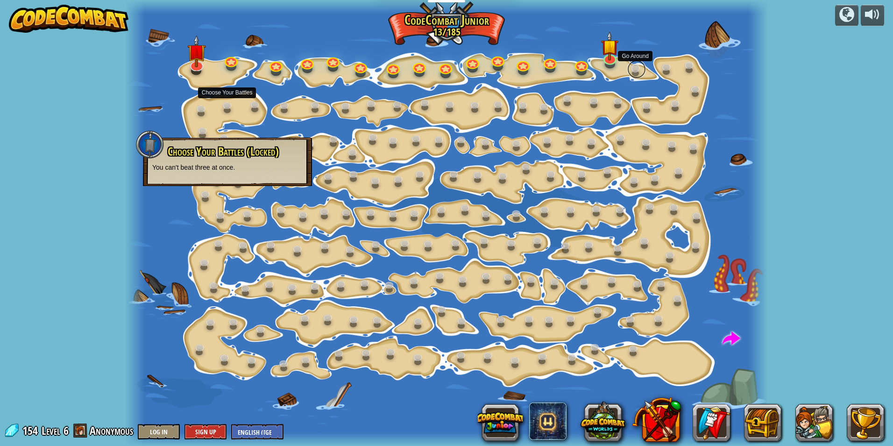
click at [635, 73] on link at bounding box center [636, 69] width 19 height 19
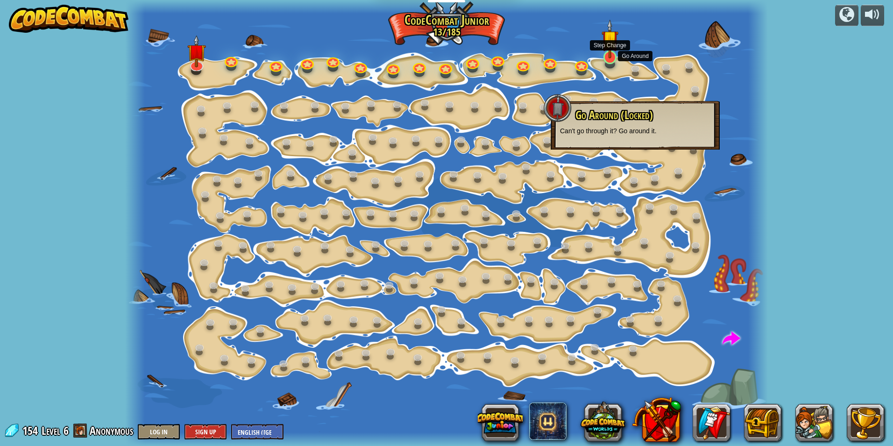
click at [608, 58] on div at bounding box center [609, 57] width 13 height 14
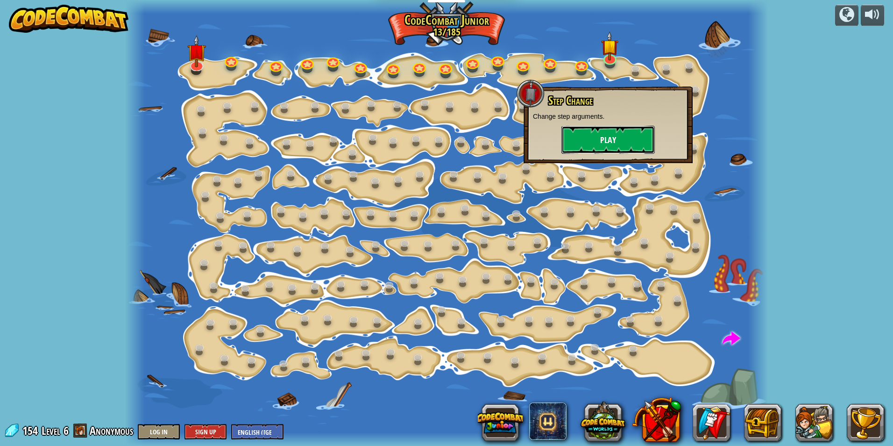
click at [598, 142] on button "Play" at bounding box center [607, 140] width 93 height 28
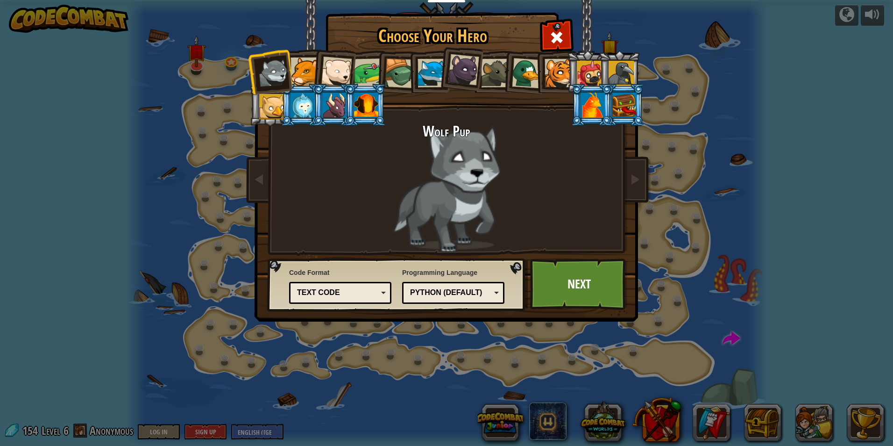
click at [589, 96] on div at bounding box center [593, 104] width 24 height 25
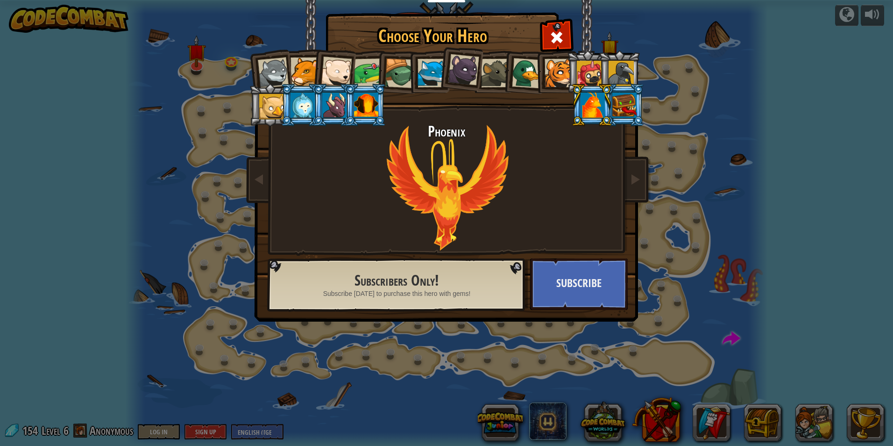
click at [611, 76] on div at bounding box center [621, 73] width 25 height 25
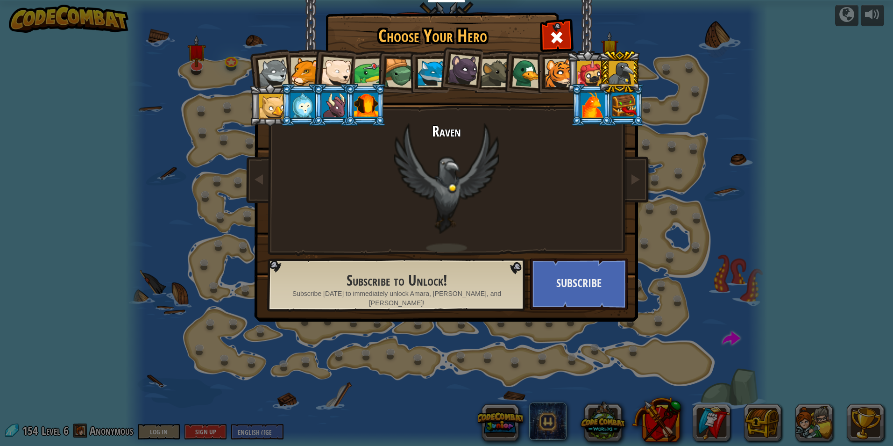
click at [277, 110] on div at bounding box center [271, 106] width 25 height 25
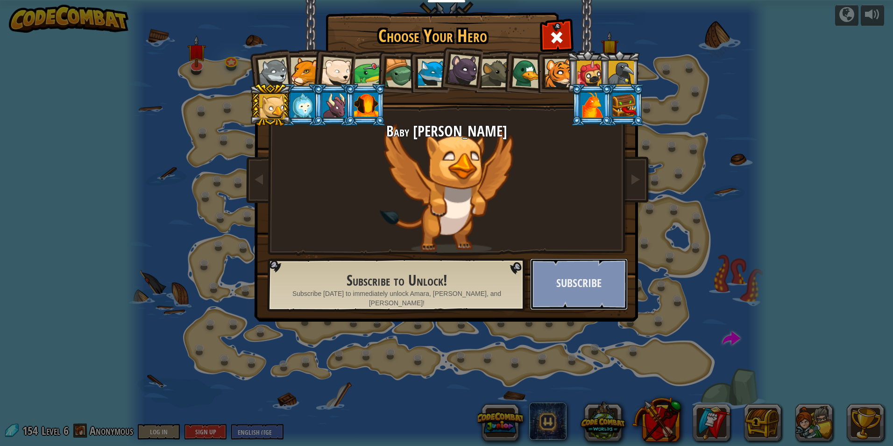
click at [591, 293] on button "Subscribe" at bounding box center [579, 283] width 98 height 51
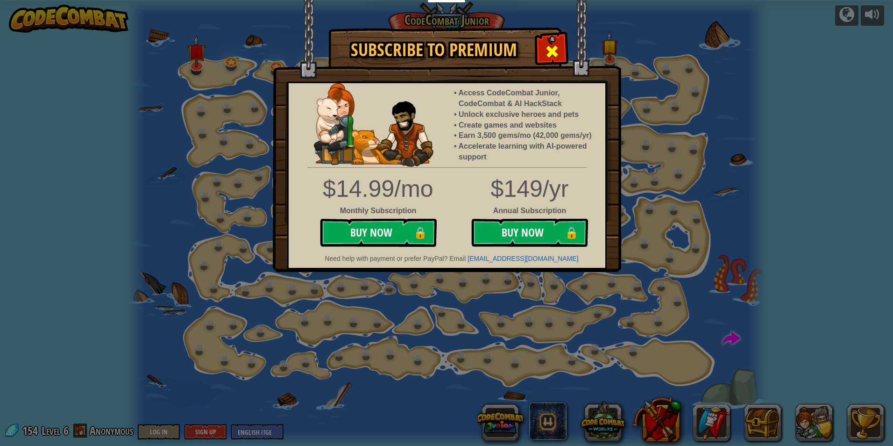
click at [557, 42] on div at bounding box center [551, 49] width 29 height 29
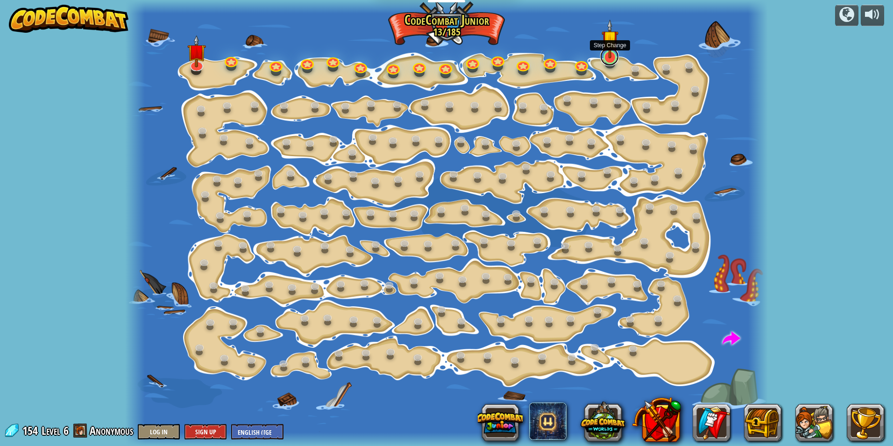
click at [614, 59] on link at bounding box center [609, 56] width 19 height 19
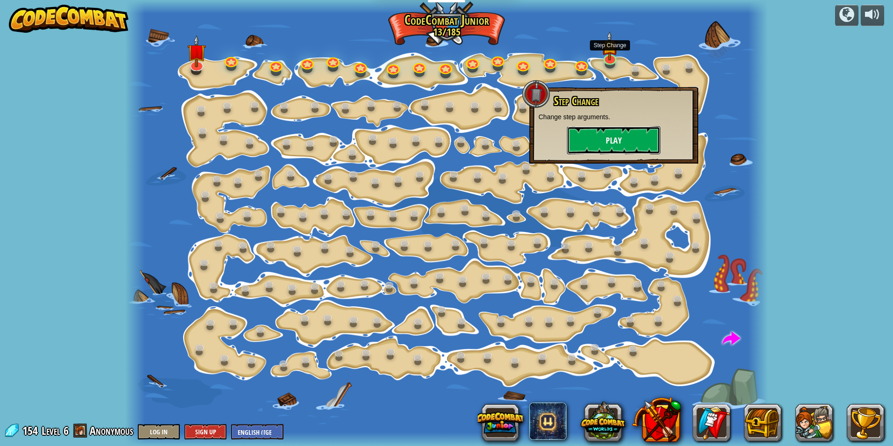
click at [614, 133] on button "Play" at bounding box center [613, 140] width 93 height 28
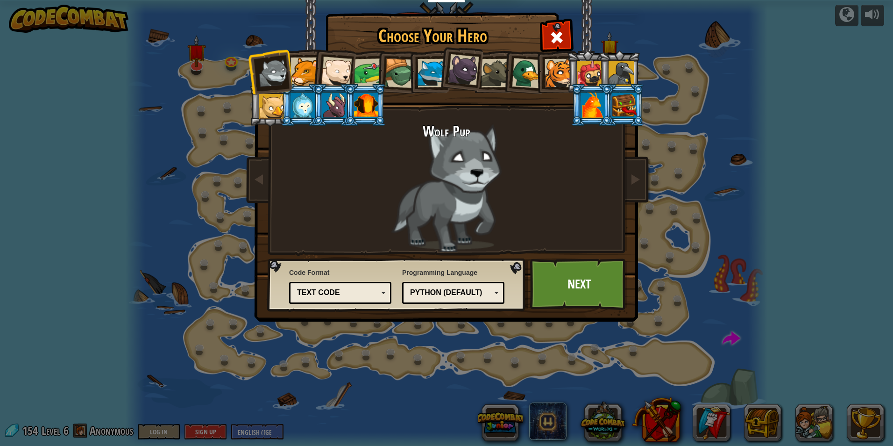
click at [306, 67] on div at bounding box center [305, 71] width 28 height 28
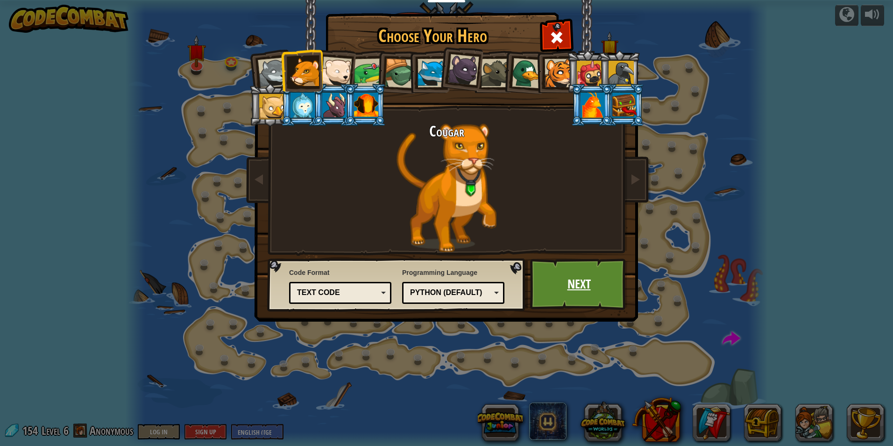
click at [587, 286] on link "Next" at bounding box center [579, 283] width 98 height 51
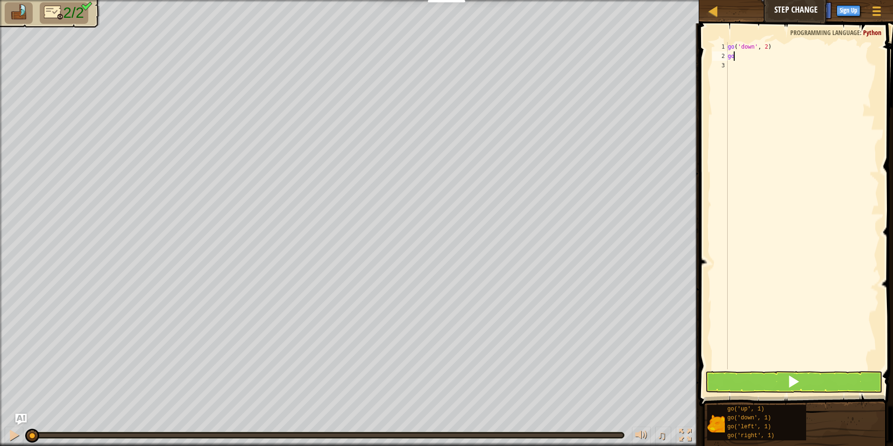
type textarea "g"
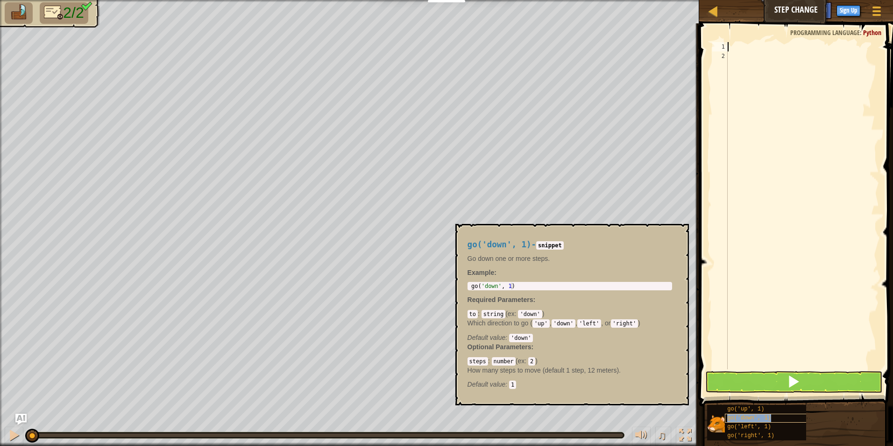
click at [743, 416] on span "go('down', 1)" at bounding box center [749, 417] width 44 height 7
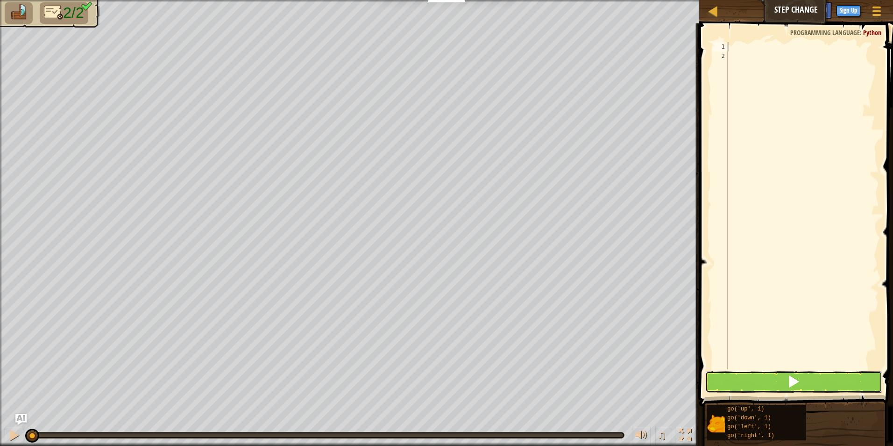
click at [758, 385] on button at bounding box center [793, 381] width 177 height 21
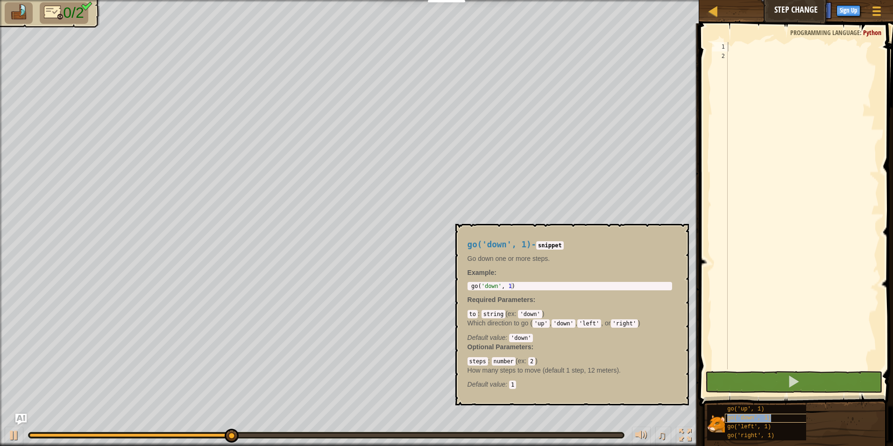
click at [747, 415] on span "go('down', 1)" at bounding box center [749, 417] width 44 height 7
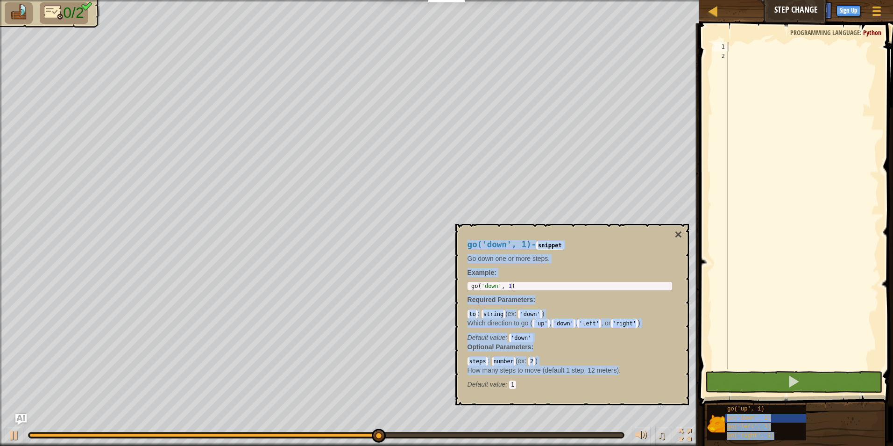
drag, startPoint x: 747, startPoint y: 415, endPoint x: 617, endPoint y: 367, distance: 138.5
click at [617, 0] on body "Educators Create Free Account School & District Solutions Teacher Toolkit Previ…" at bounding box center [446, 0] width 893 height 0
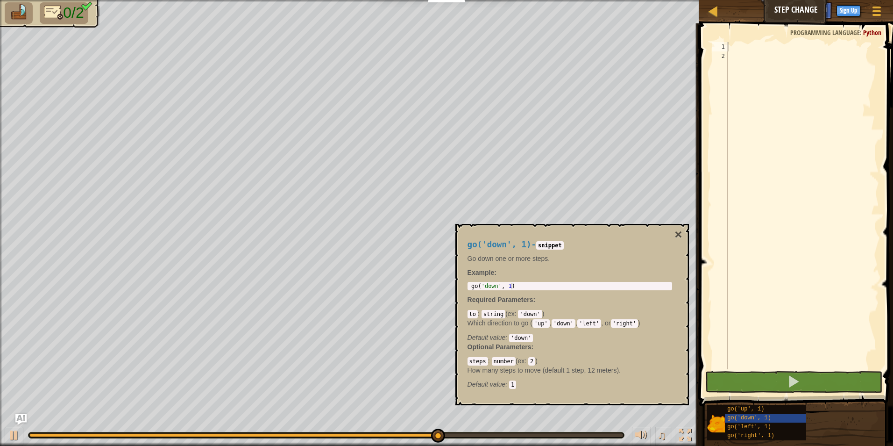
click at [762, 330] on div at bounding box center [802, 215] width 153 height 346
click at [736, 50] on div at bounding box center [802, 215] width 153 height 346
click at [734, 417] on span "go('down', 1)" at bounding box center [749, 417] width 44 height 7
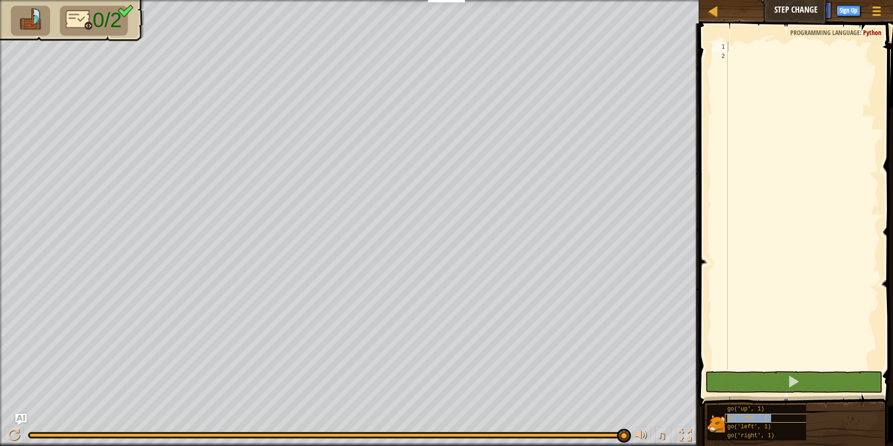
click at [733, 417] on span "go('down', 1)" at bounding box center [749, 417] width 44 height 7
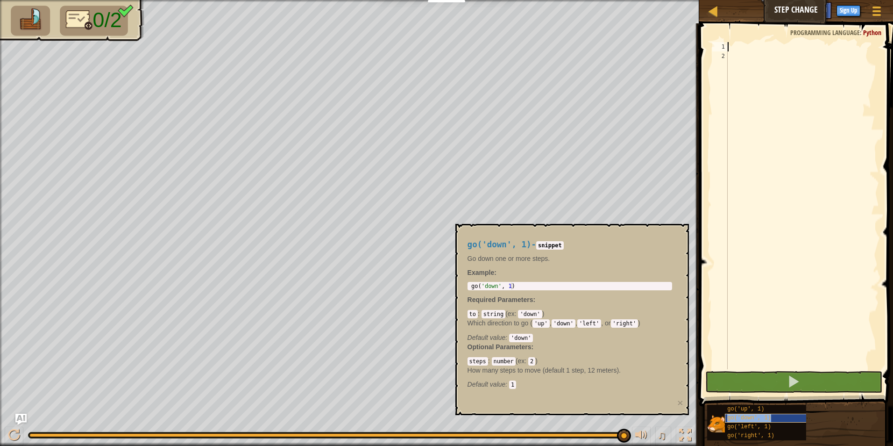
click at [733, 417] on span "go('down', 1)" at bounding box center [749, 417] width 44 height 7
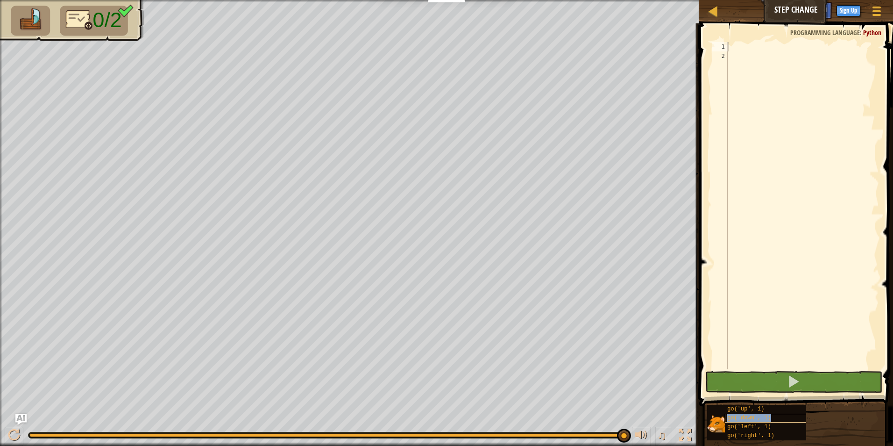
click at [733, 417] on span "go('down', 1)" at bounding box center [749, 417] width 44 height 7
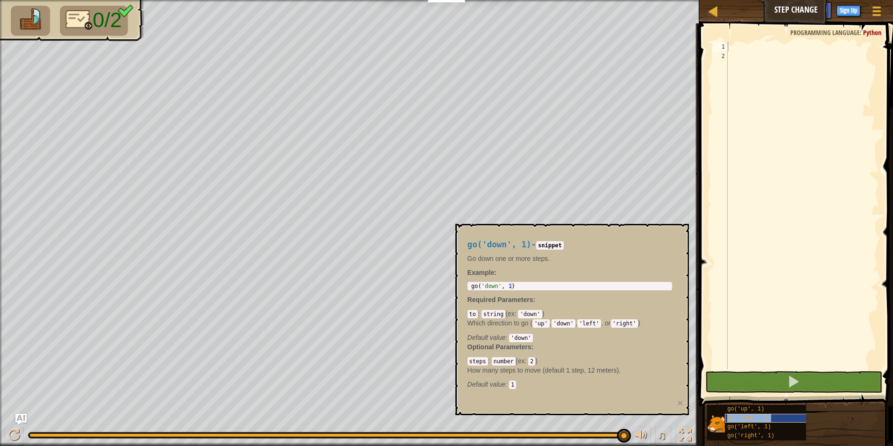
click at [733, 417] on span "go('down', 1)" at bounding box center [749, 417] width 44 height 7
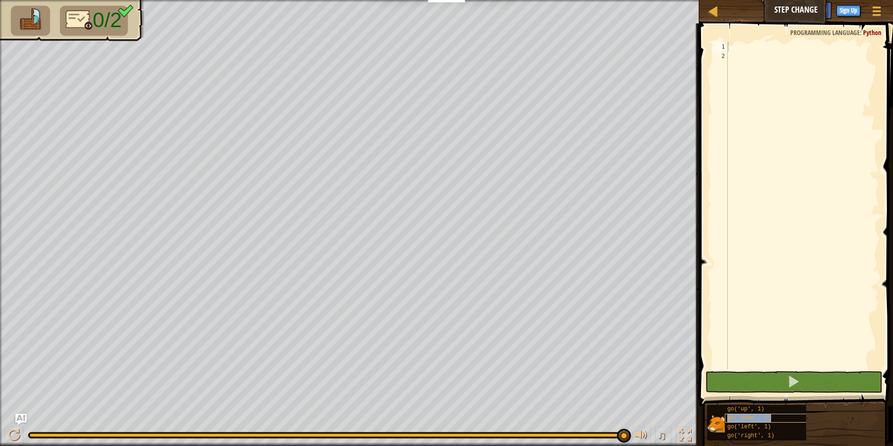
click at [733, 417] on span "go('down', 1)" at bounding box center [749, 417] width 44 height 7
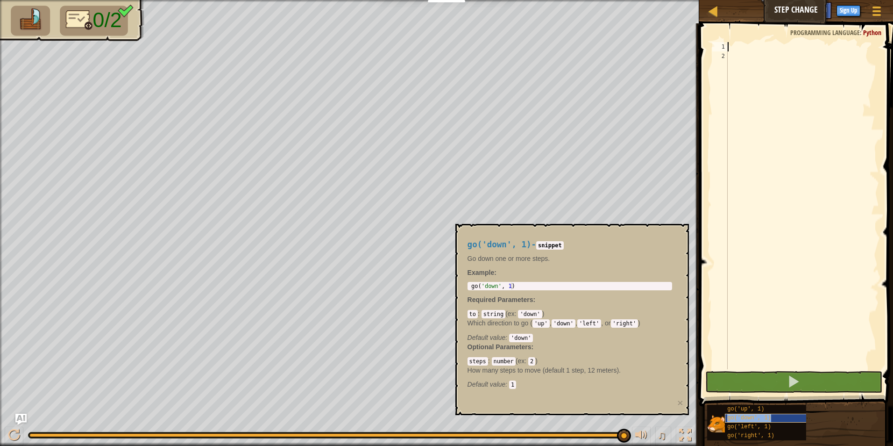
click at [766, 416] on span "go('down', 1)" at bounding box center [749, 417] width 44 height 7
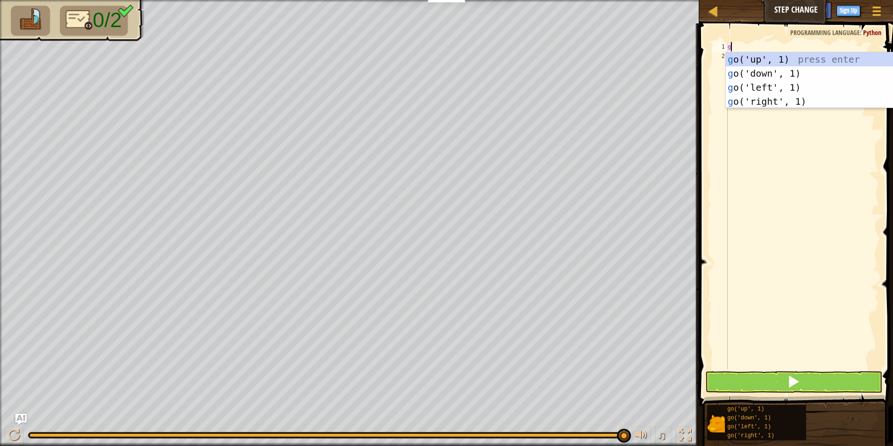
scroll to position [4, 0]
type textarea "go"
click at [808, 72] on div "go ('up', 1) press enter go ('down', 1) press enter go ('left', 1) press enter …" at bounding box center [804, 94] width 177 height 84
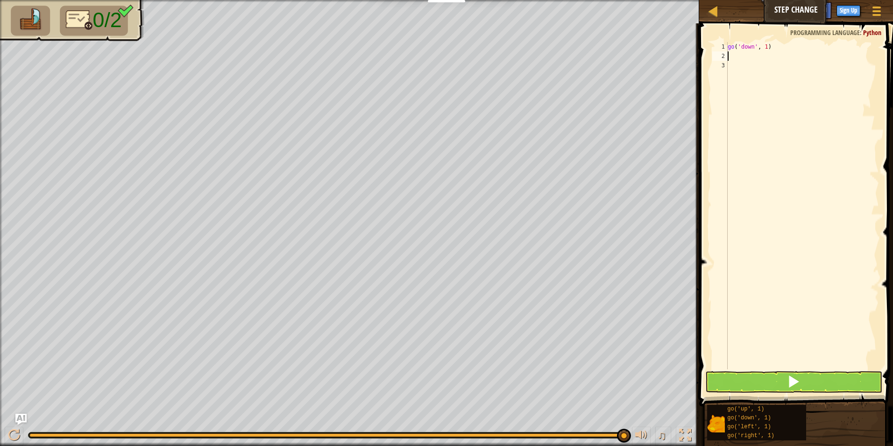
click at [767, 47] on div "go ( 'down' , 1 )" at bounding box center [802, 215] width 153 height 346
type textarea "go('down',3"
click at [745, 81] on div "go ( 'down' , 3" at bounding box center [802, 215] width 153 height 346
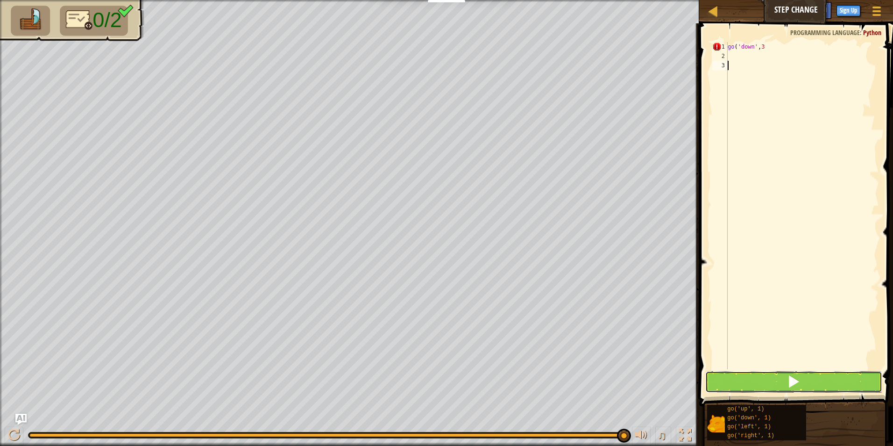
click at [824, 383] on button at bounding box center [793, 381] width 177 height 21
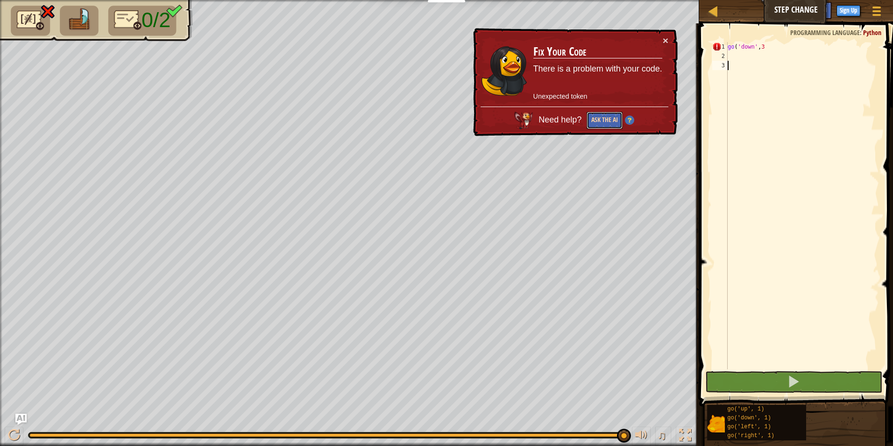
click at [610, 115] on button "Ask the AI" at bounding box center [605, 120] width 36 height 17
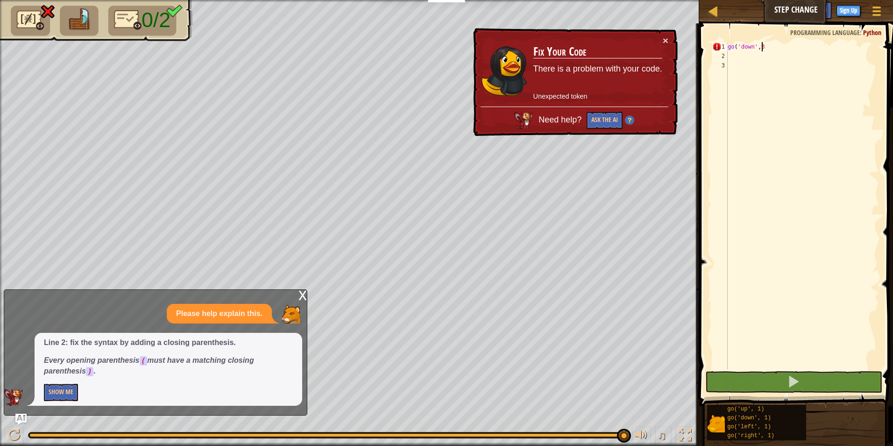
click at [769, 50] on div "go ( 'down' , 3" at bounding box center [802, 215] width 153 height 346
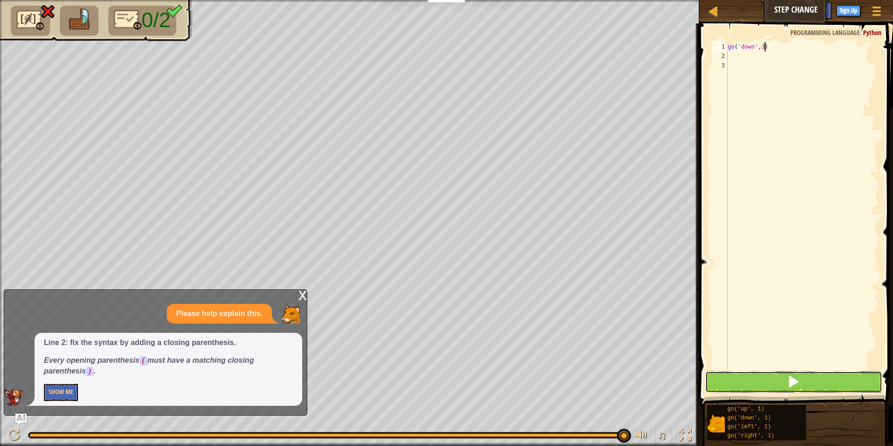
click at [752, 382] on button at bounding box center [793, 381] width 177 height 21
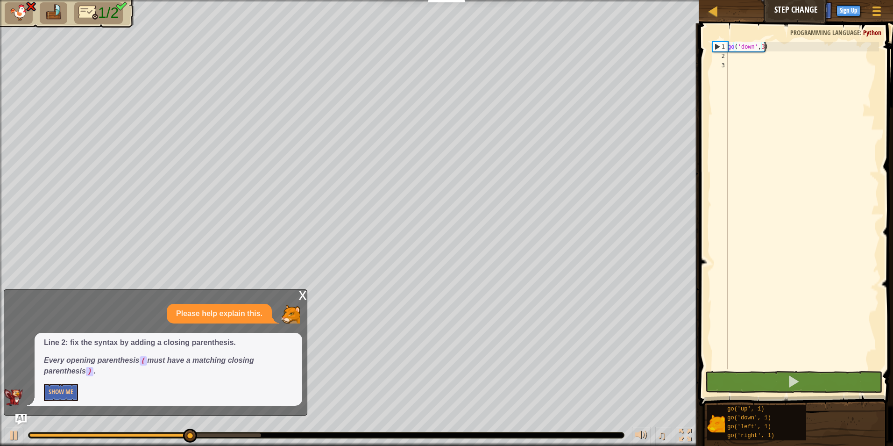
click at [300, 292] on div "x" at bounding box center [302, 294] width 8 height 9
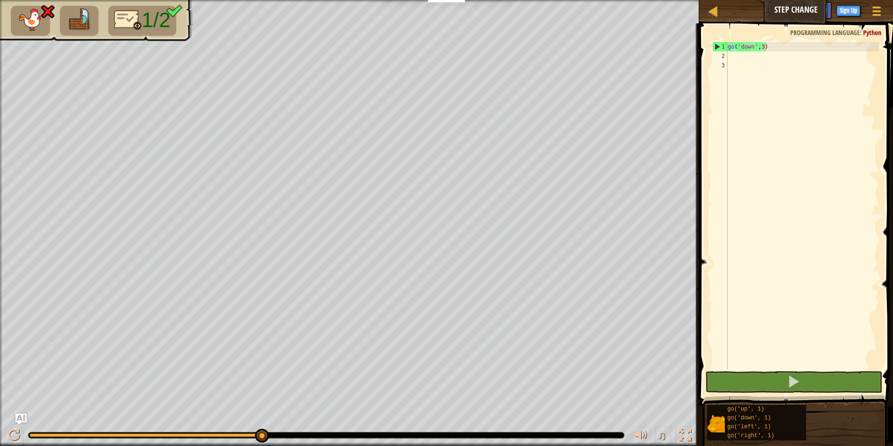
click at [762, 48] on div "go ( 'down' , 3 )" at bounding box center [802, 215] width 153 height 346
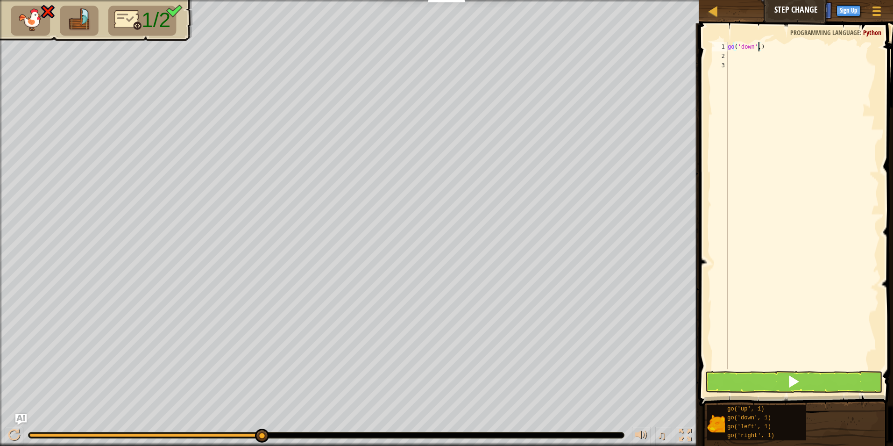
type textarea "go('down',2)"
click at [786, 112] on div "go ( 'down' , 2 )" at bounding box center [802, 215] width 153 height 346
click at [778, 389] on button at bounding box center [793, 381] width 177 height 21
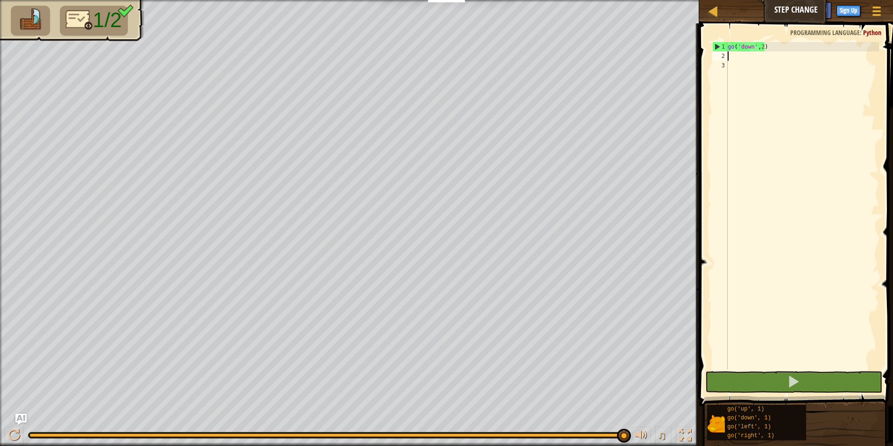
click at [732, 56] on div "go ( 'down' , 2 )" at bounding box center [802, 215] width 153 height 346
click at [878, 7] on span at bounding box center [876, 7] width 9 height 2
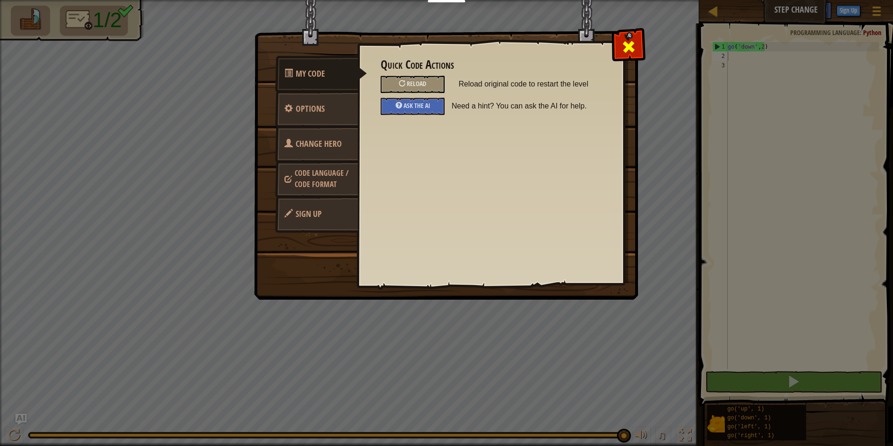
click at [630, 52] on span at bounding box center [628, 46] width 15 height 15
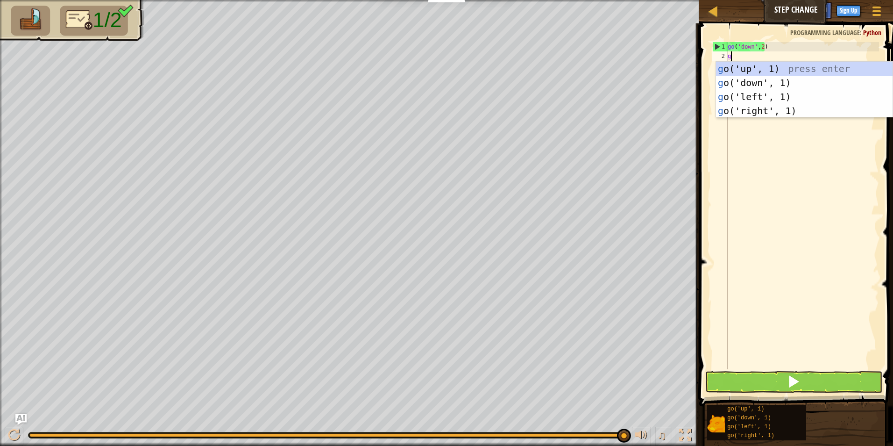
type textarea "go"
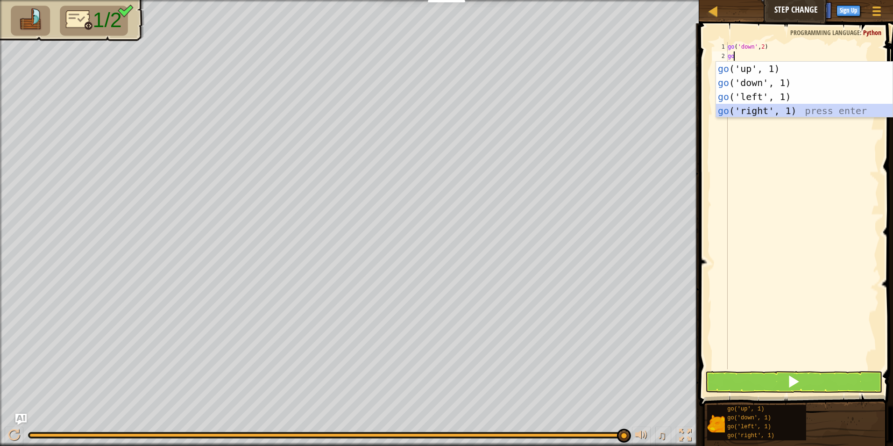
click at [778, 106] on div "go ('up', 1) press enter go ('down', 1) press enter go ('left', 1) press enter …" at bounding box center [804, 104] width 177 height 84
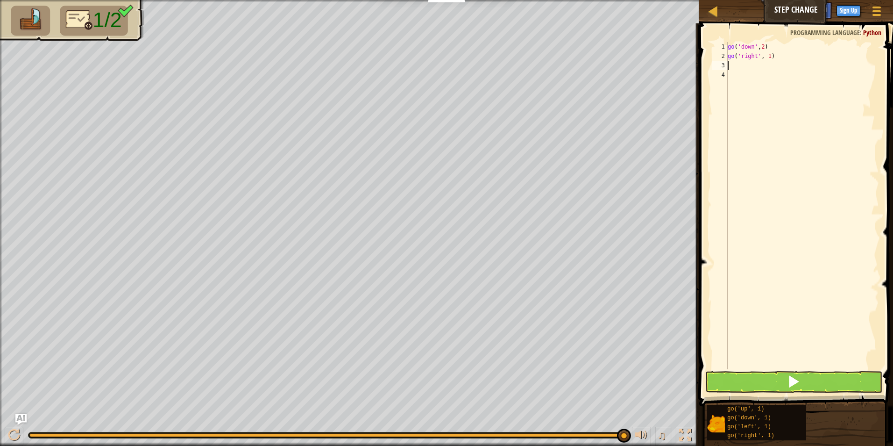
click at [767, 55] on div "go ( 'down' , 2 ) go ( 'right' , 1 )" at bounding box center [802, 215] width 153 height 346
type textarea "go('right', 5)"
click at [834, 96] on div "go ( 'down' , 2 ) go ( 'right' , 5 )" at bounding box center [802, 215] width 153 height 346
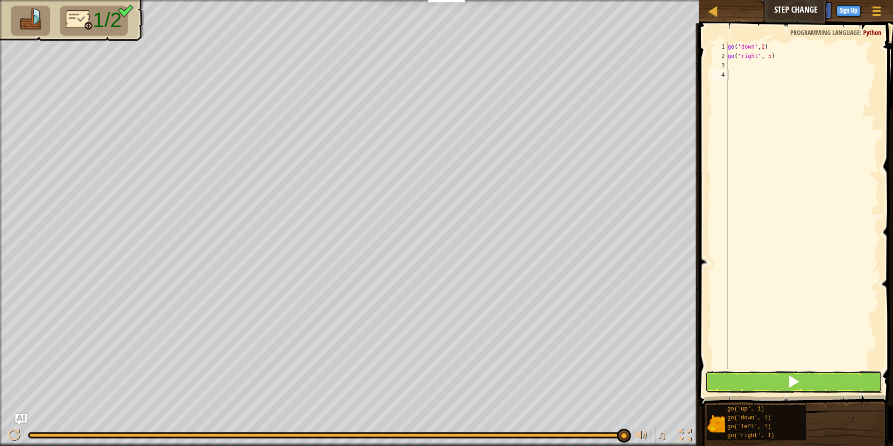
click at [795, 384] on span at bounding box center [793, 381] width 13 height 13
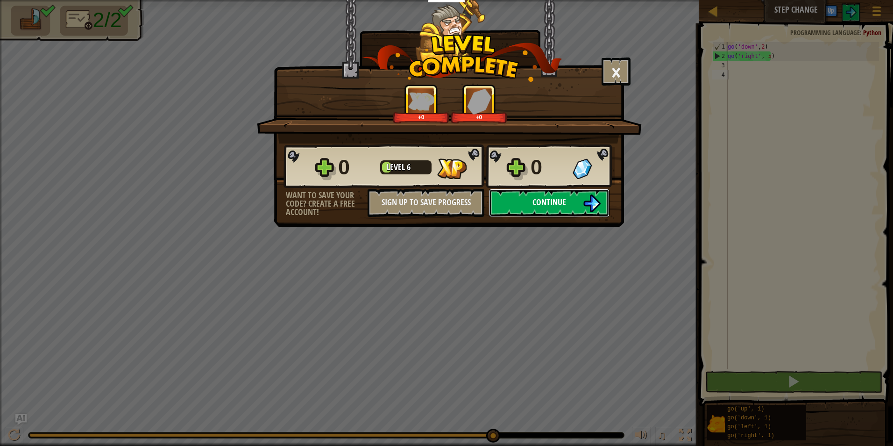
click at [562, 194] on button "Continue" at bounding box center [549, 203] width 121 height 28
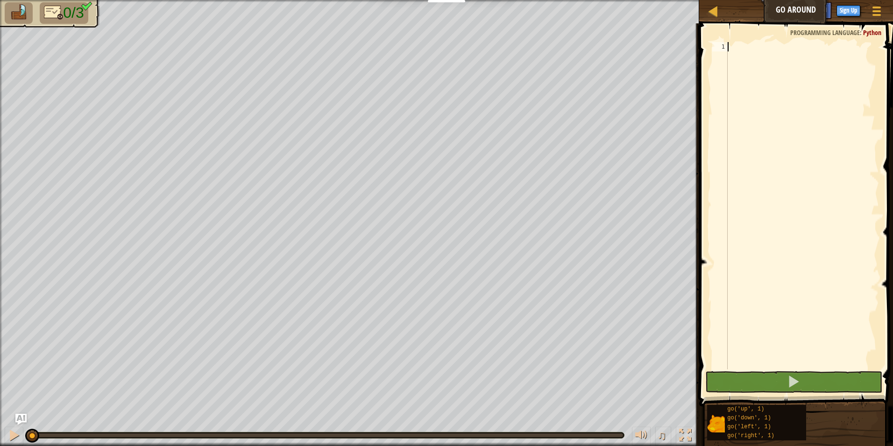
scroll to position [4, 0]
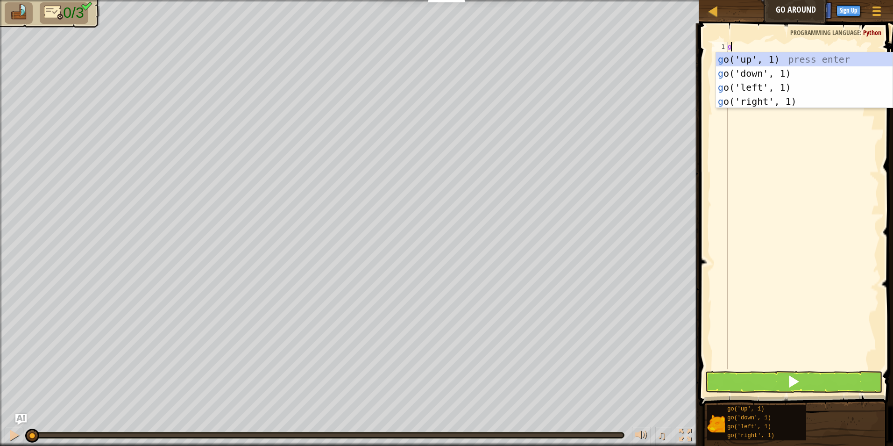
type textarea "go"
click at [777, 57] on div "go ('up', 1) press enter go ('down', 1) press enter go ('left', 1) press enter …" at bounding box center [804, 94] width 177 height 84
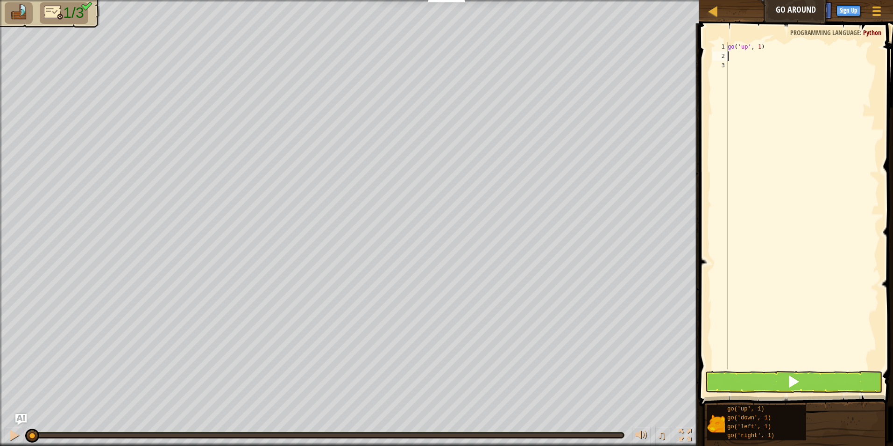
click at [758, 48] on div "go ( 'up' , 1 )" at bounding box center [802, 215] width 153 height 346
click at [782, 380] on button at bounding box center [793, 381] width 177 height 21
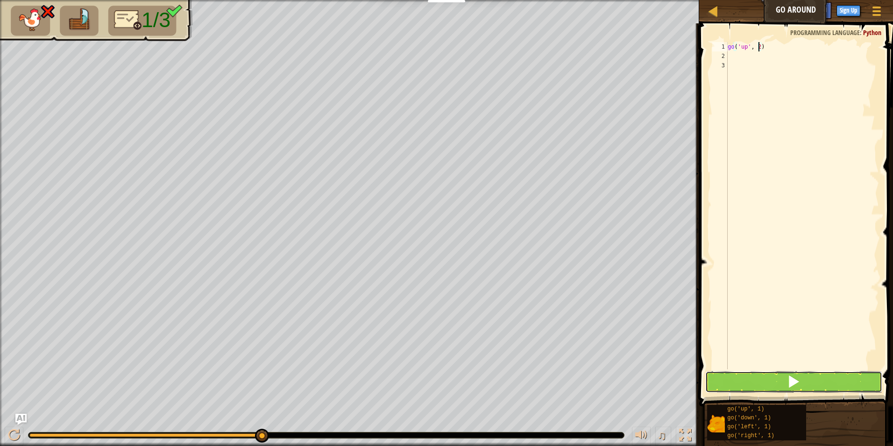
click at [805, 382] on button at bounding box center [793, 381] width 177 height 21
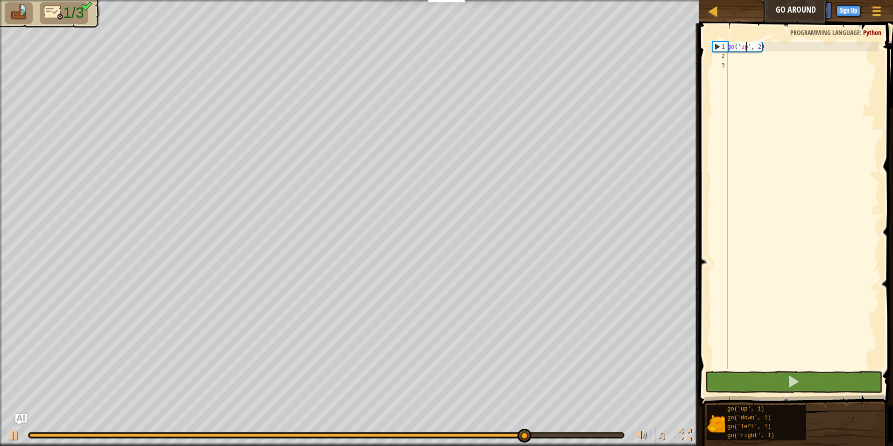
click at [745, 45] on div "go ( 'up' , 2 )" at bounding box center [802, 215] width 153 height 346
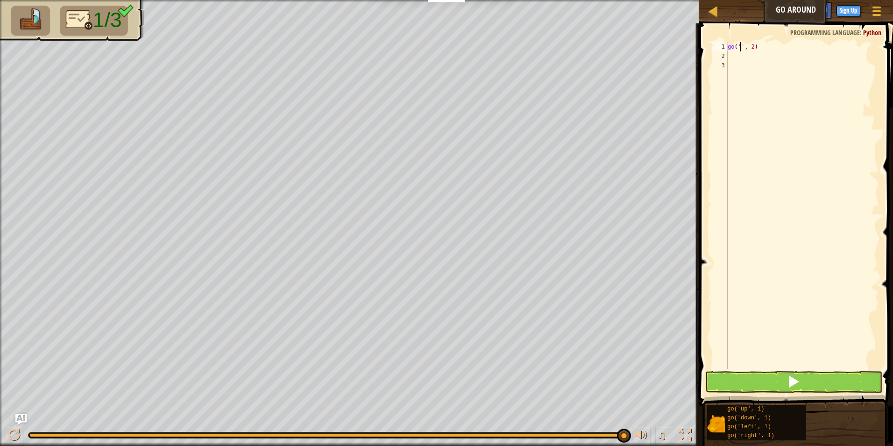
scroll to position [4, 1]
type textarea "go('r', 2)"
click at [763, 67] on div "go ( 'r' , 2 )" at bounding box center [802, 215] width 153 height 346
click at [743, 47] on div "go ( 'r' , 2 )" at bounding box center [802, 215] width 153 height 346
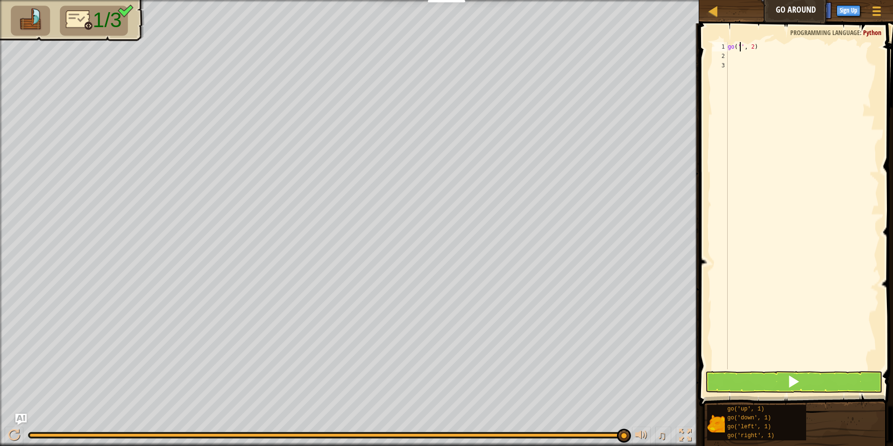
type textarea "go('r', 2)"
